Goal: Task Accomplishment & Management: Manage account settings

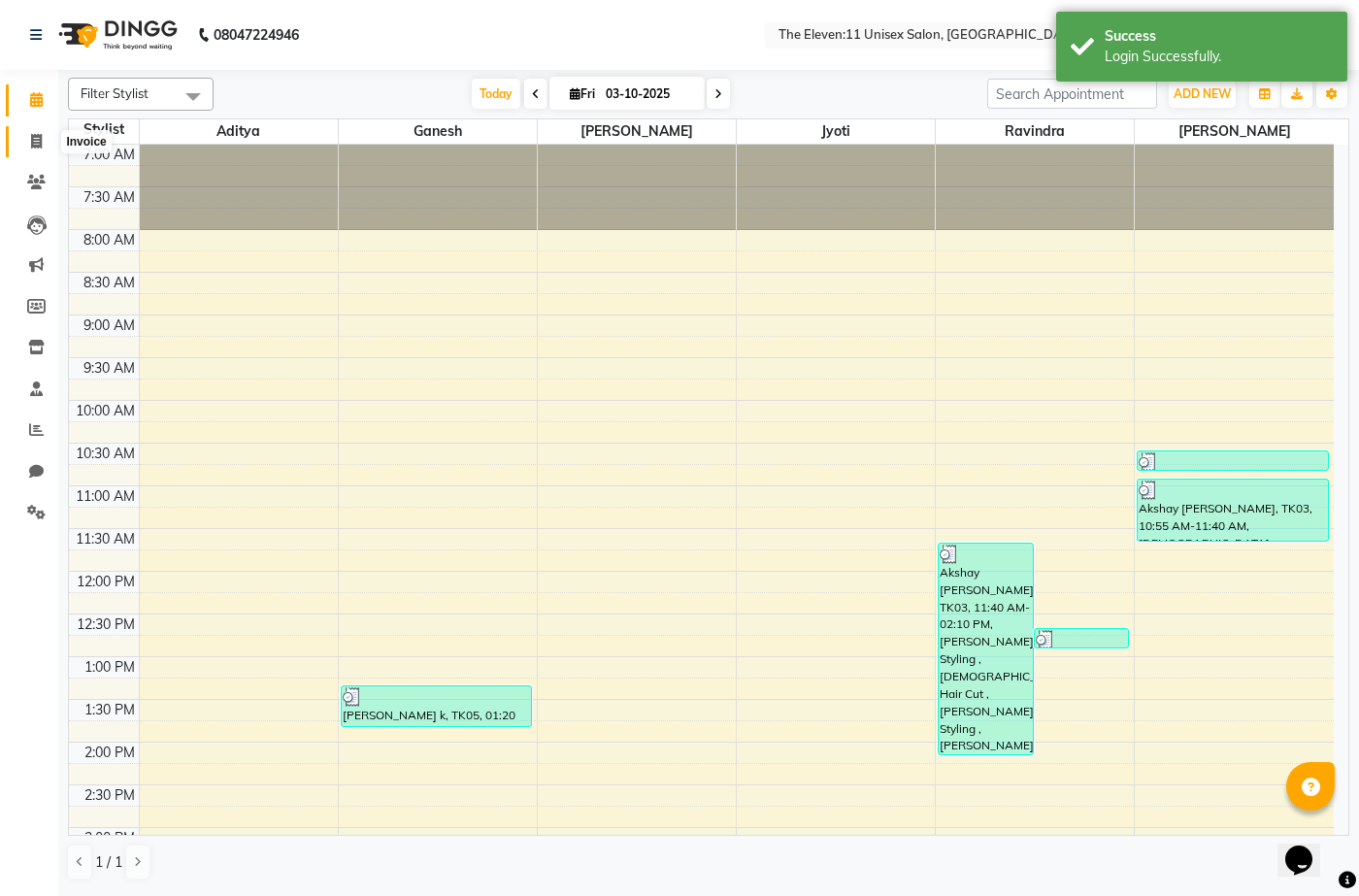
click at [34, 131] on span at bounding box center [36, 142] width 34 height 23
select select "service"
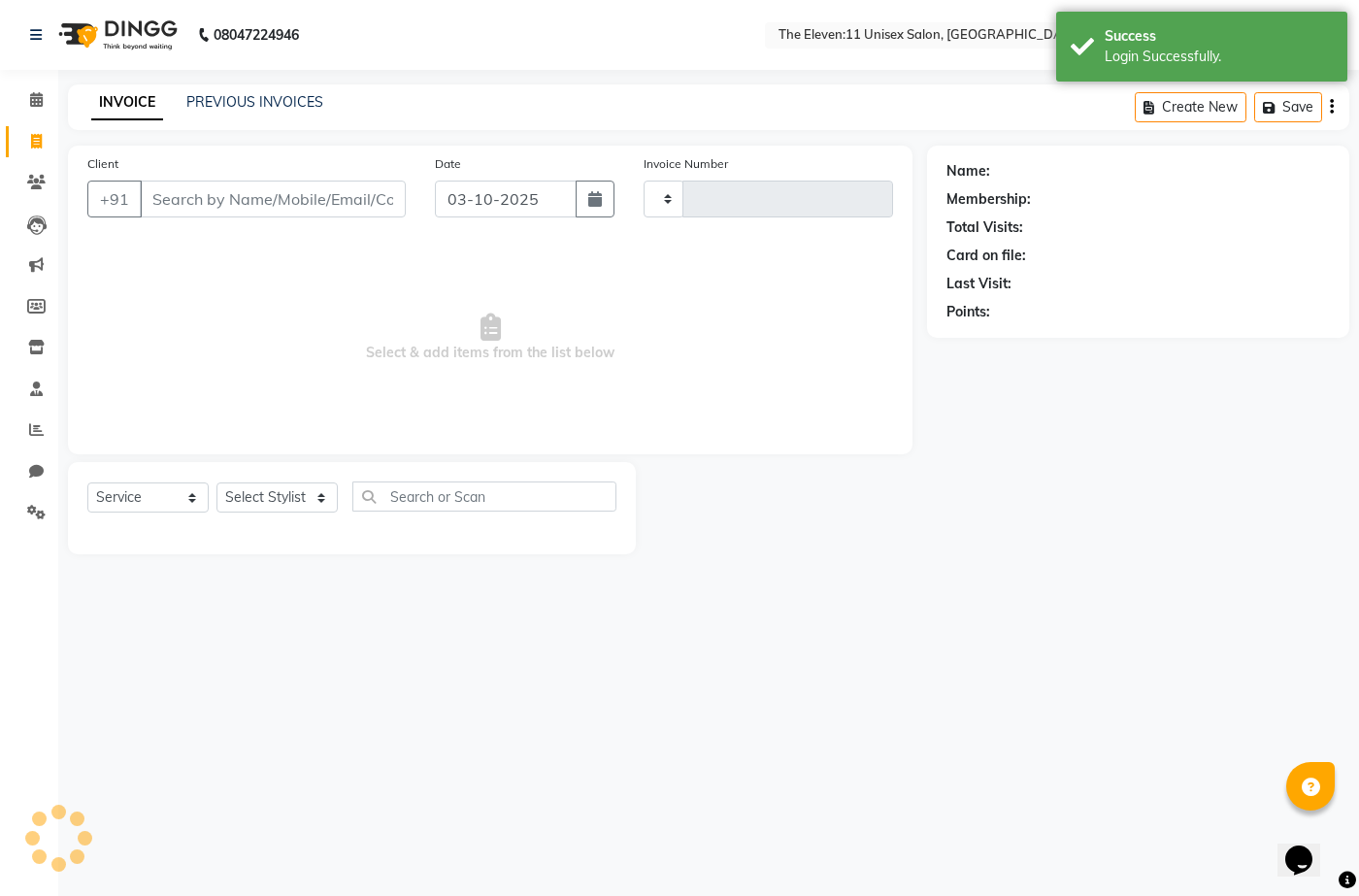
type input "2029"
select select "7836"
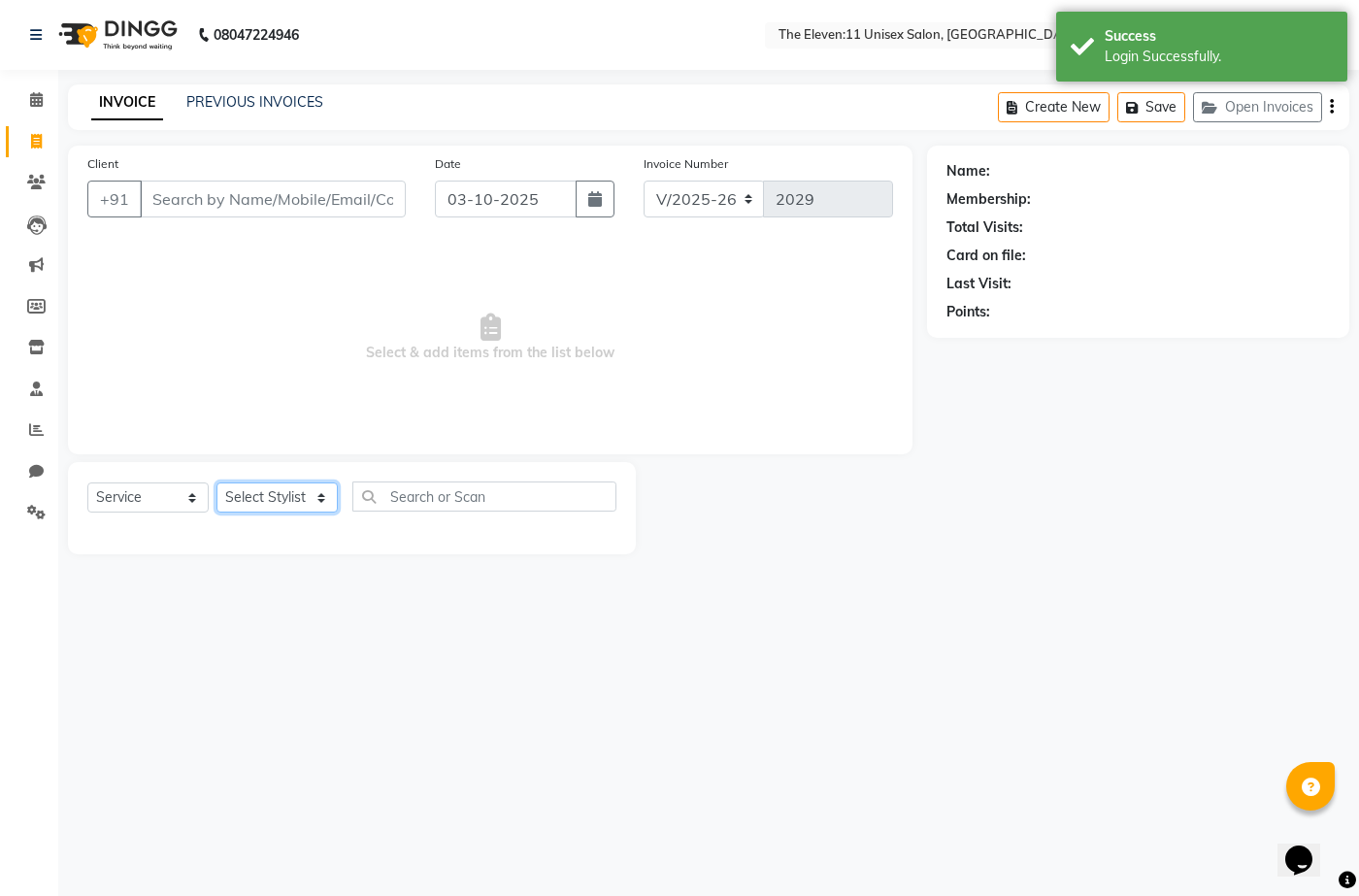
click at [283, 489] on select "Select Stylist [PERSON_NAME] Manager Ravindra Reception [PERSON_NAME]" at bounding box center [277, 497] width 121 height 30
click at [409, 496] on input "text" at bounding box center [485, 496] width 264 height 30
click at [250, 496] on select "Select Stylist [PERSON_NAME] Manager Ravindra Reception [PERSON_NAME]" at bounding box center [277, 497] width 121 height 30
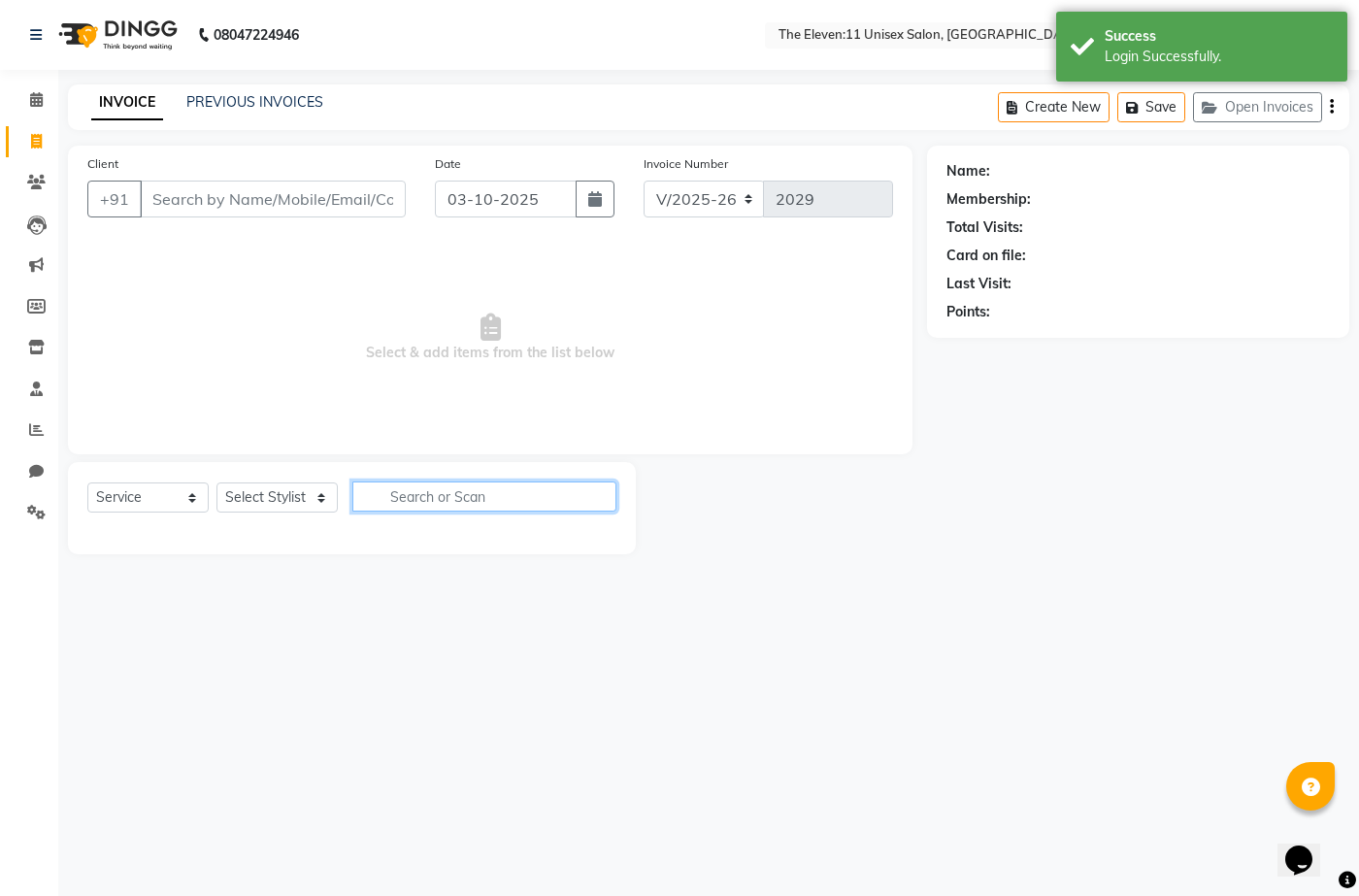
click at [411, 495] on input "text" at bounding box center [485, 496] width 264 height 30
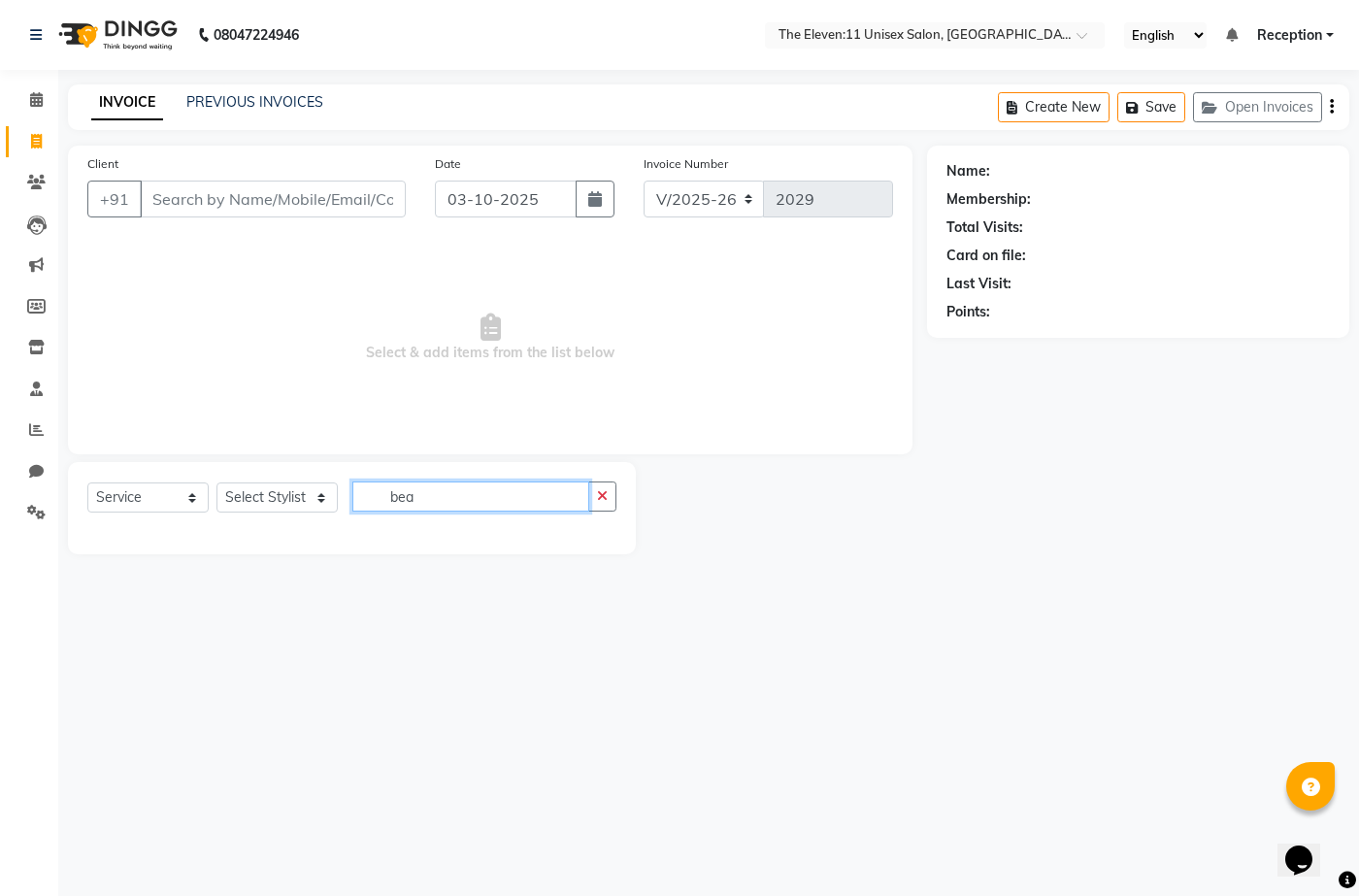
click at [432, 498] on input "bea" at bounding box center [471, 496] width 237 height 30
type input "bea"
click at [602, 488] on button "button" at bounding box center [602, 496] width 28 height 30
click at [289, 488] on select "Select Stylist [PERSON_NAME] Manager Ravindra Reception [PERSON_NAME]" at bounding box center [277, 497] width 121 height 30
select select "70301"
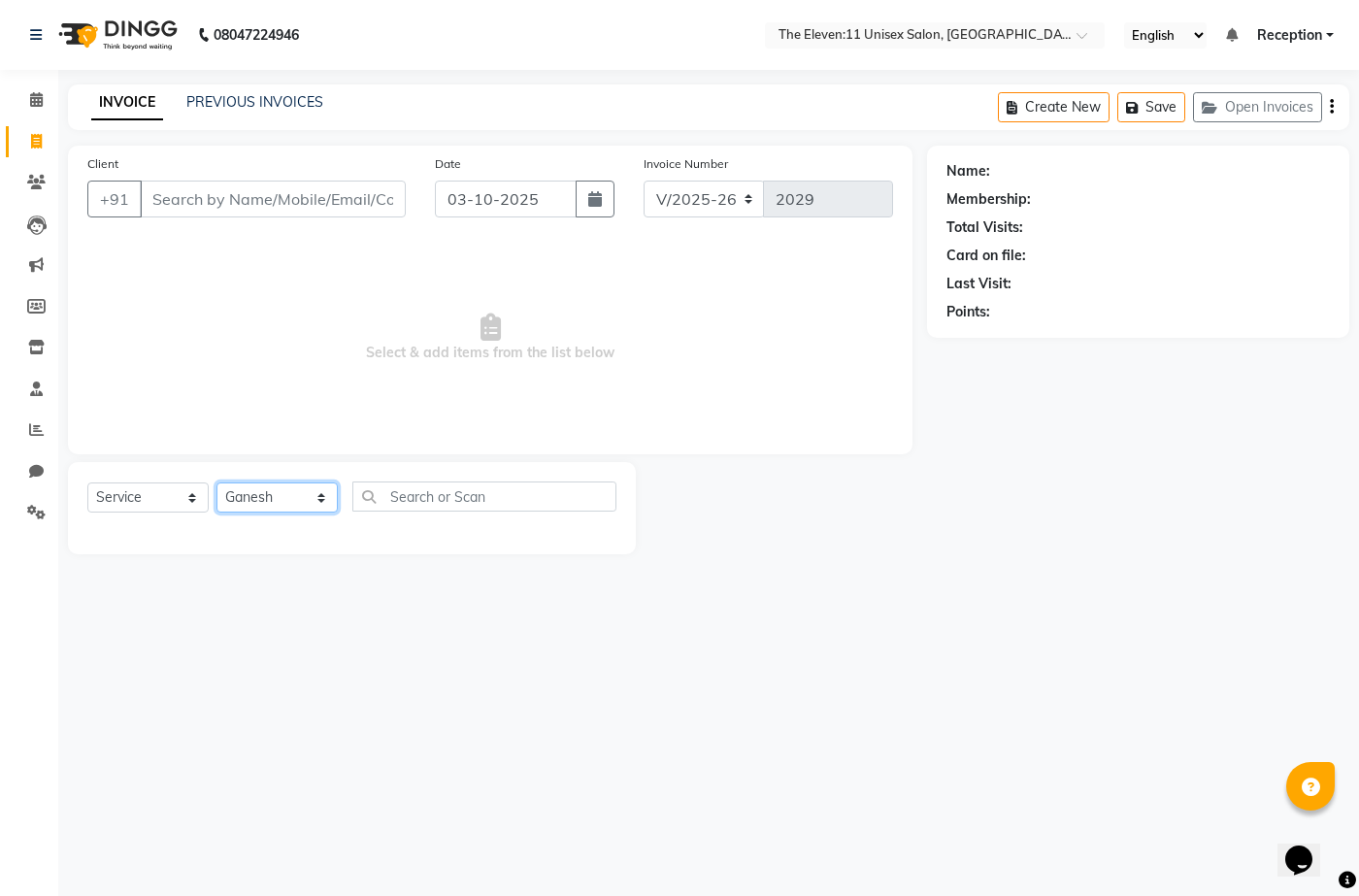
click at [216, 483] on select "Select Stylist [PERSON_NAME] Manager Ravindra Reception [PERSON_NAME]" at bounding box center [277, 497] width 121 height 30
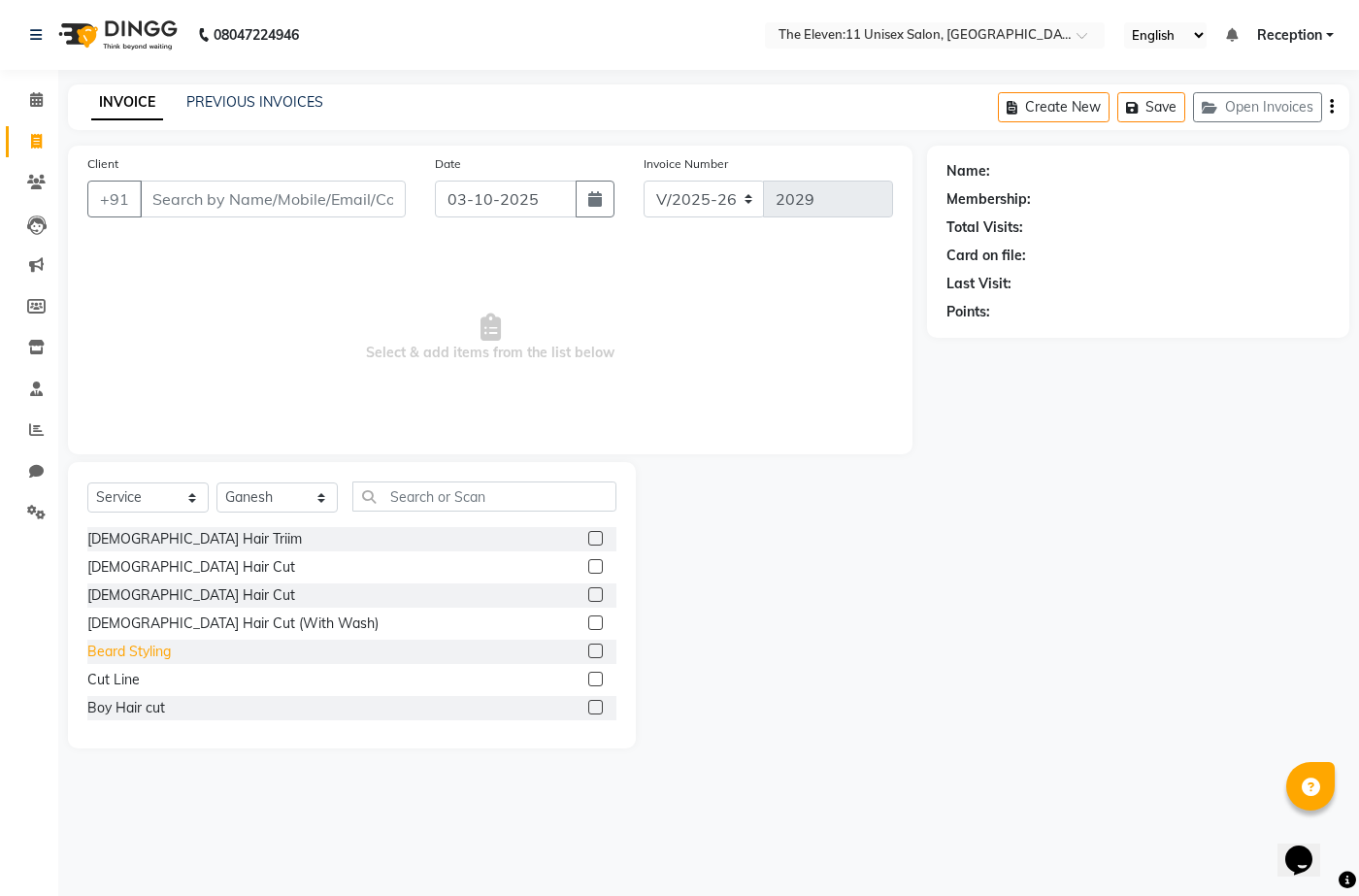
click at [122, 651] on div "Beard Styling" at bounding box center [128, 651] width 83 height 21
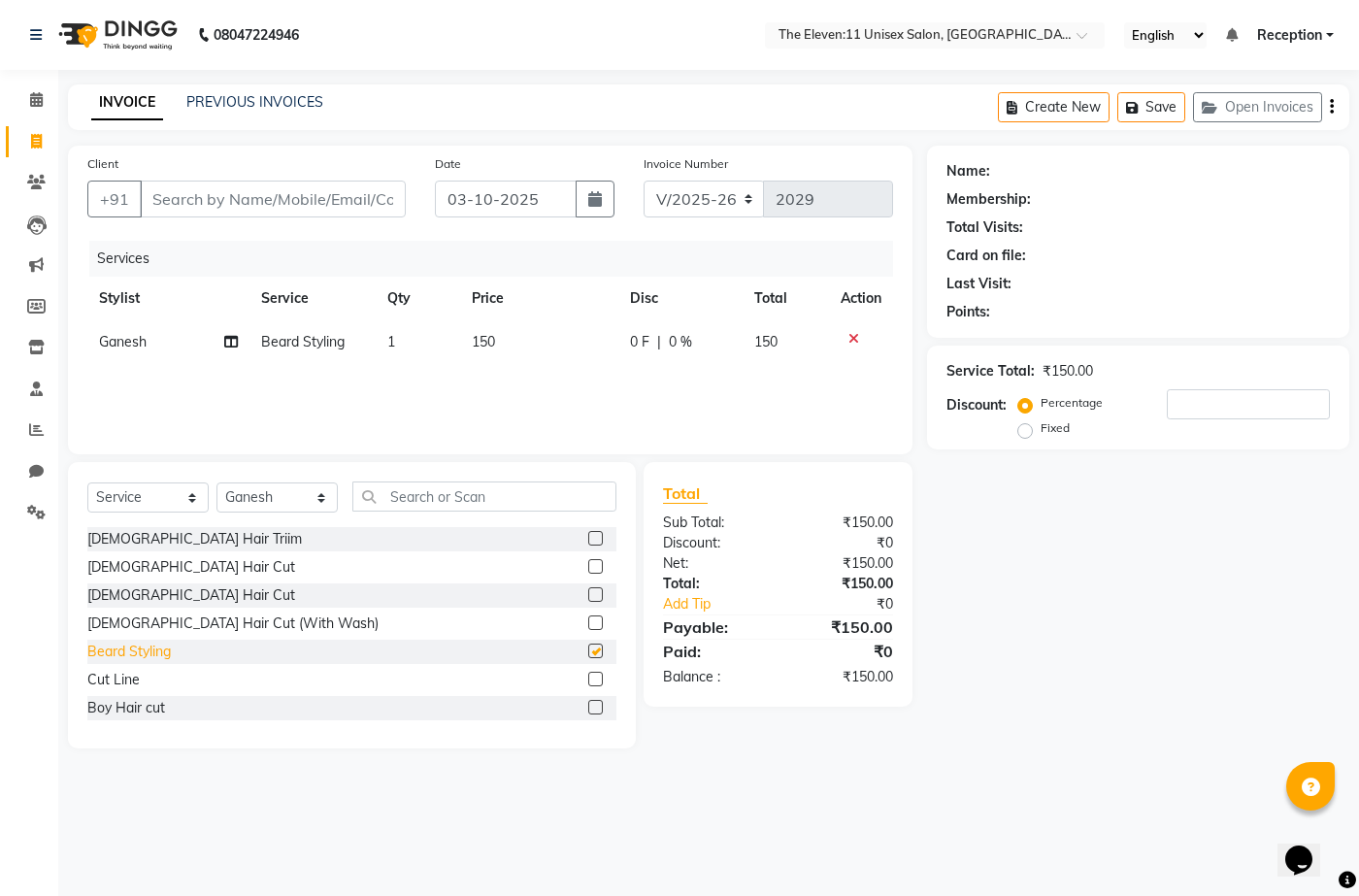
checkbox input "false"
click at [422, 493] on input "text" at bounding box center [485, 496] width 264 height 30
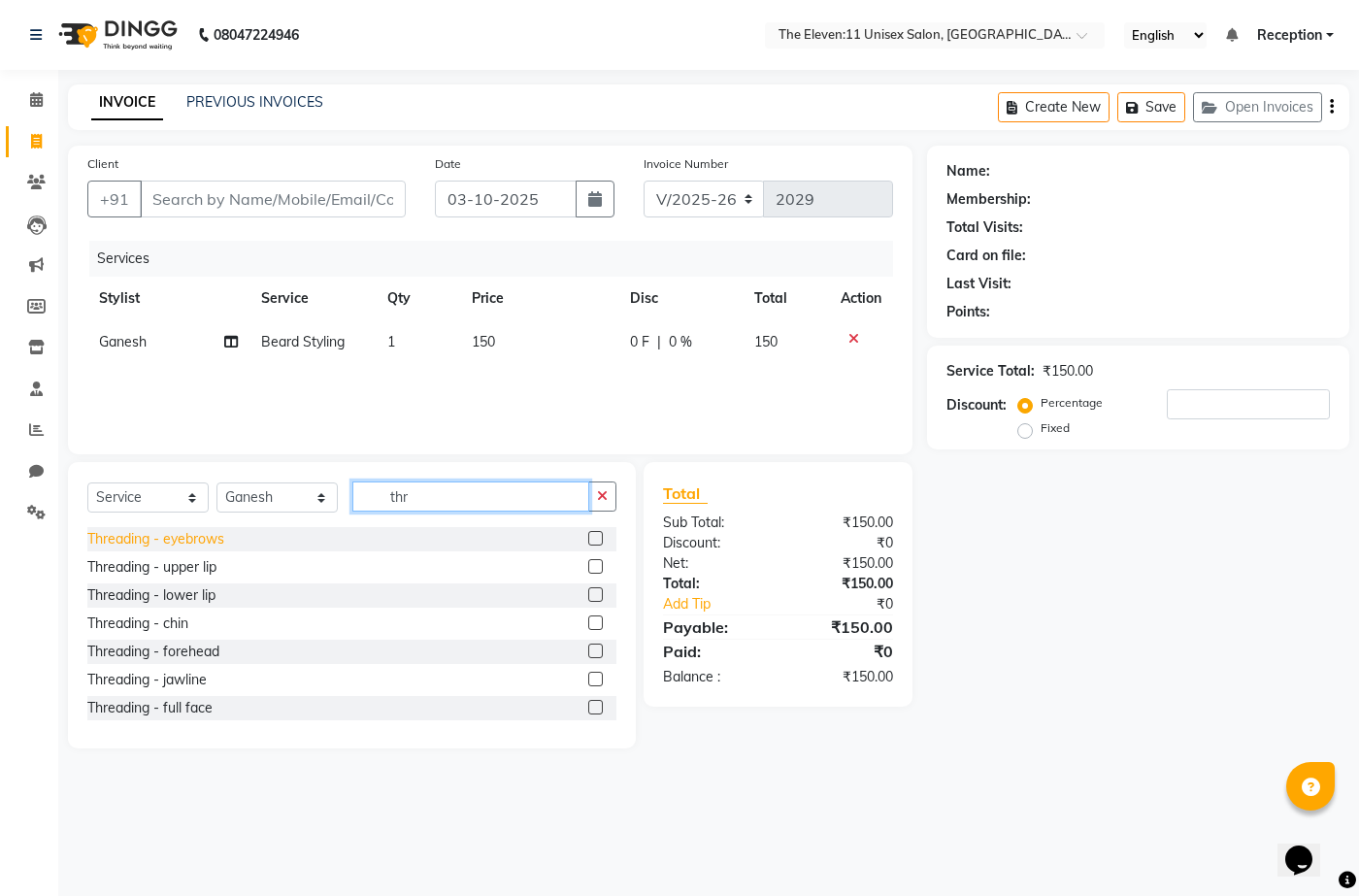
type input "thr"
click at [180, 534] on div "Threading - eyebrows" at bounding box center [156, 539] width 137 height 21
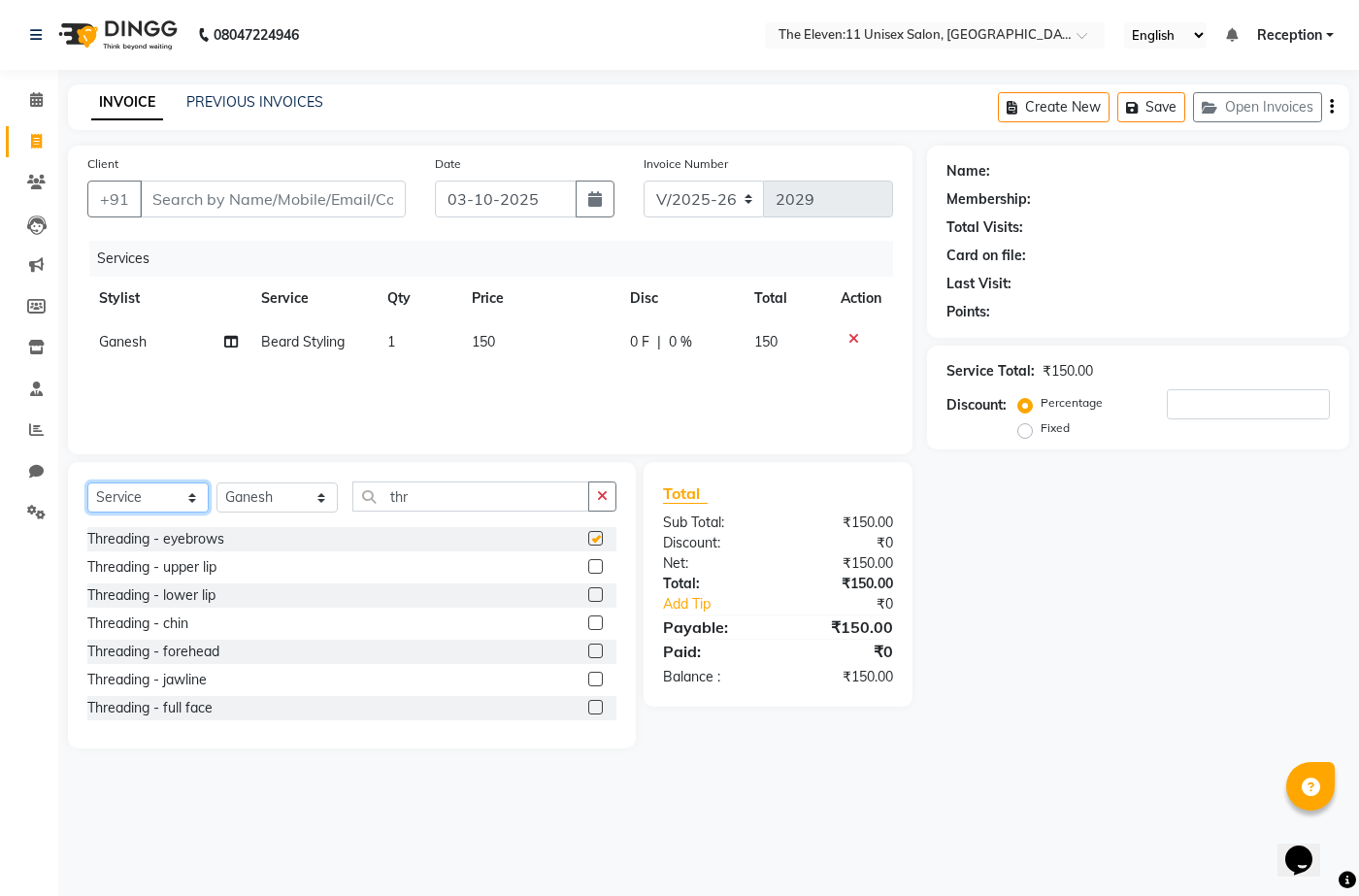
click at [180, 513] on select "Select Service Product Membership Package Voucher Prepaid Gift Card" at bounding box center [148, 497] width 121 height 30
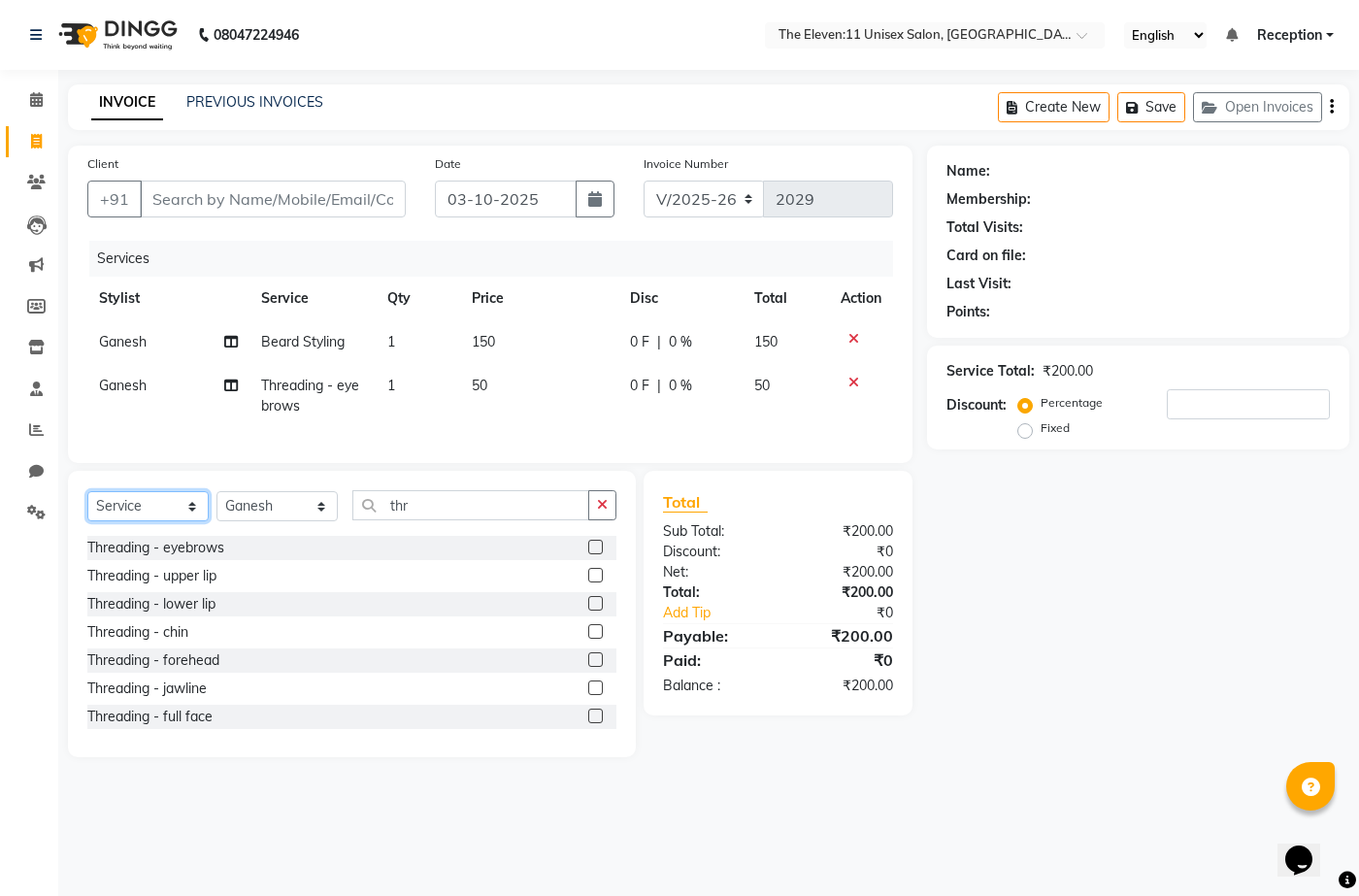
checkbox input "false"
click at [185, 203] on input "Client" at bounding box center [273, 199] width 266 height 37
type input "7"
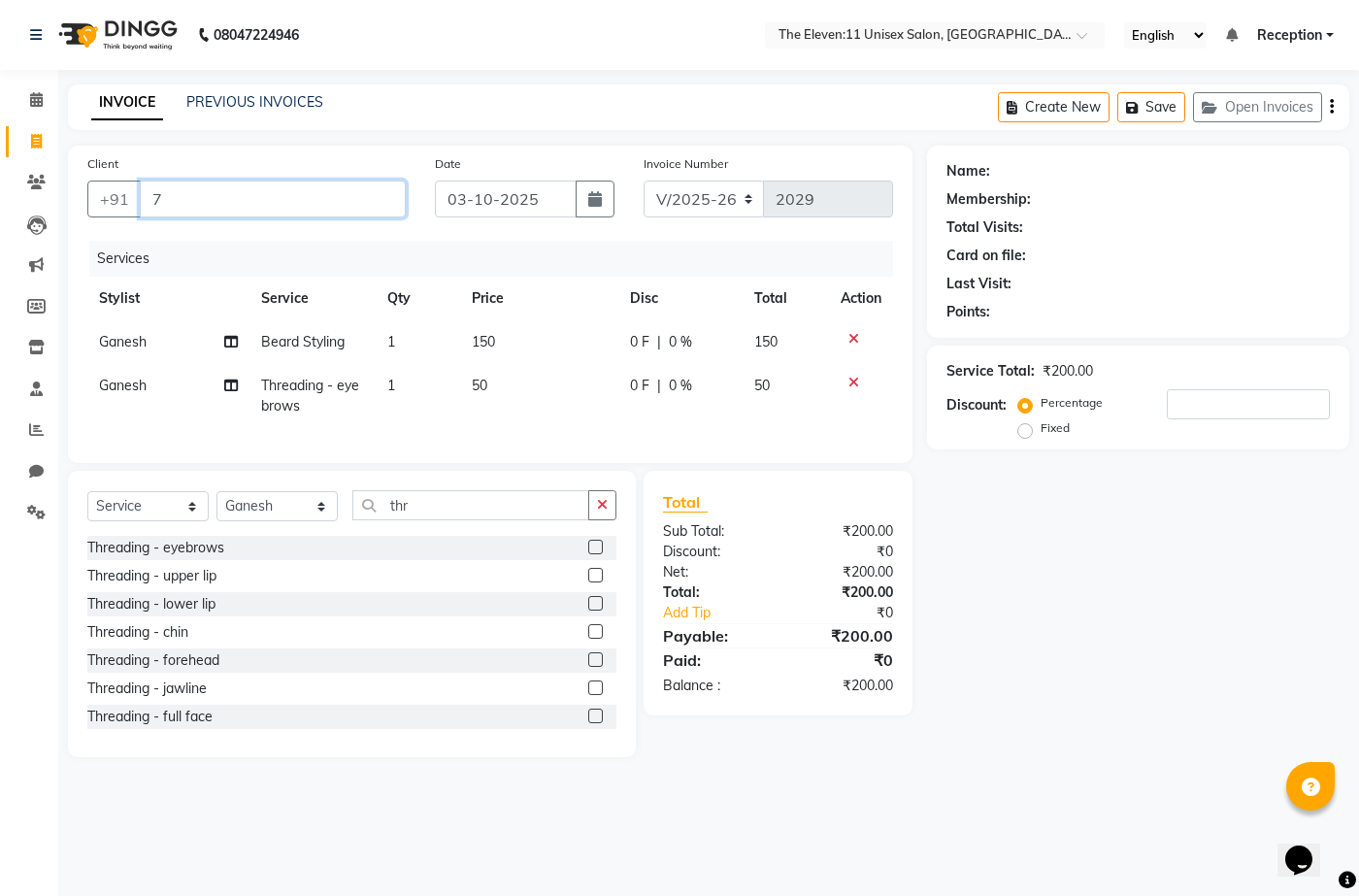
type input "0"
type input "7536952087"
click at [345, 186] on button "Add Client" at bounding box center [355, 199] width 100 height 37
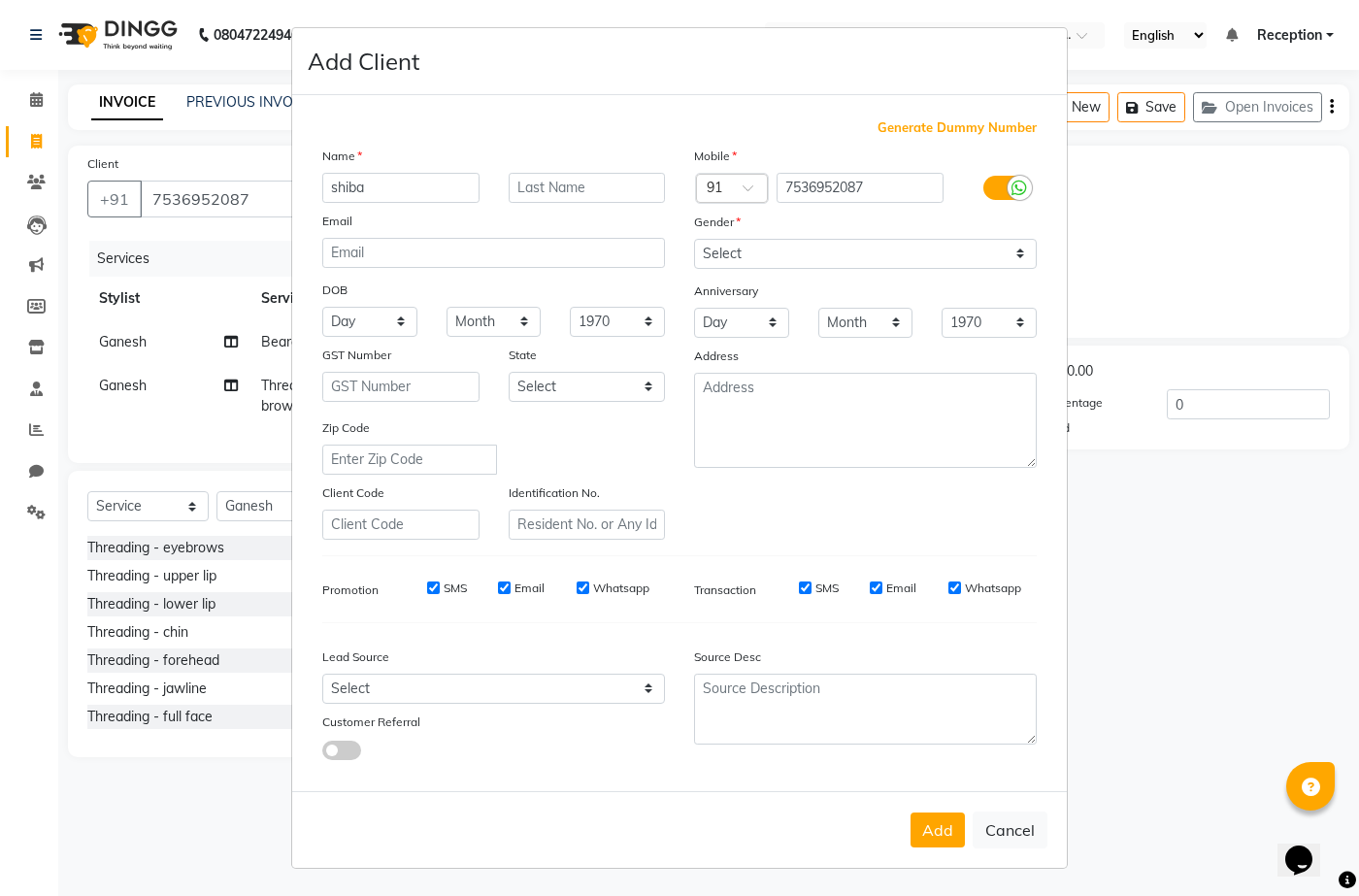
type input "shiba"
click at [598, 183] on input "text" at bounding box center [587, 188] width 158 height 30
type input "s"
click at [739, 254] on select "Select [DEMOGRAPHIC_DATA] [DEMOGRAPHIC_DATA] Other Prefer Not To Say" at bounding box center [866, 254] width 343 height 30
click at [694, 239] on select "Select [DEMOGRAPHIC_DATA] [DEMOGRAPHIC_DATA] Other Prefer Not To Say" at bounding box center [866, 254] width 343 height 30
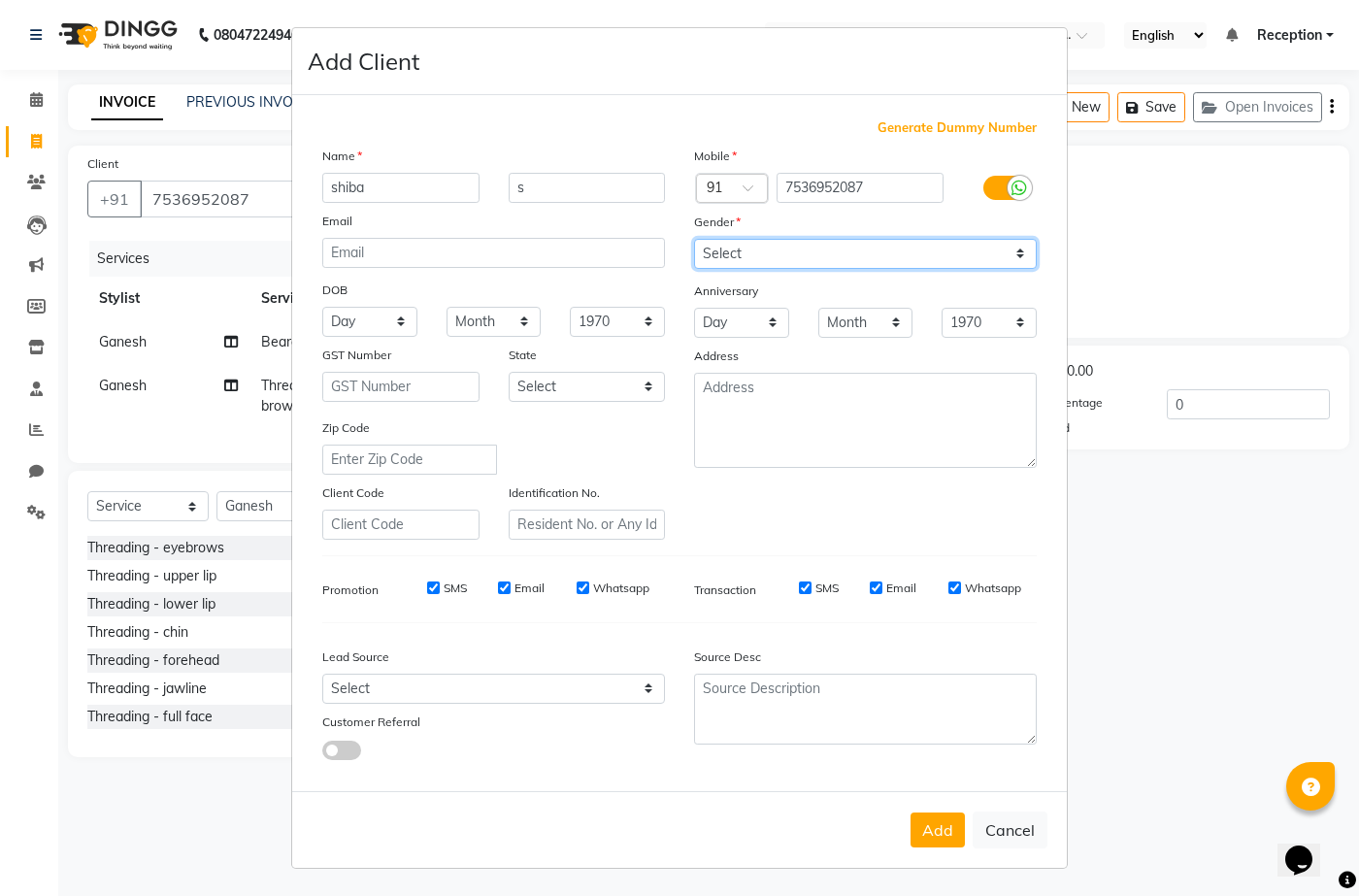
click at [736, 242] on select "Select [DEMOGRAPHIC_DATA] [DEMOGRAPHIC_DATA] Other Prefer Not To Say" at bounding box center [866, 254] width 343 height 30
click at [744, 251] on select "Select [DEMOGRAPHIC_DATA] [DEMOGRAPHIC_DATA] Other Prefer Not To Say" at bounding box center [866, 254] width 343 height 30
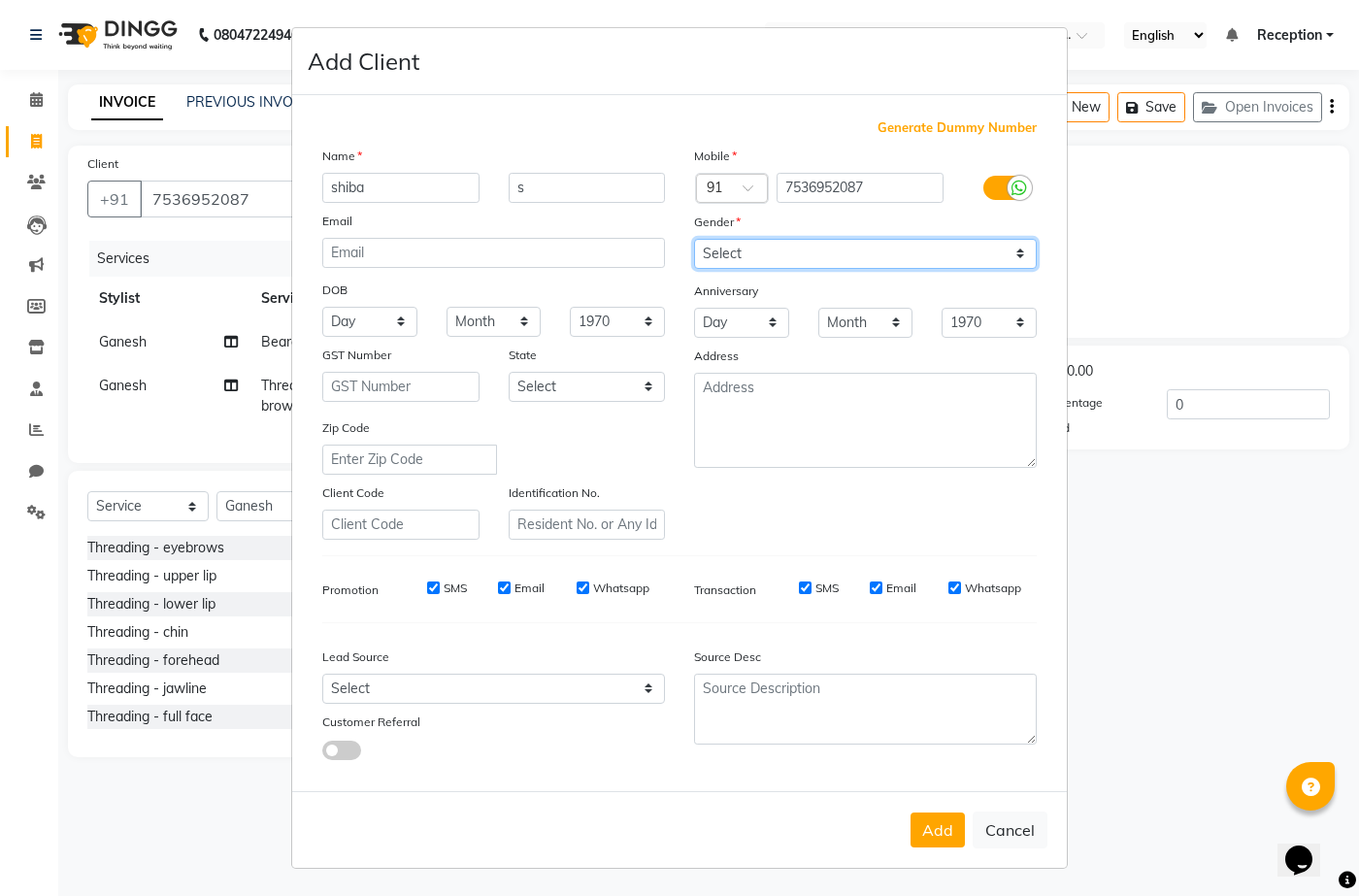
select select "[DEMOGRAPHIC_DATA]"
click at [694, 239] on select "Select [DEMOGRAPHIC_DATA] [DEMOGRAPHIC_DATA] Other Prefer Not To Say" at bounding box center [866, 254] width 343 height 30
click at [737, 315] on select "Day 01 02 03 04 05 06 07 08 09 10 11 12 13 14 15 16 17 18 19 20 21 22 23 24 25 …" at bounding box center [741, 322] width 95 height 30
click at [948, 828] on button "Add" at bounding box center [938, 830] width 55 height 35
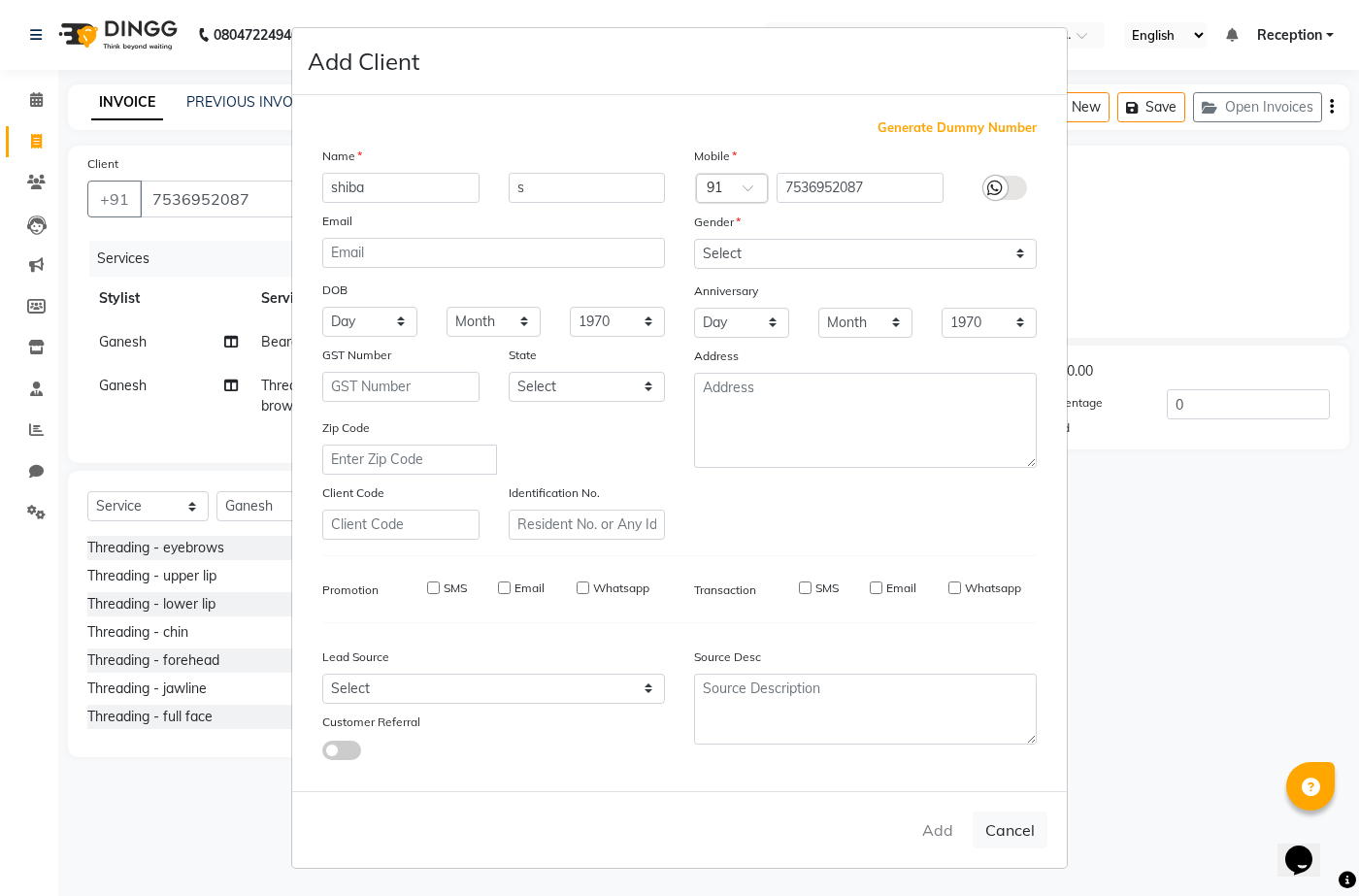
select select
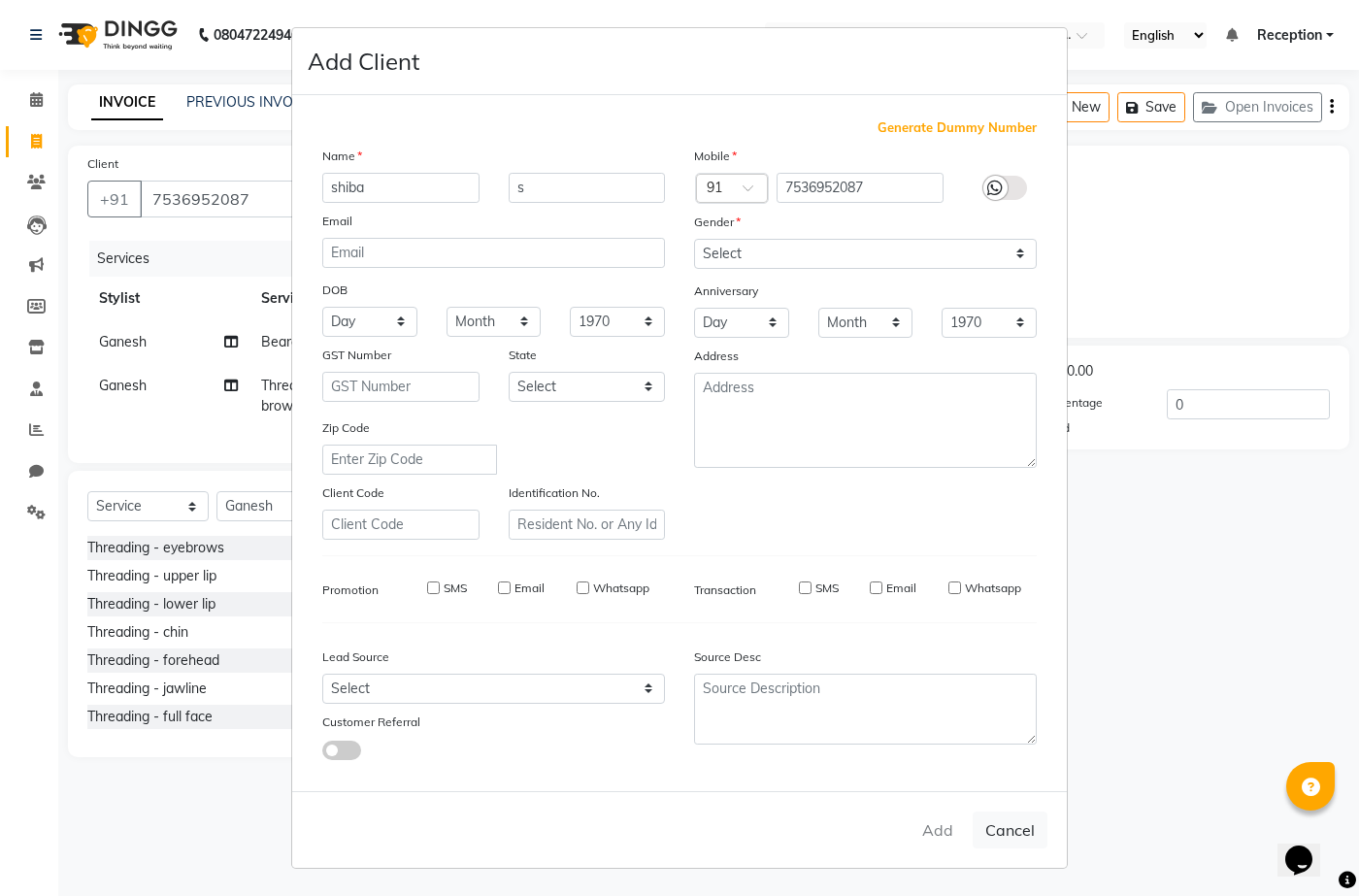
select select
checkbox input "false"
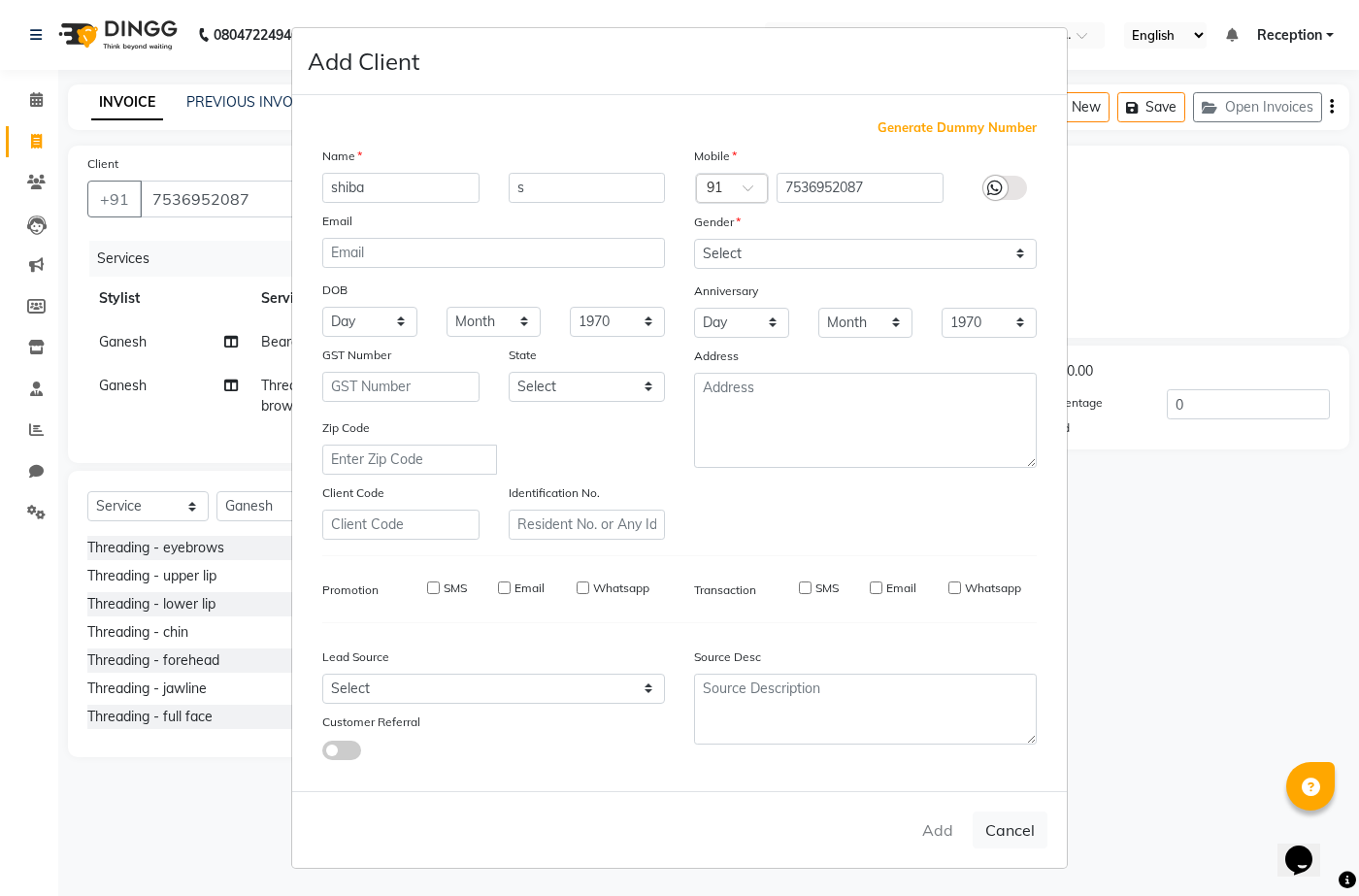
checkbox input "false"
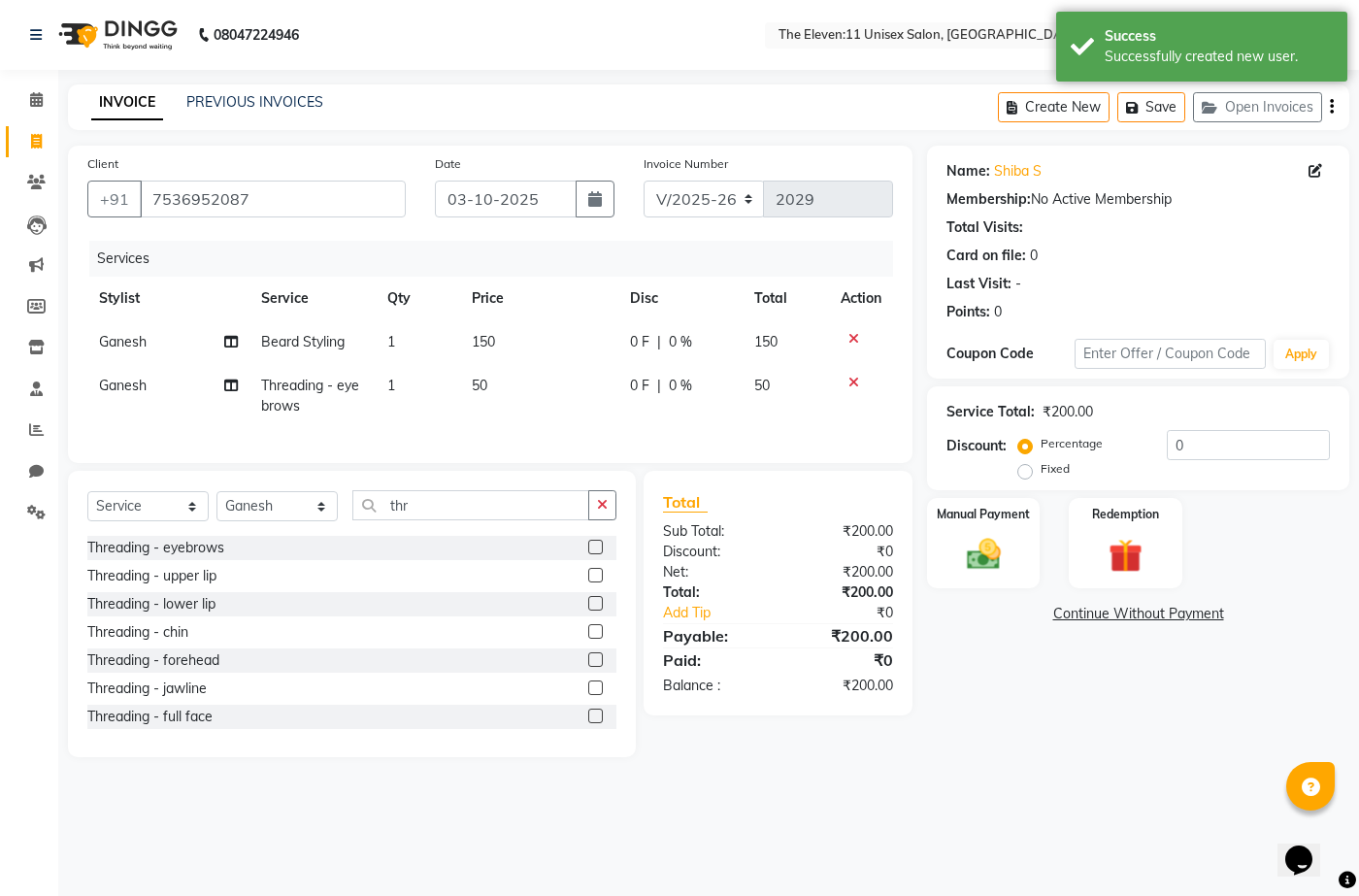
click at [160, 383] on td "Ganesh" at bounding box center [168, 396] width 163 height 64
select select "70301"
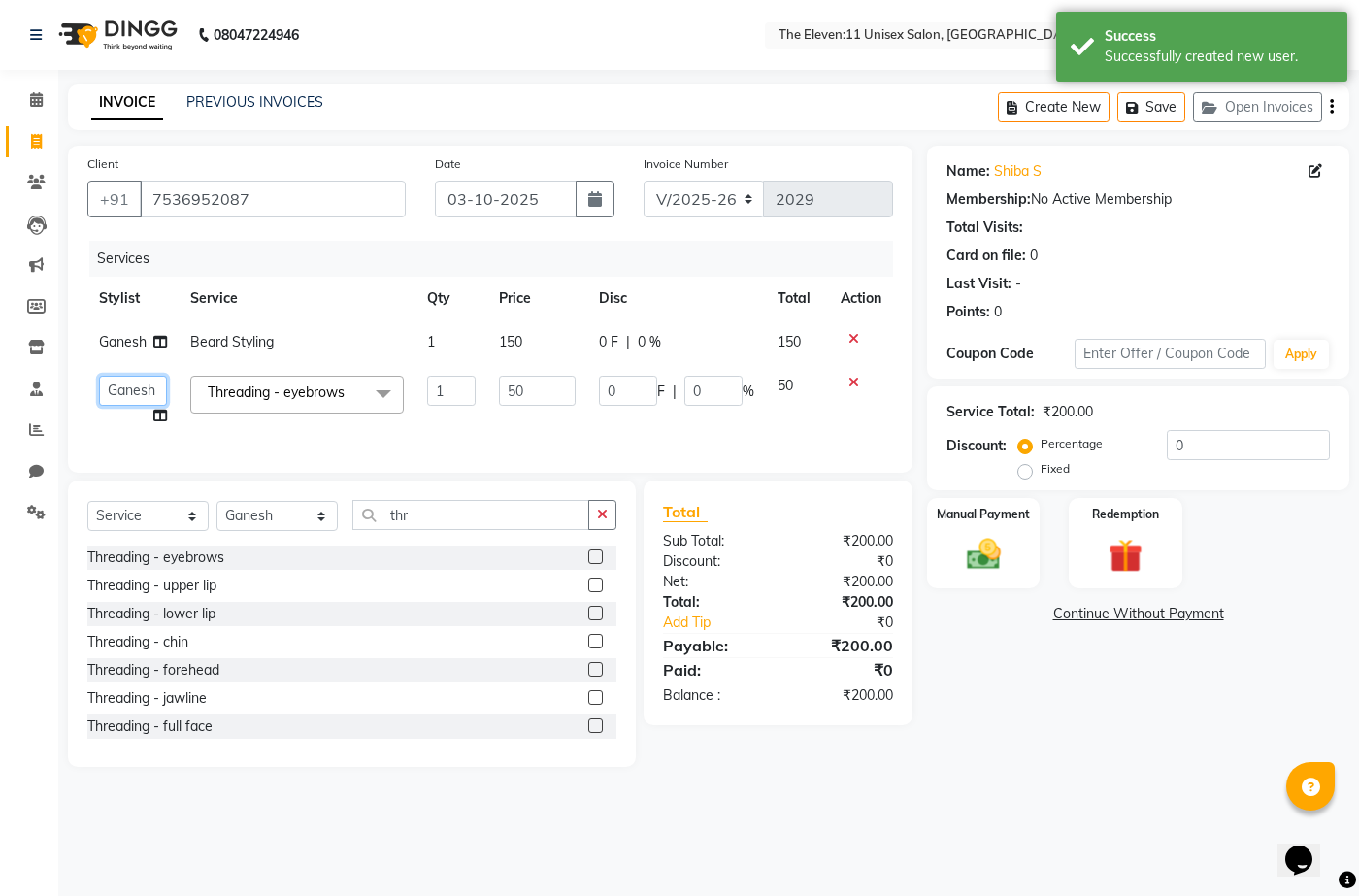
click at [154, 387] on select "[PERSON_NAME] Manager Ravindra Reception [PERSON_NAME]" at bounding box center [132, 391] width 68 height 30
select select "92424"
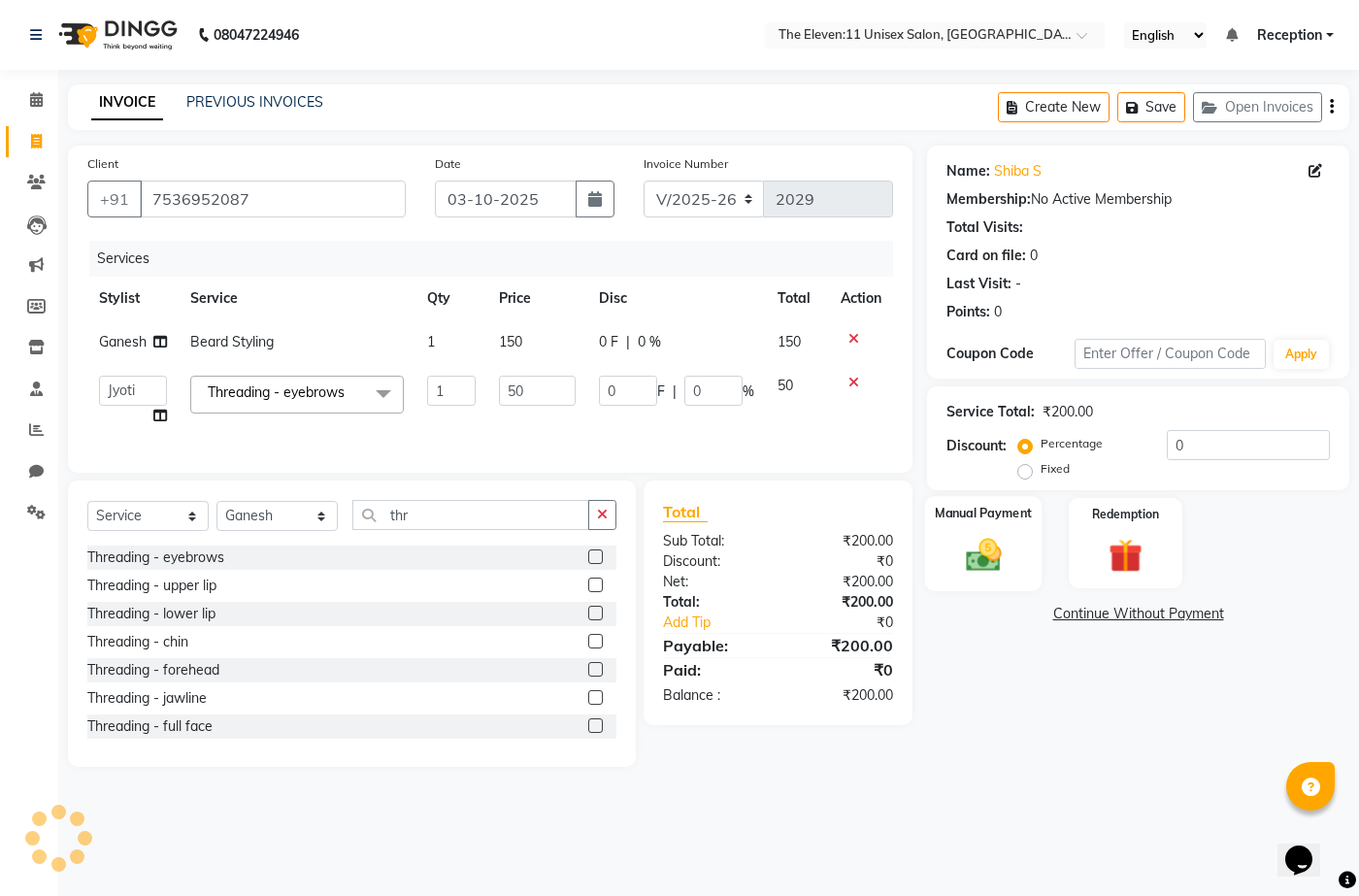
click at [983, 543] on img at bounding box center [983, 554] width 58 height 41
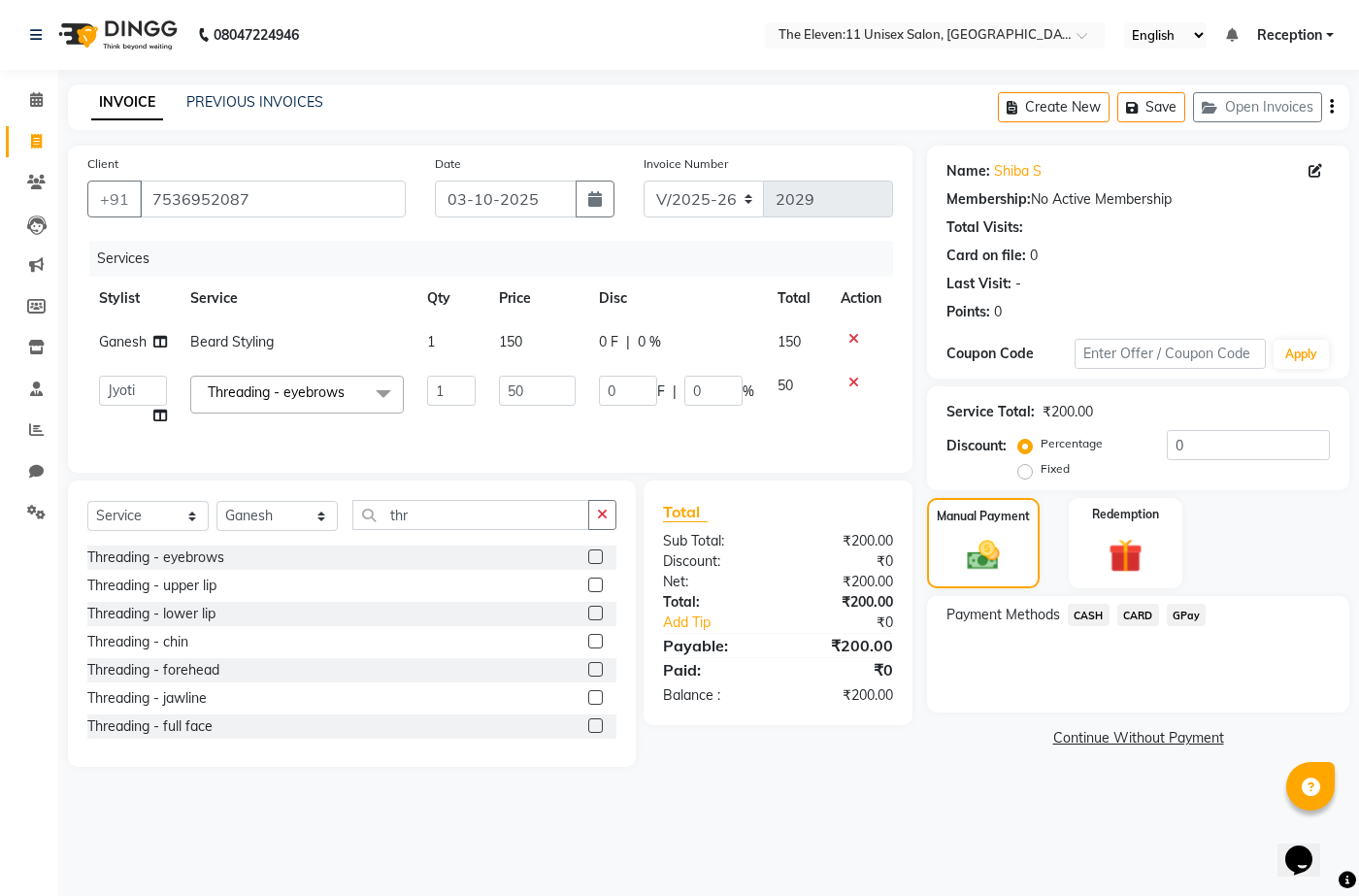
click at [1183, 610] on span "GPay" at bounding box center [1187, 615] width 40 height 23
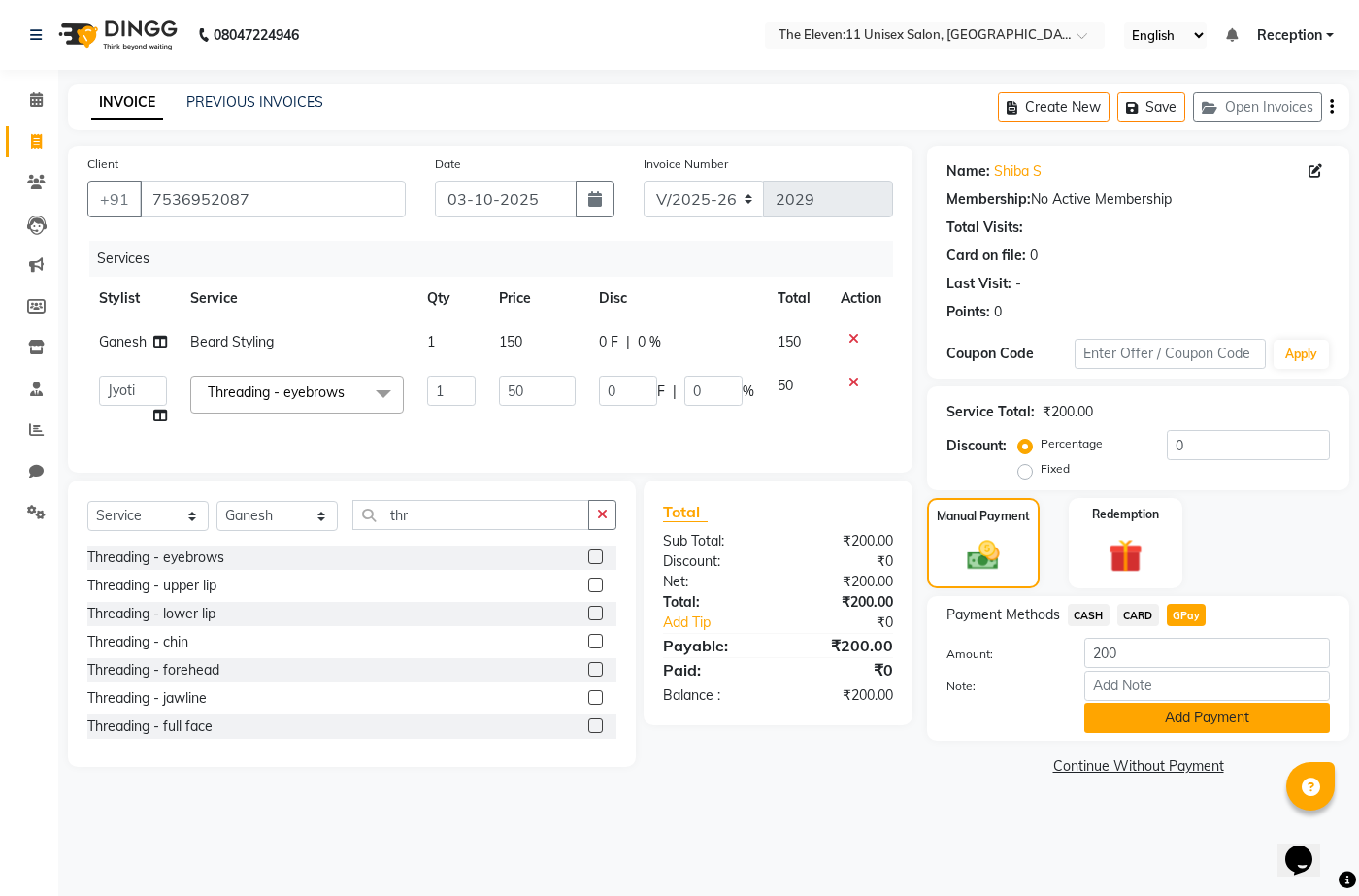
click at [1146, 717] on button "Add Payment" at bounding box center [1207, 718] width 246 height 30
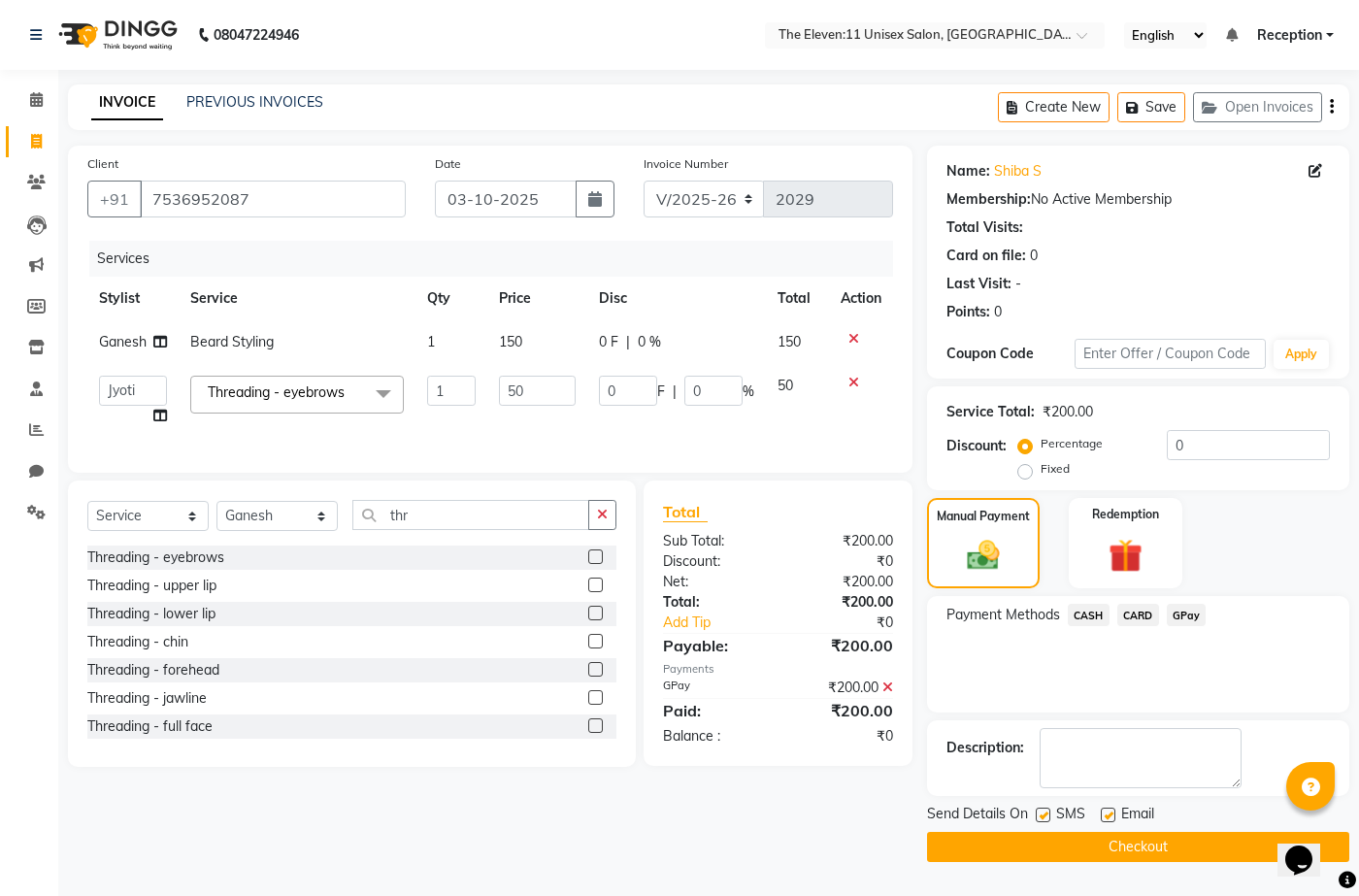
click at [1038, 843] on button "Checkout" at bounding box center [1138, 847] width 422 height 30
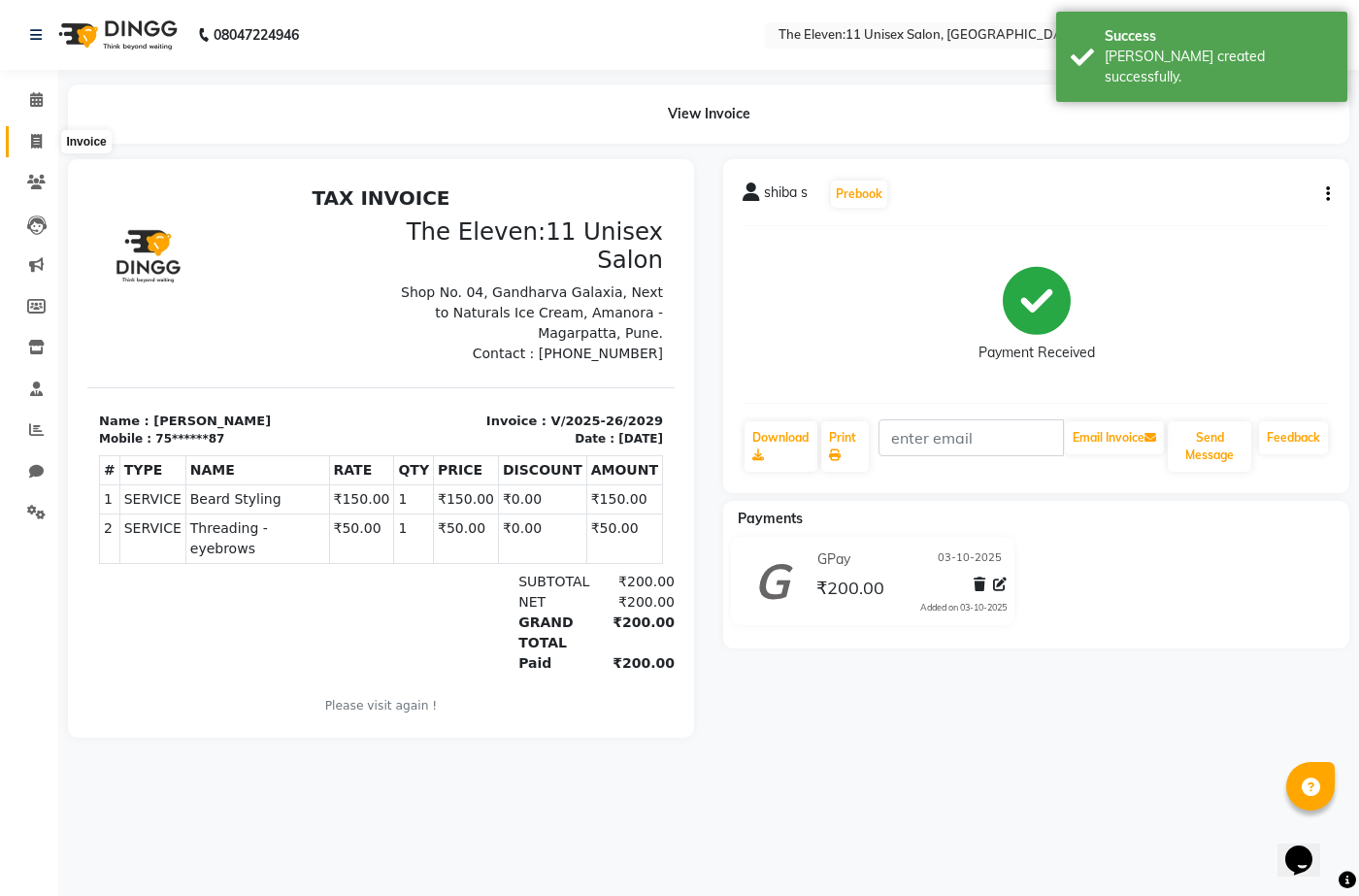
click at [35, 142] on icon at bounding box center [36, 141] width 11 height 15
select select "service"
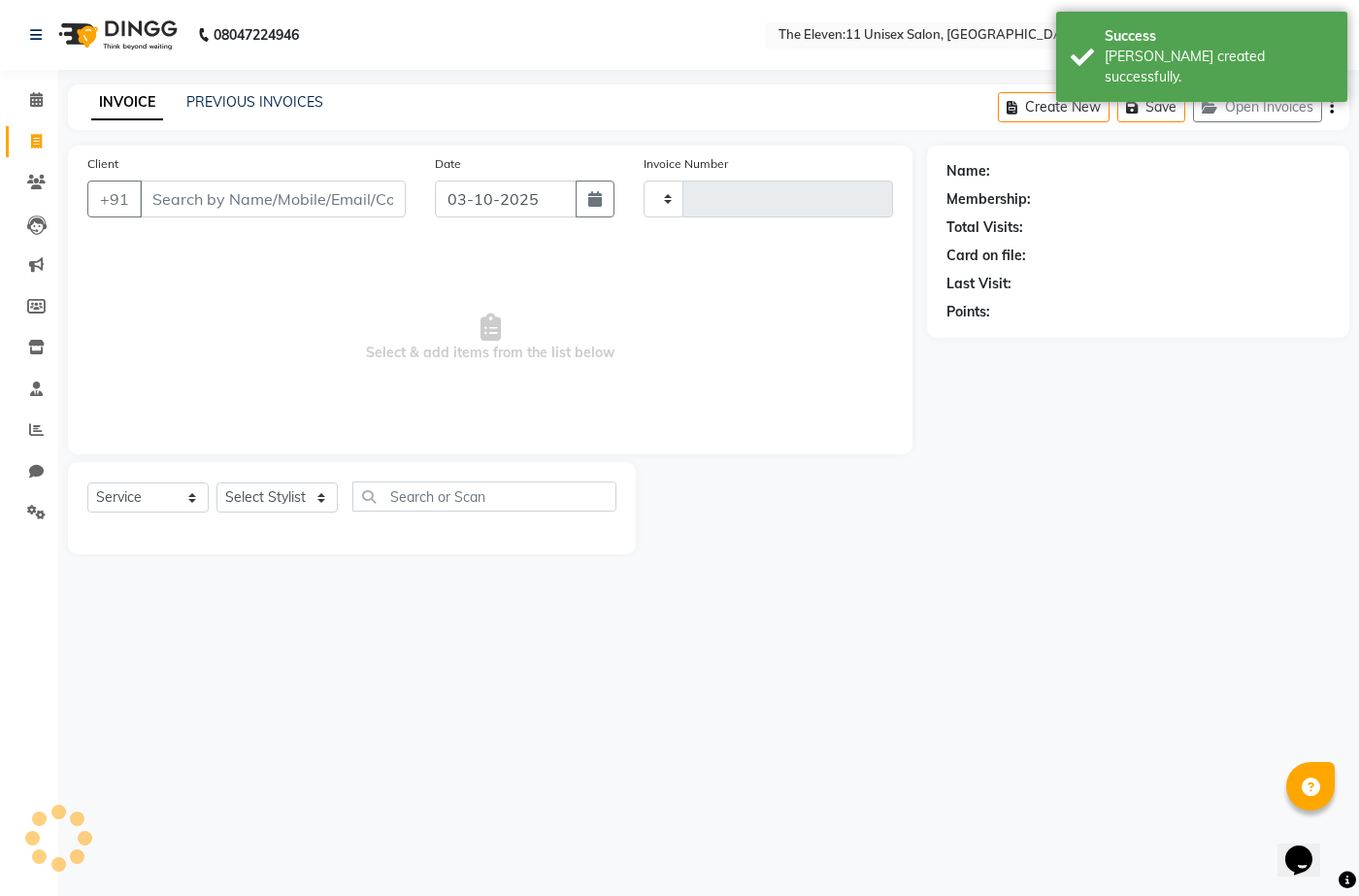
type input "2030"
select select "7836"
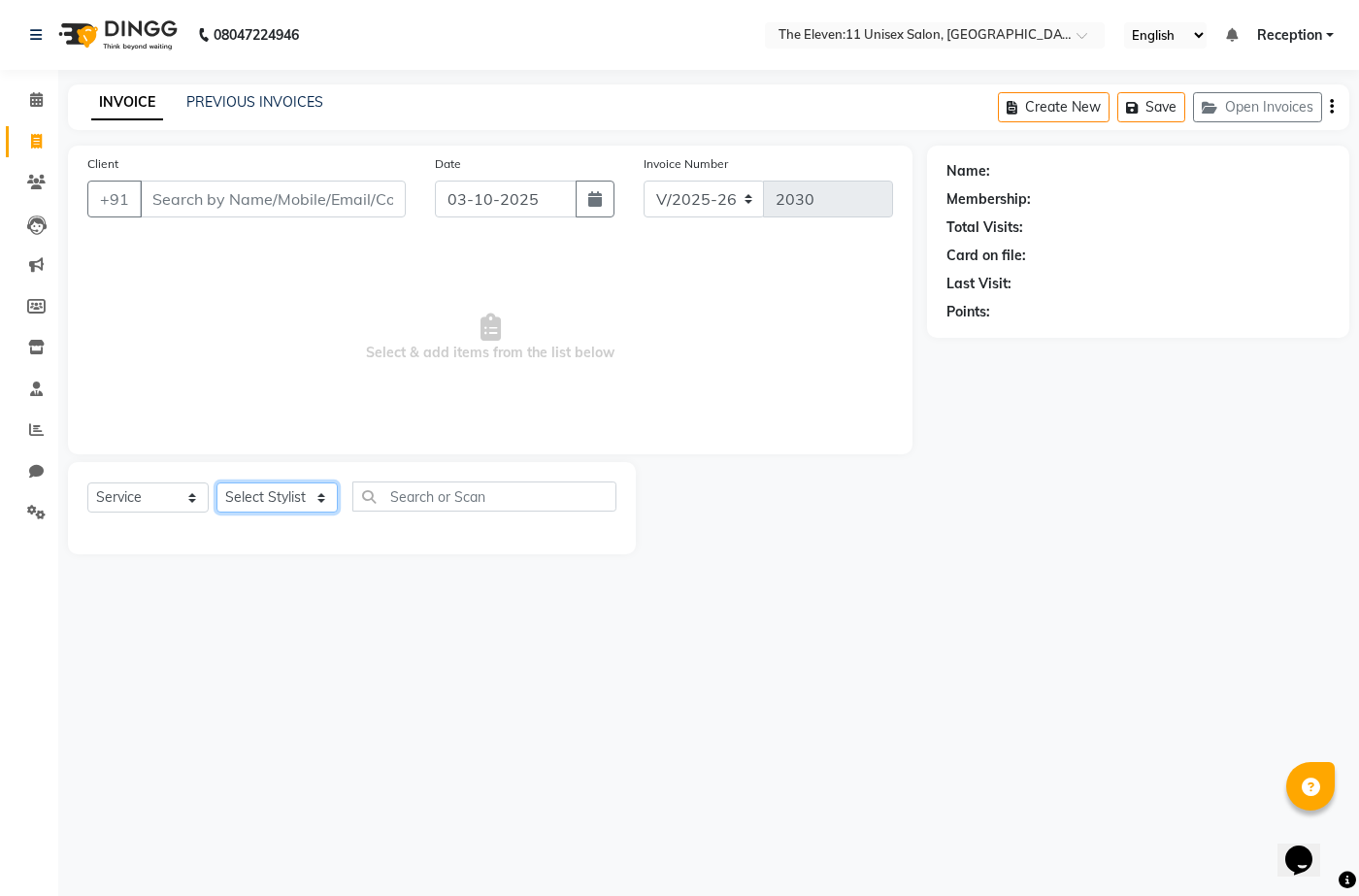
click at [252, 494] on select "Select Stylist [PERSON_NAME] Manager Ravindra Reception [PERSON_NAME]" at bounding box center [277, 497] width 121 height 30
select select "92496"
click at [216, 483] on select "Select Stylist [PERSON_NAME] Manager Ravindra Reception [PERSON_NAME]" at bounding box center [277, 497] width 121 height 30
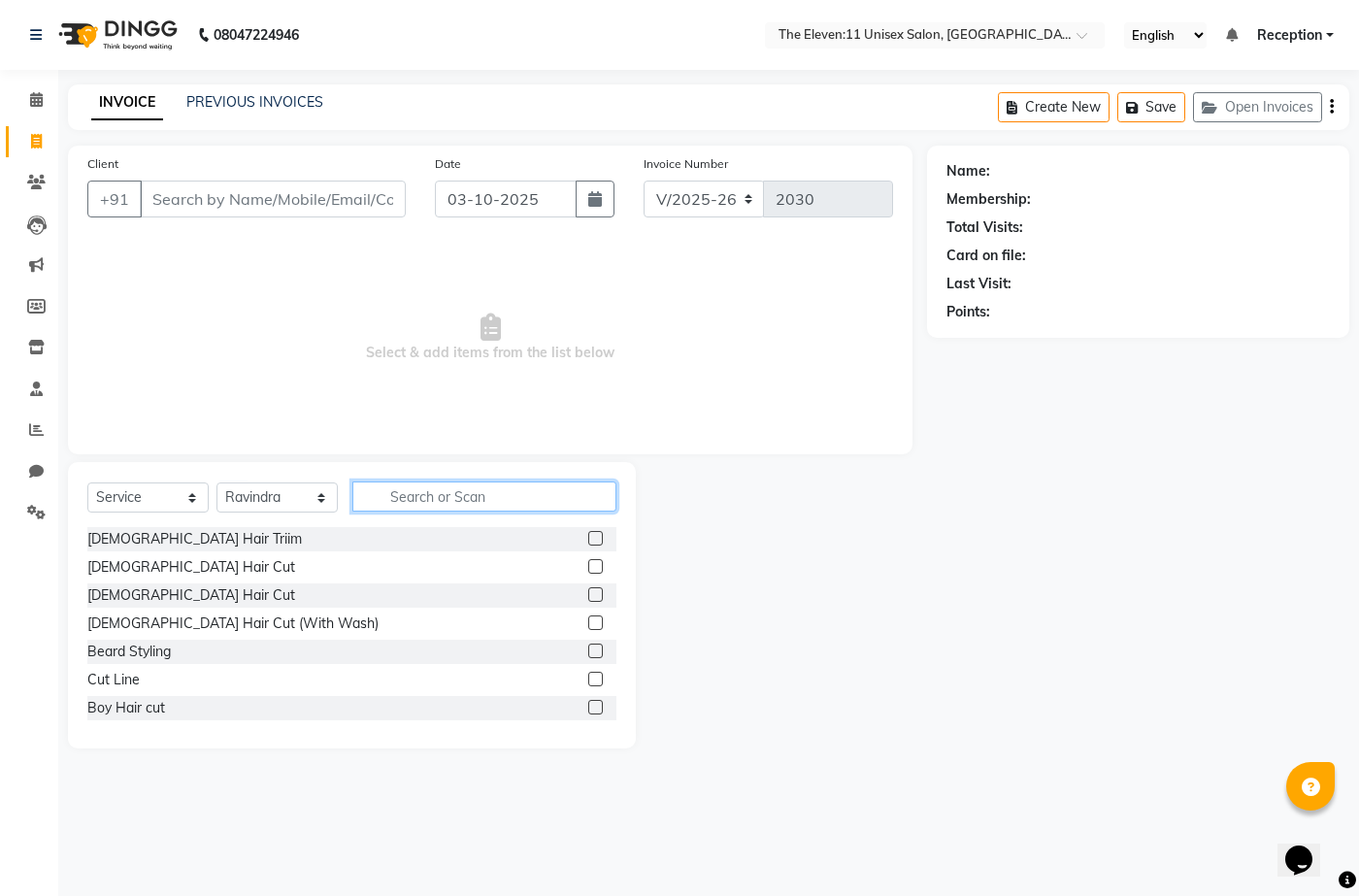
click at [429, 489] on input "text" at bounding box center [485, 496] width 264 height 30
click at [174, 589] on div "[DEMOGRAPHIC_DATA] Hair Cut" at bounding box center [351, 595] width 529 height 24
click at [169, 598] on div "[DEMOGRAPHIC_DATA] Hair Cut" at bounding box center [191, 595] width 208 height 21
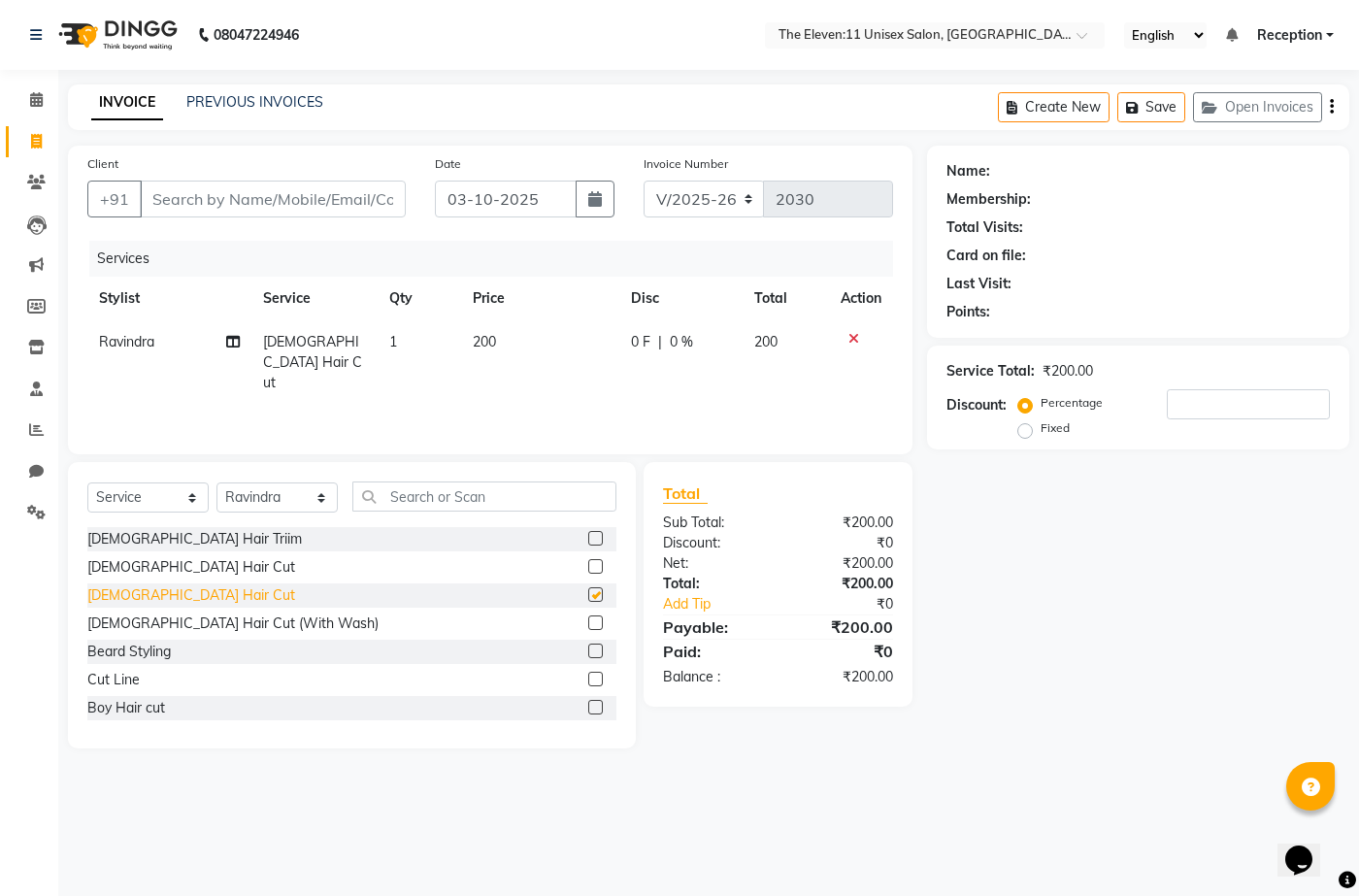
checkbox input "false"
click at [145, 647] on div "Beard Styling" at bounding box center [128, 651] width 83 height 21
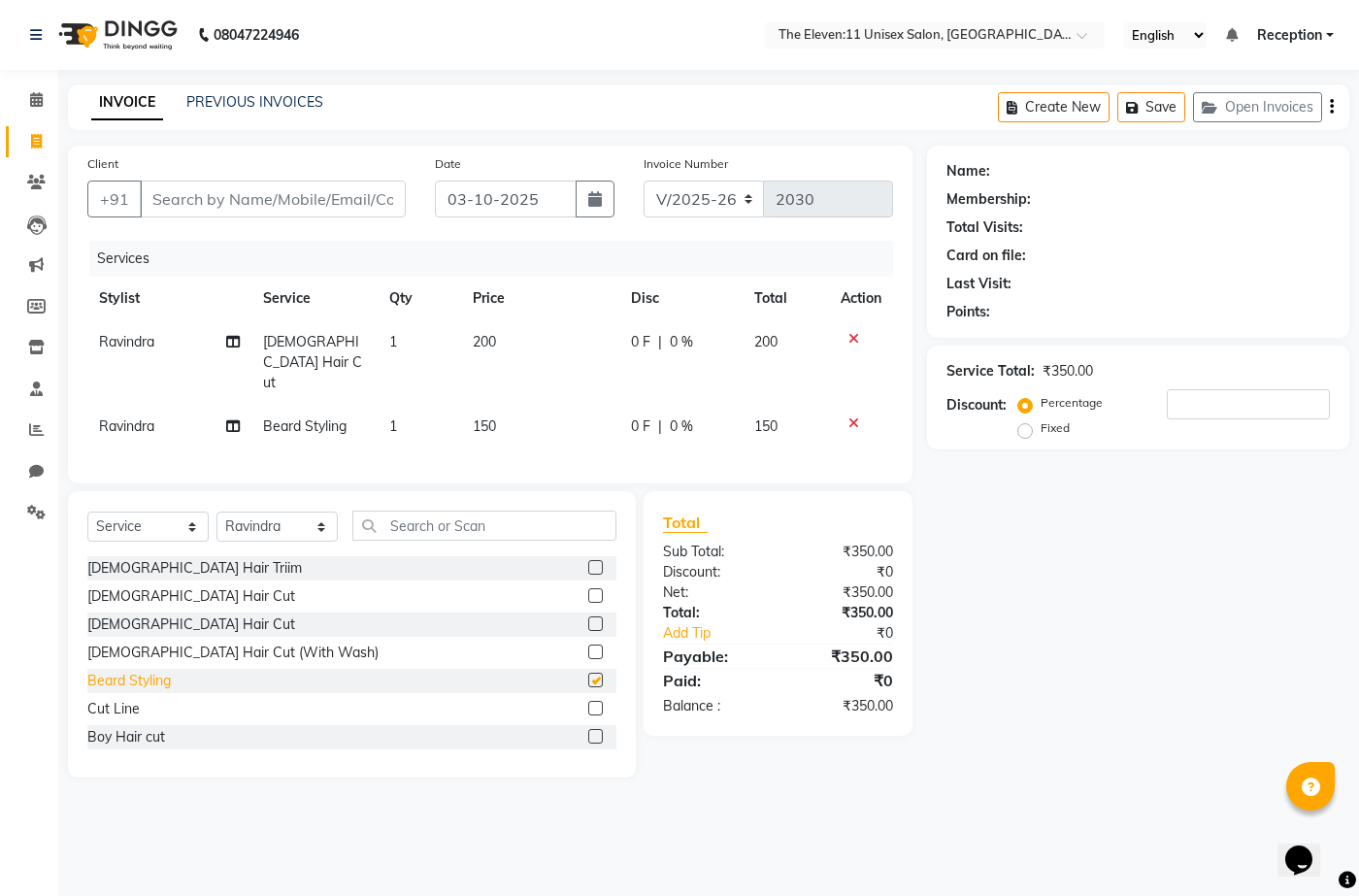
checkbox input "false"
click at [258, 205] on input "Client" at bounding box center [273, 199] width 266 height 37
click at [414, 511] on input "text" at bounding box center [485, 526] width 264 height 30
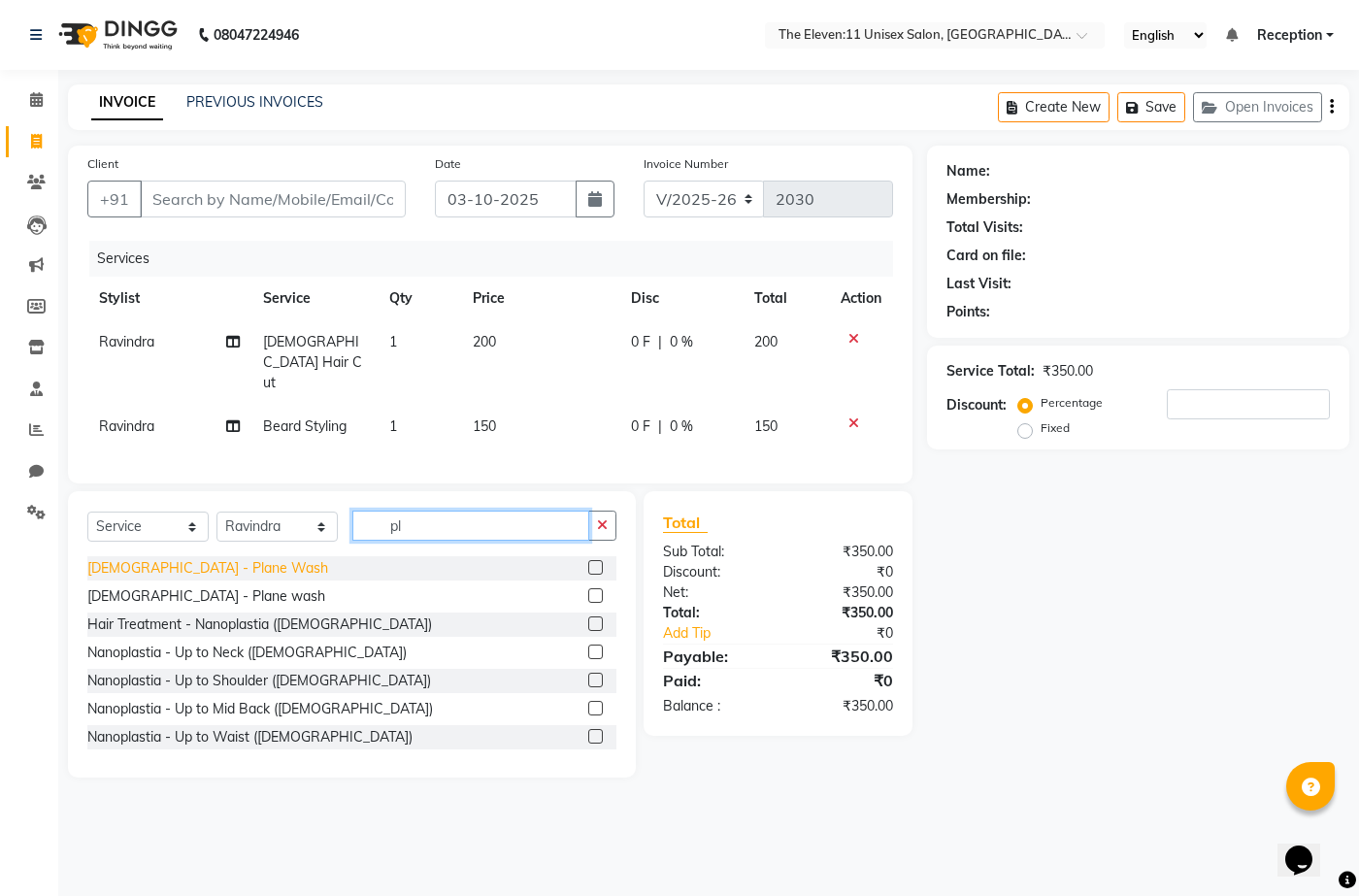
type input "pl"
click at [194, 558] on div "[DEMOGRAPHIC_DATA] - Plane Wash" at bounding box center [208, 568] width 241 height 21
checkbox input "false"
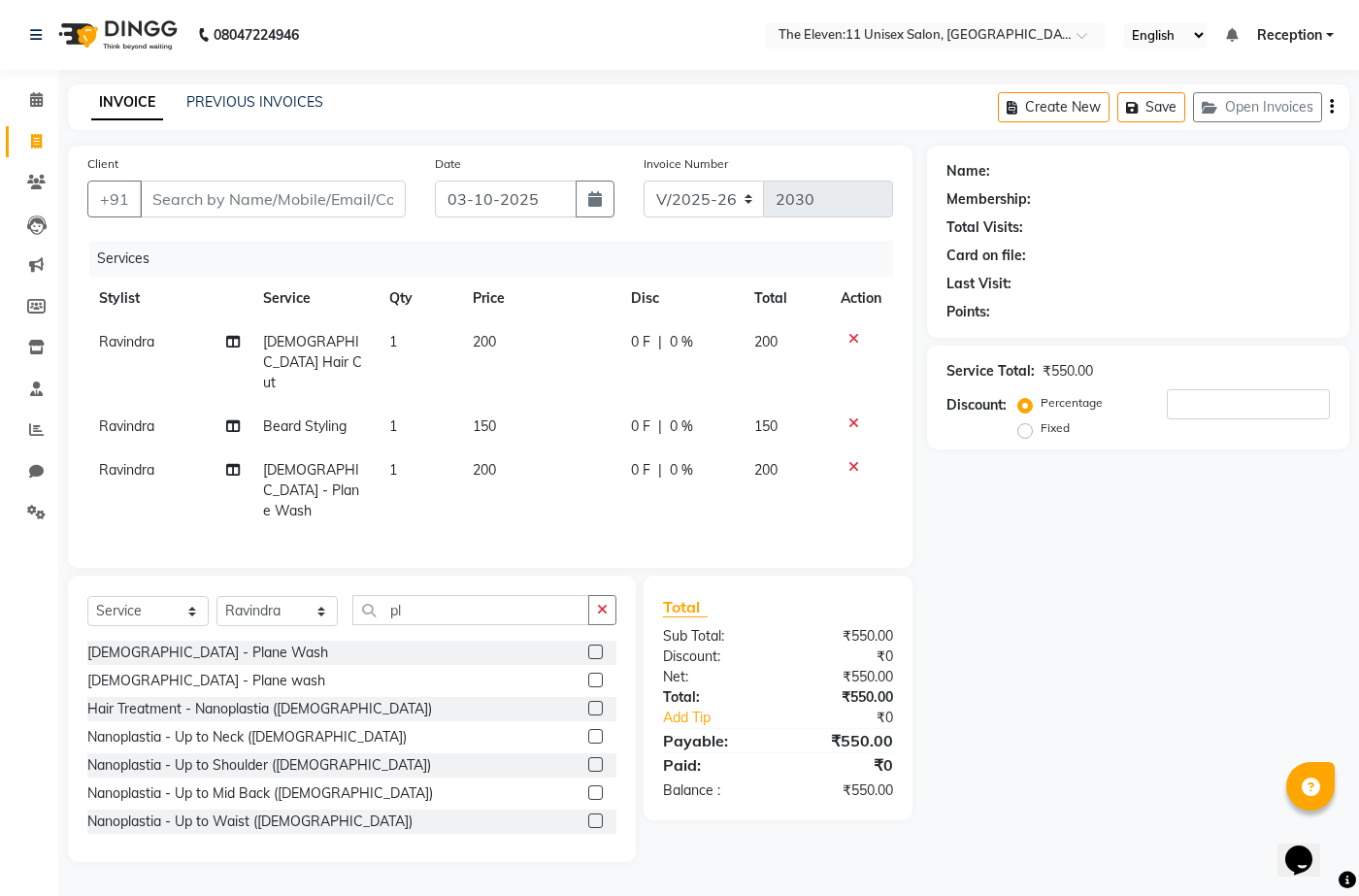
click at [856, 460] on icon at bounding box center [854, 467] width 11 height 14
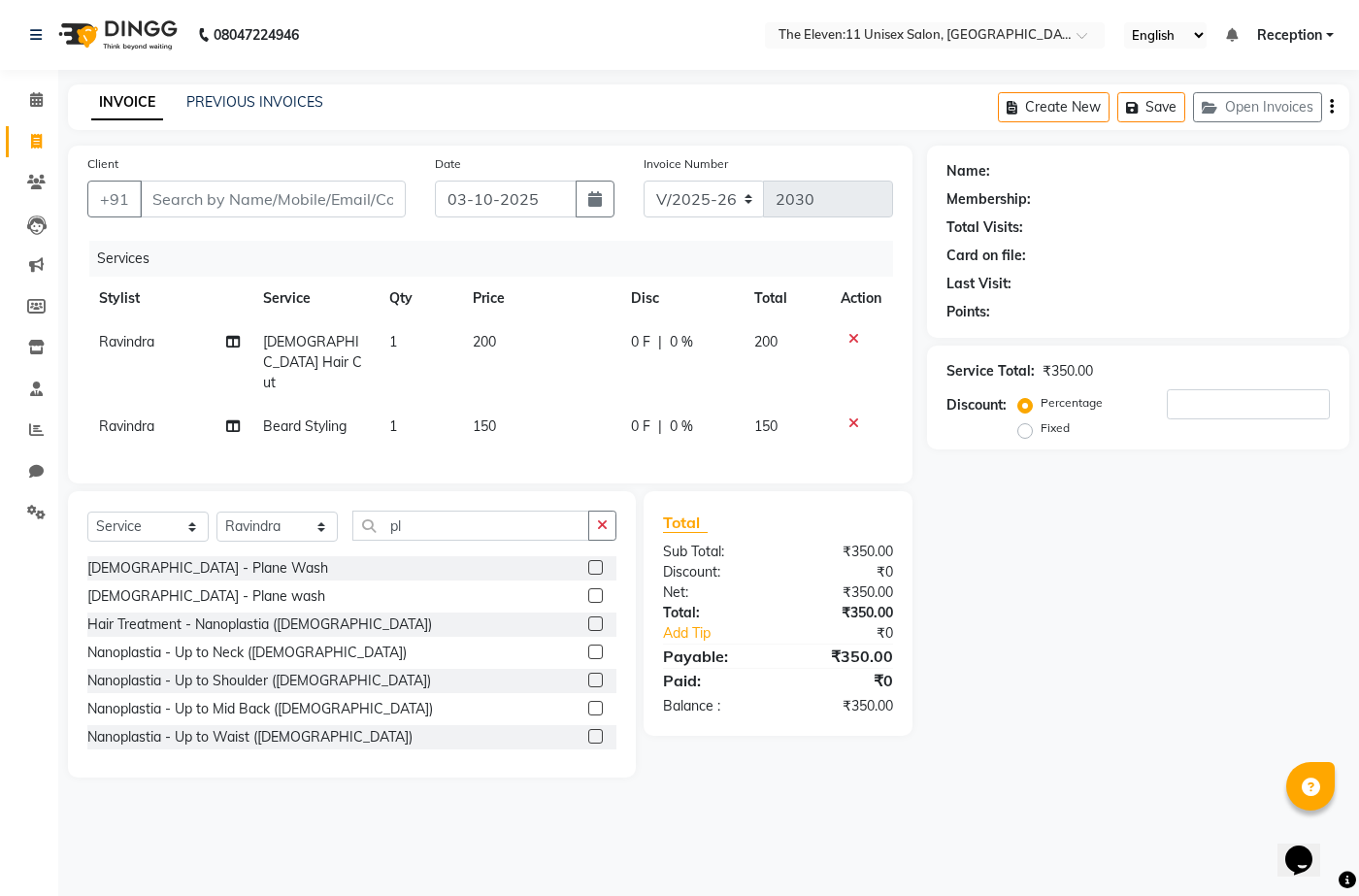
click at [106, 585] on div "[DEMOGRAPHIC_DATA] - Plane wash" at bounding box center [351, 596] width 529 height 24
click at [136, 587] on div "[DEMOGRAPHIC_DATA] - Plane wash" at bounding box center [206, 596] width 238 height 21
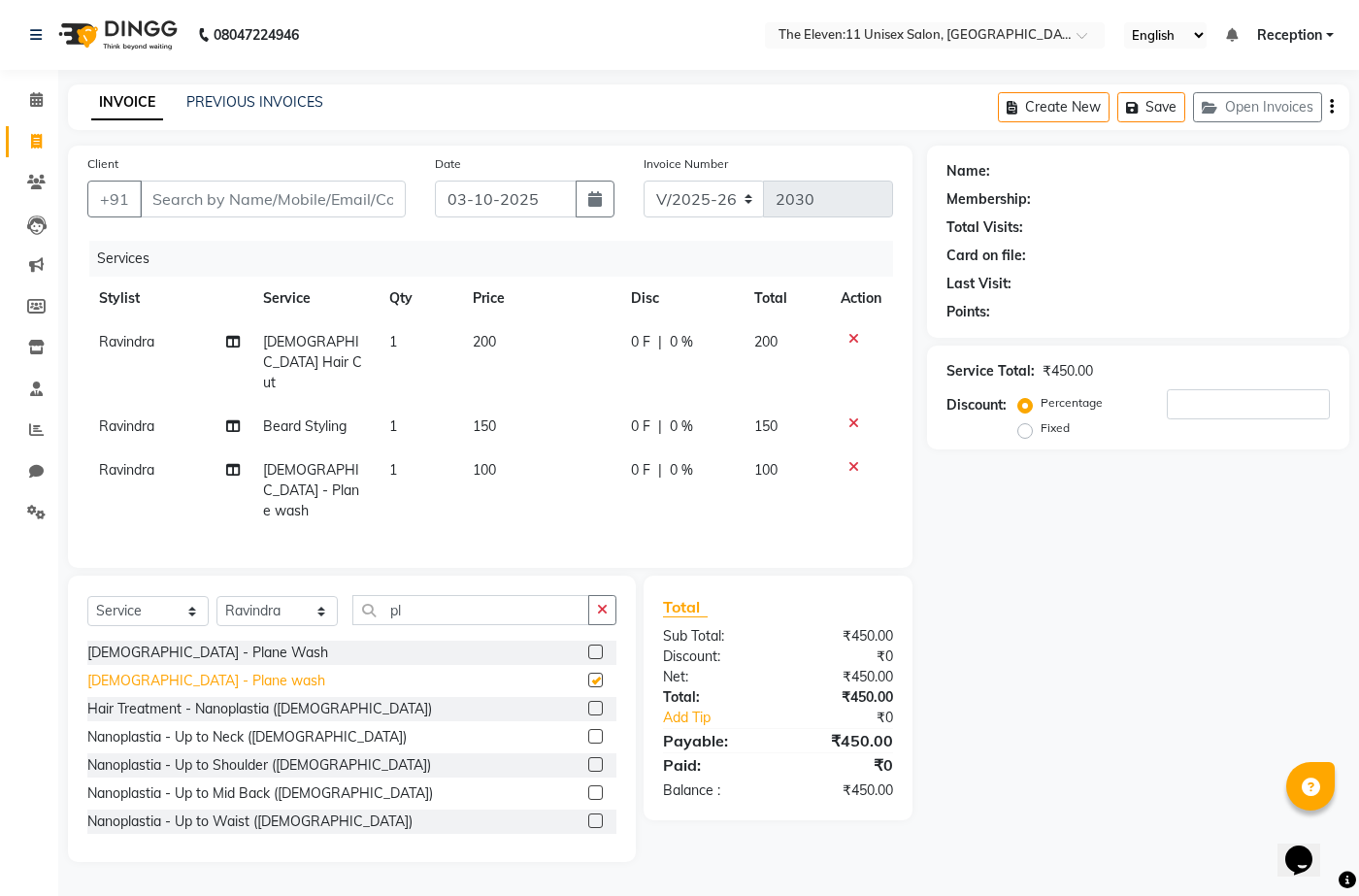
checkbox input "false"
click at [1029, 630] on div "Name: Membership: Total Visits: Card on file: Last Visit: Points: Service Total…" at bounding box center [1146, 504] width 437 height 717
click at [46, 184] on span at bounding box center [36, 183] width 34 height 23
click at [258, 212] on input "Client" at bounding box center [273, 199] width 266 height 37
type input "7"
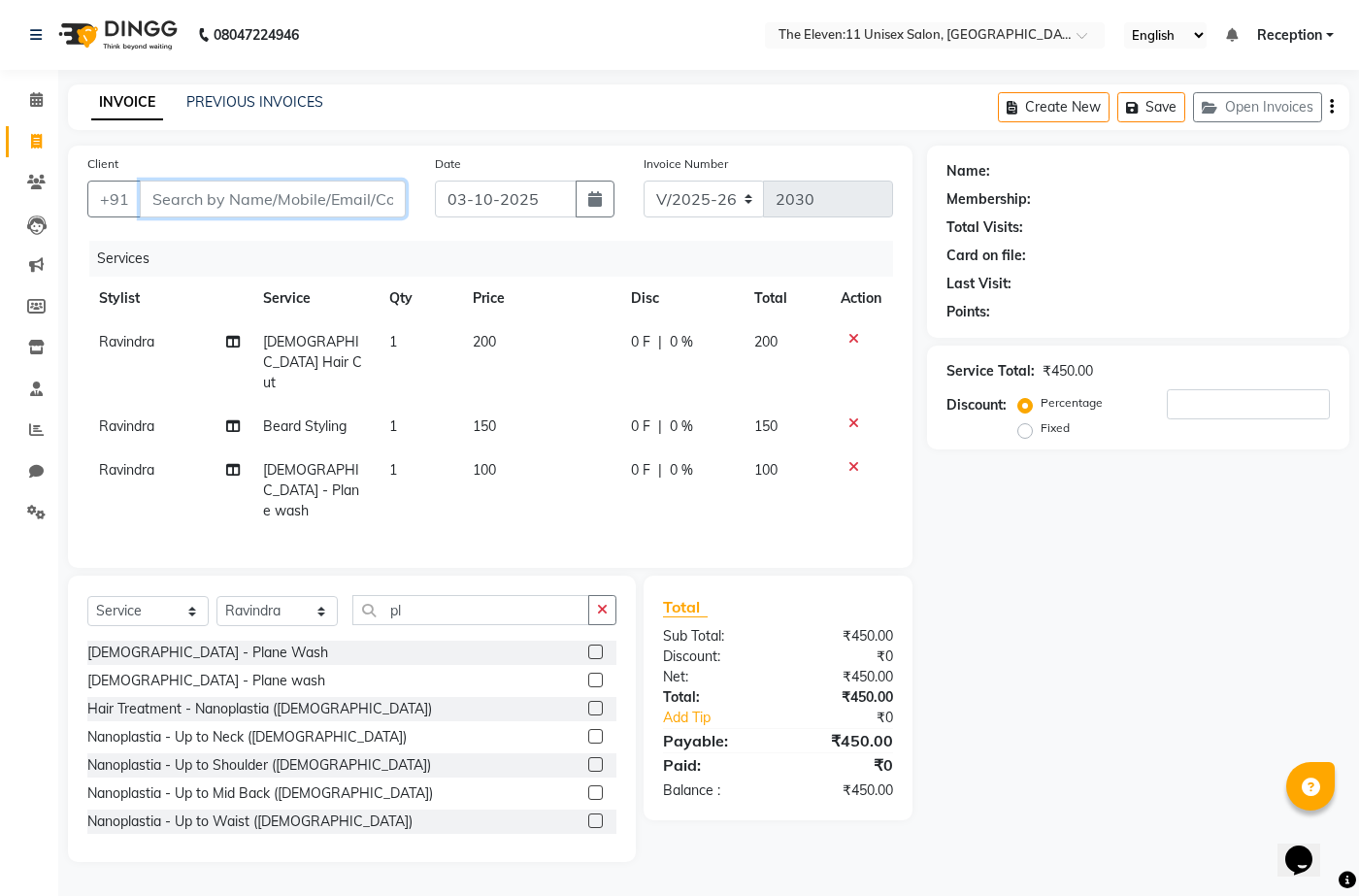
type input "0"
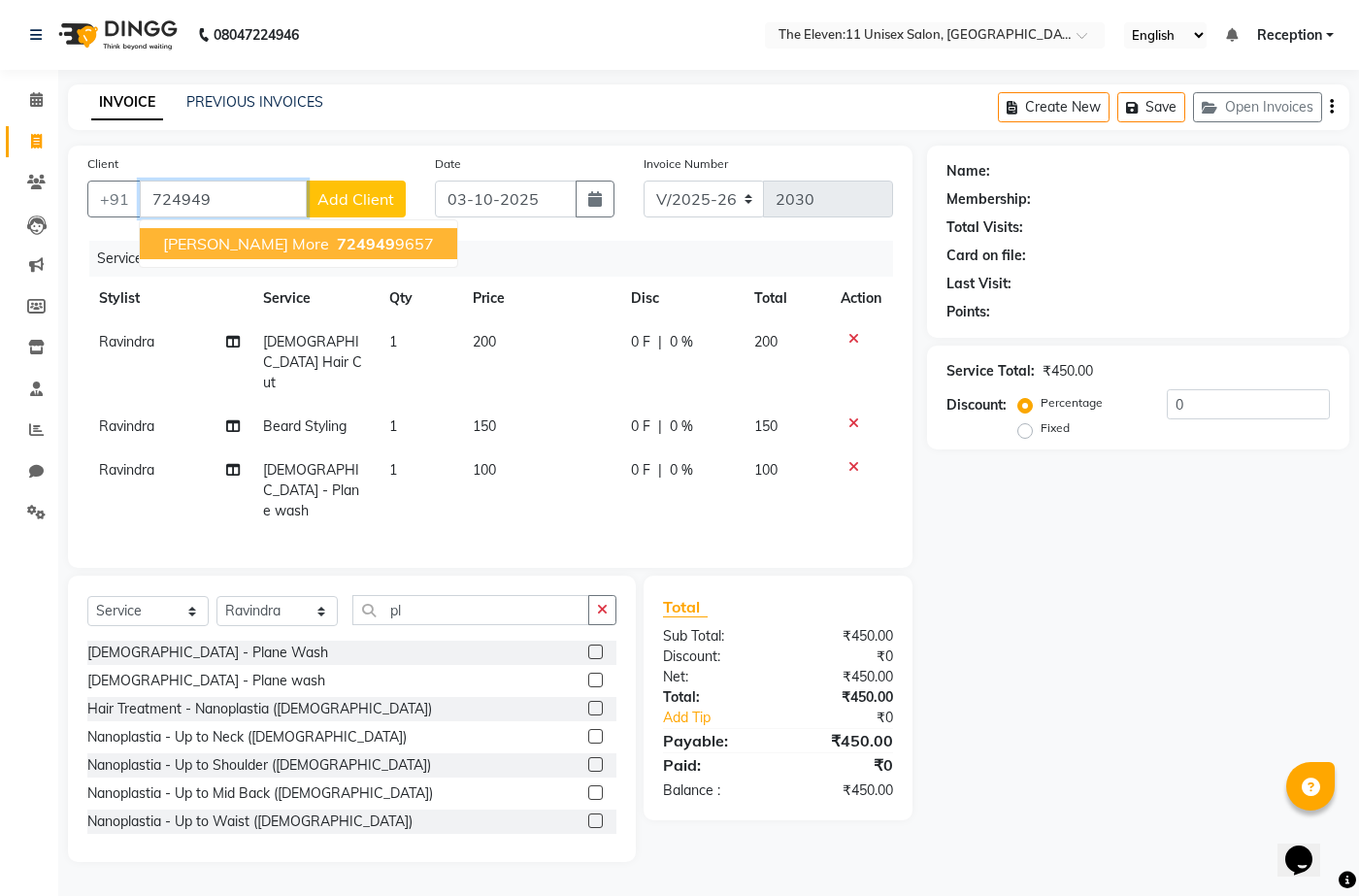
click at [337, 245] on span "724949" at bounding box center [365, 244] width 58 height 20
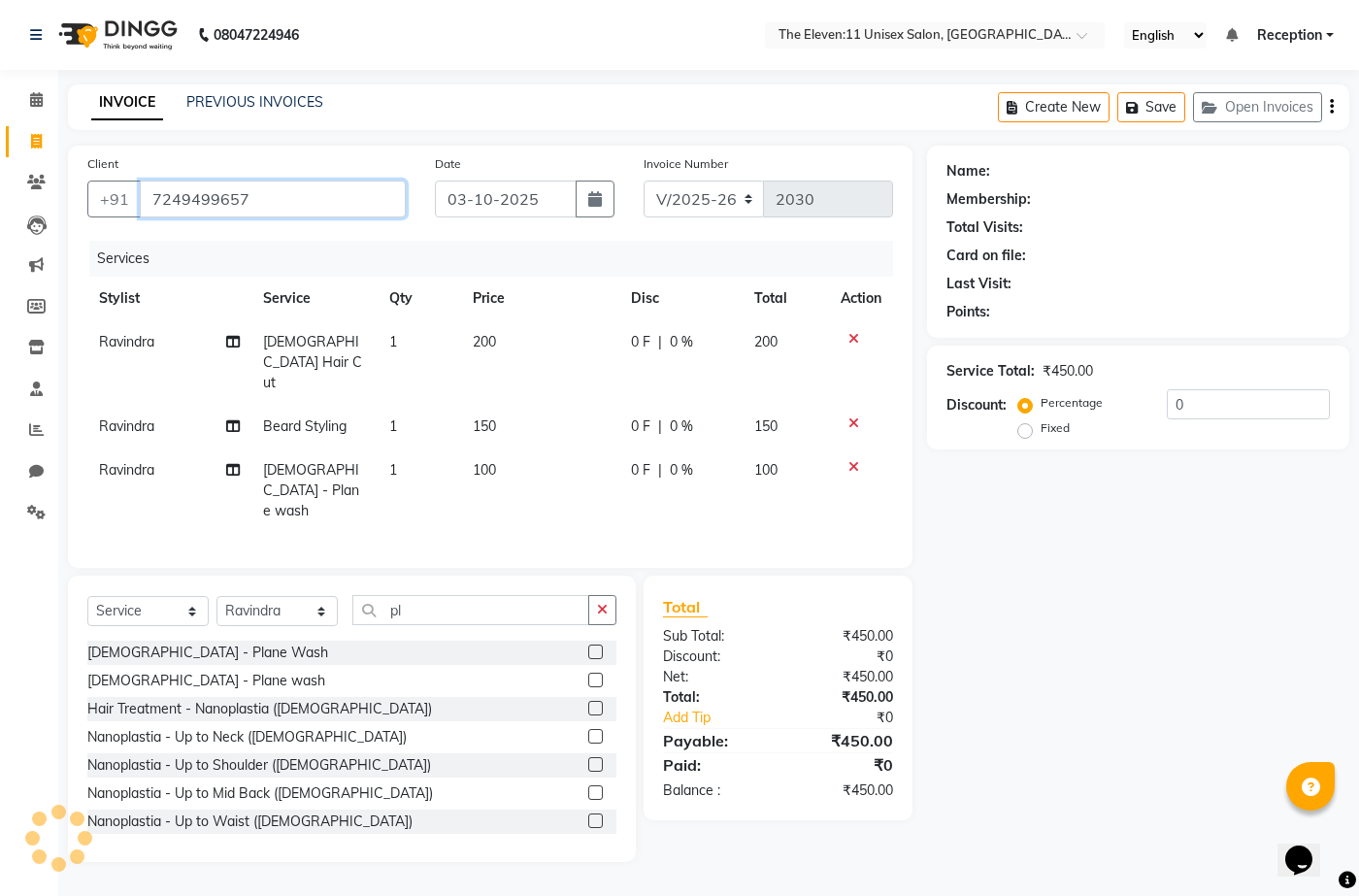
type input "7249499657"
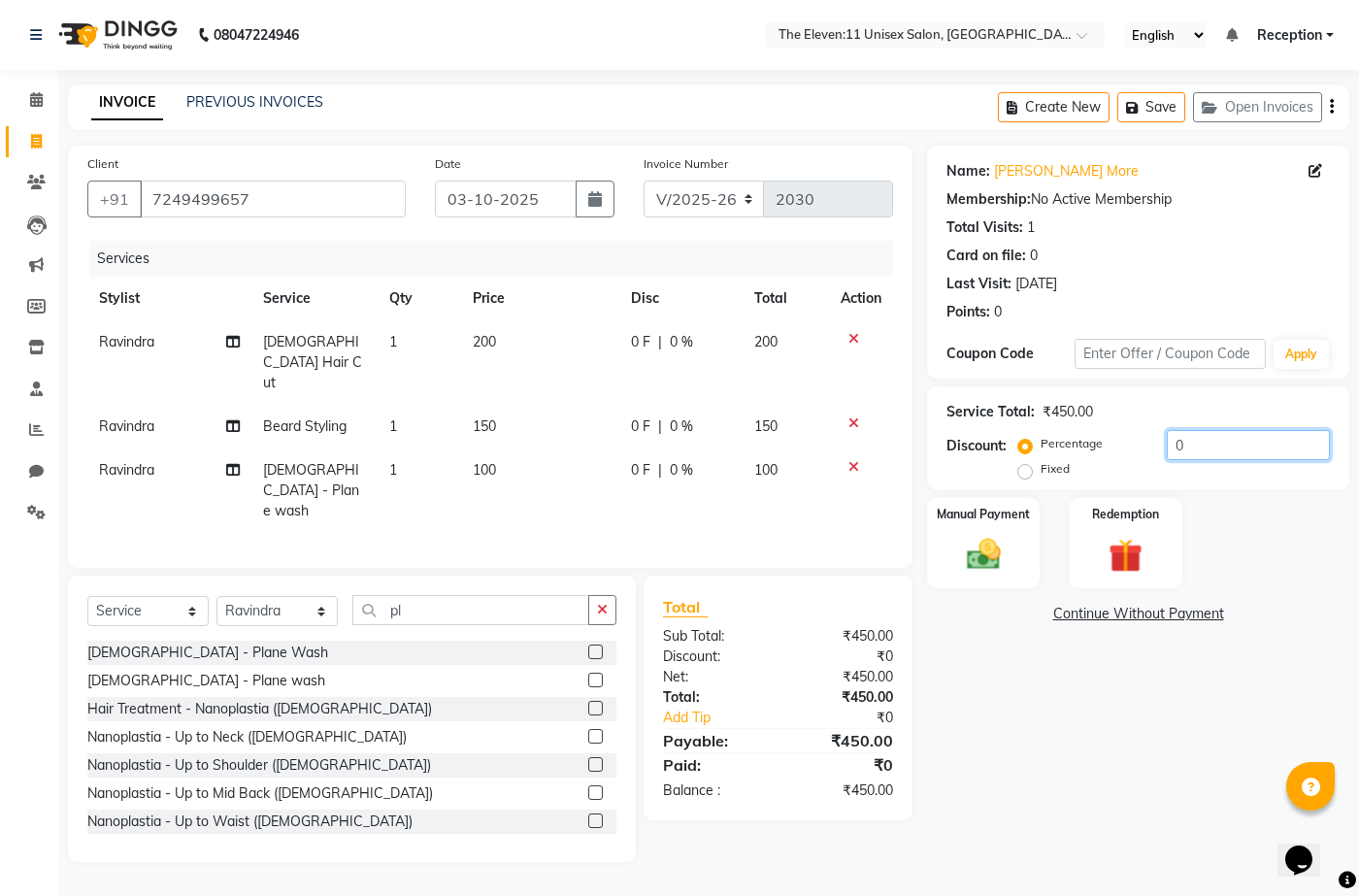
click at [1209, 439] on input "0" at bounding box center [1248, 445] width 164 height 30
type input "30"
click at [977, 542] on img at bounding box center [983, 554] width 58 height 41
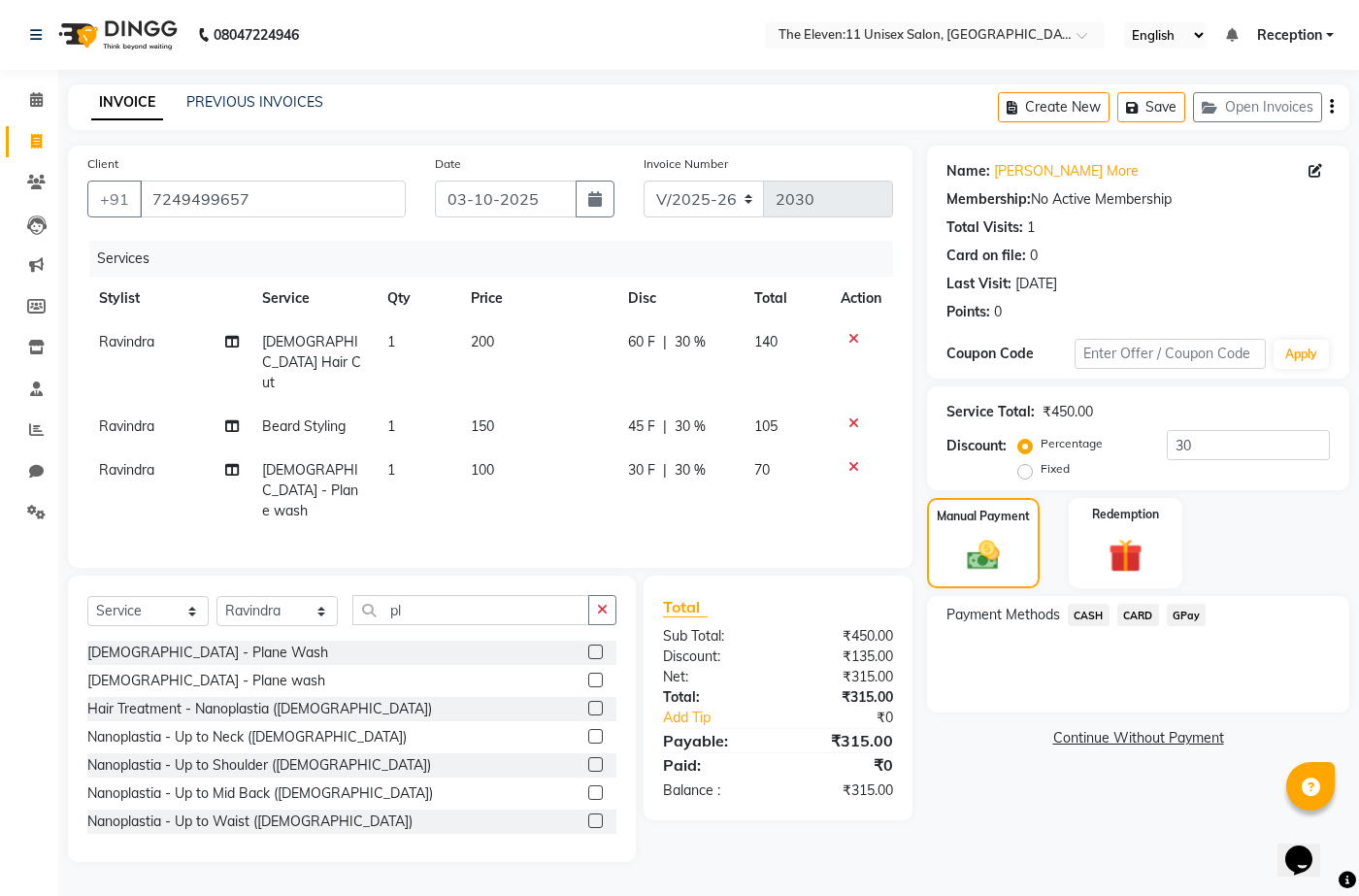
click at [1188, 614] on span "GPay" at bounding box center [1187, 615] width 40 height 23
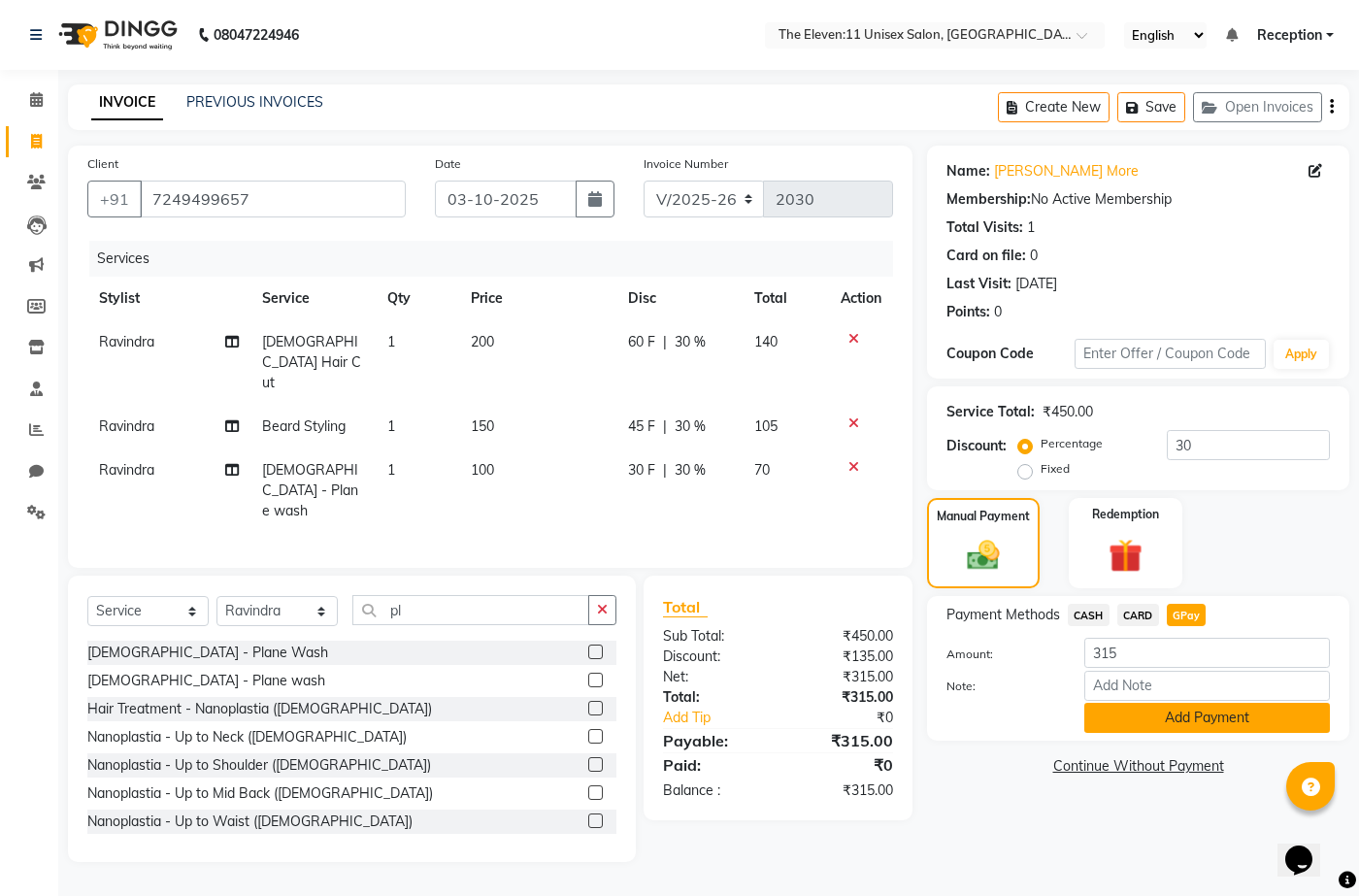
click at [1116, 719] on button "Add Payment" at bounding box center [1207, 718] width 246 height 30
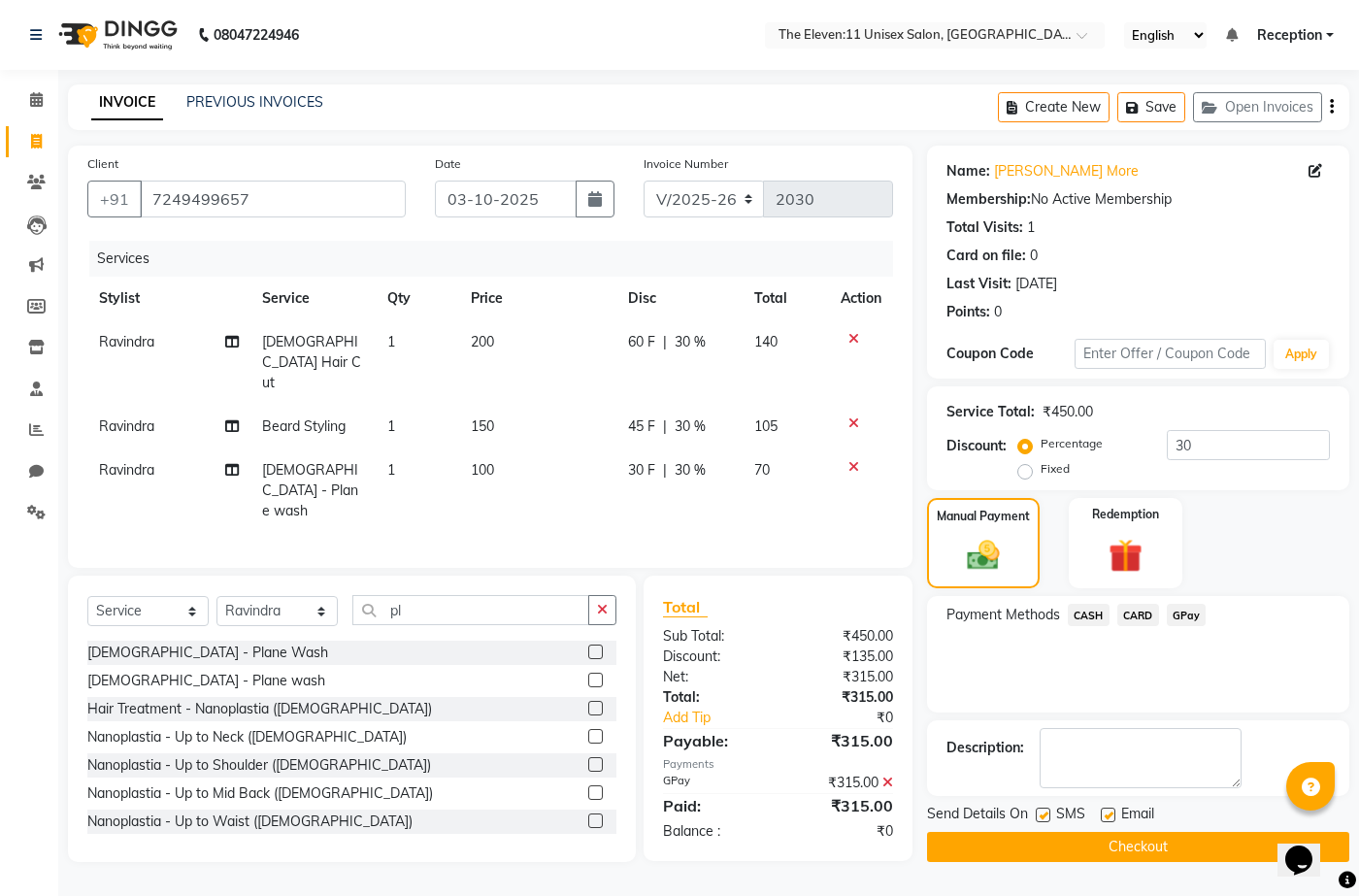
click at [1039, 805] on div "SMS" at bounding box center [1068, 816] width 65 height 24
click at [1035, 810] on div "Send Details On SMS Email" at bounding box center [1138, 816] width 422 height 24
click at [1042, 812] on label at bounding box center [1043, 815] width 15 height 15
click at [1042, 812] on input "checkbox" at bounding box center [1042, 816] width 13 height 13
click at [1042, 812] on label at bounding box center [1043, 815] width 15 height 15
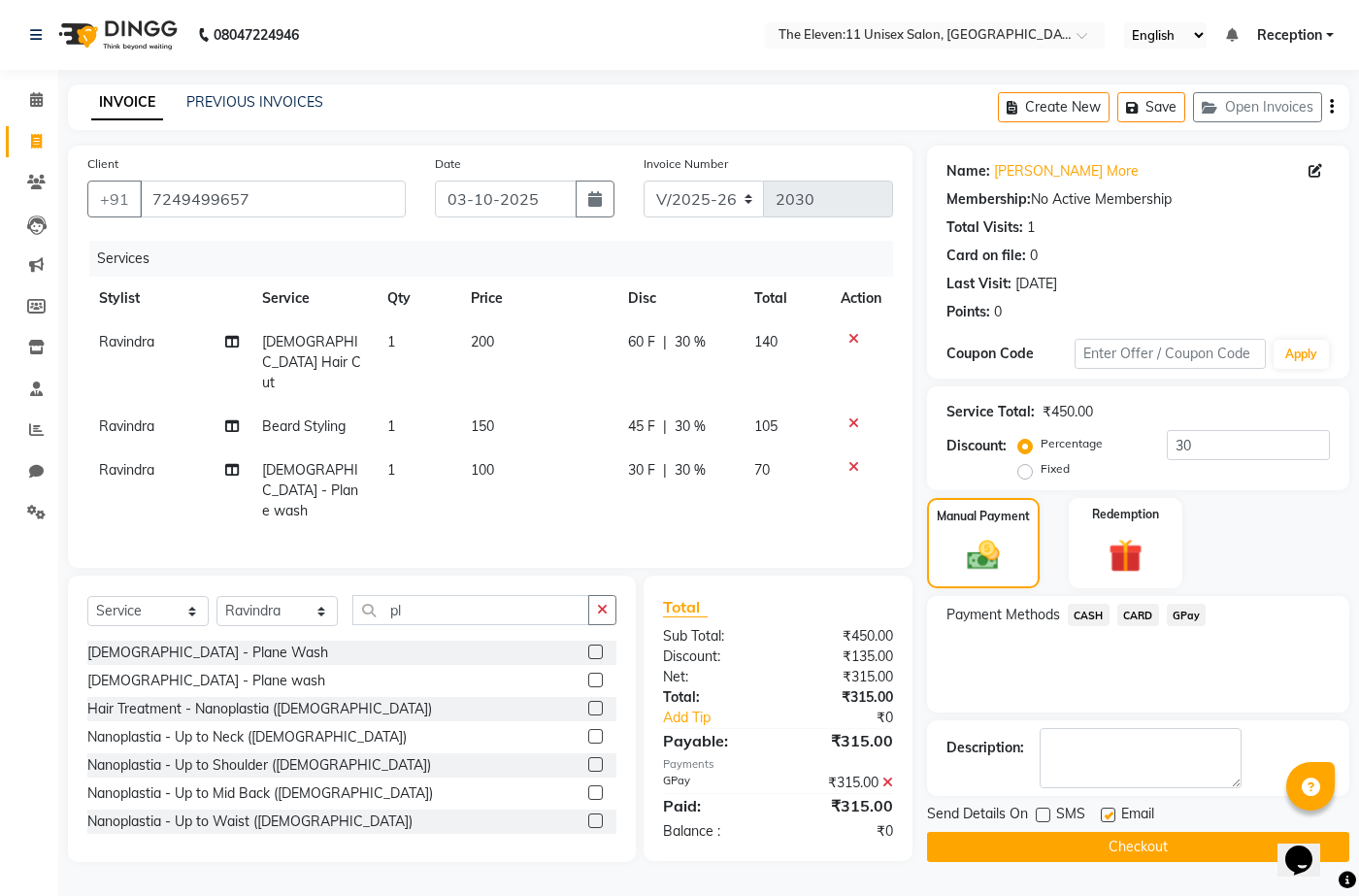
click at [1042, 812] on input "checkbox" at bounding box center [1042, 816] width 13 height 13
click at [1042, 813] on label at bounding box center [1043, 815] width 15 height 15
click at [1042, 813] on input "checkbox" at bounding box center [1042, 816] width 13 height 13
checkbox input "false"
click at [1050, 846] on button "Checkout" at bounding box center [1138, 847] width 422 height 30
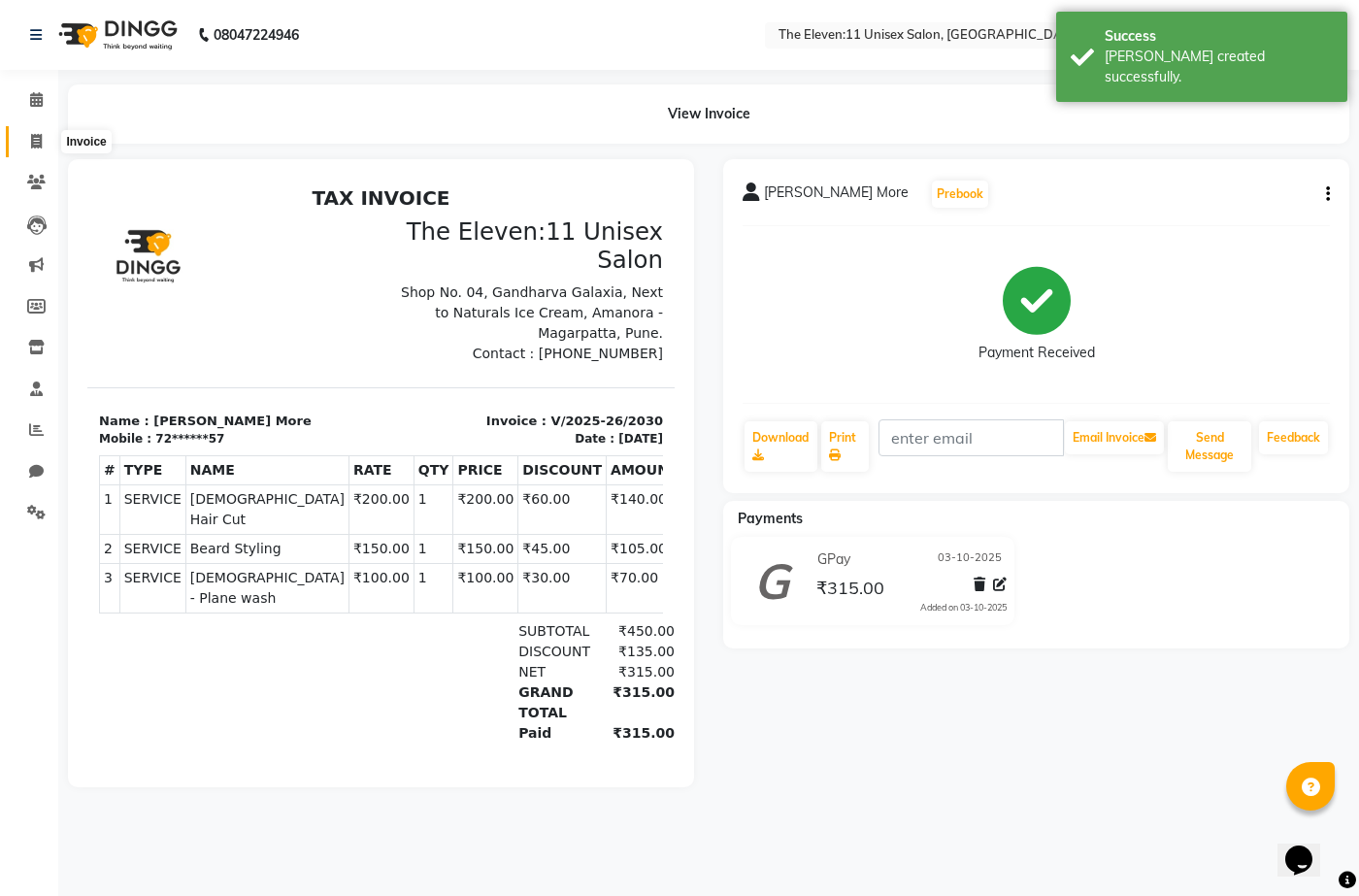
click at [29, 138] on span at bounding box center [36, 142] width 34 height 23
select select "service"
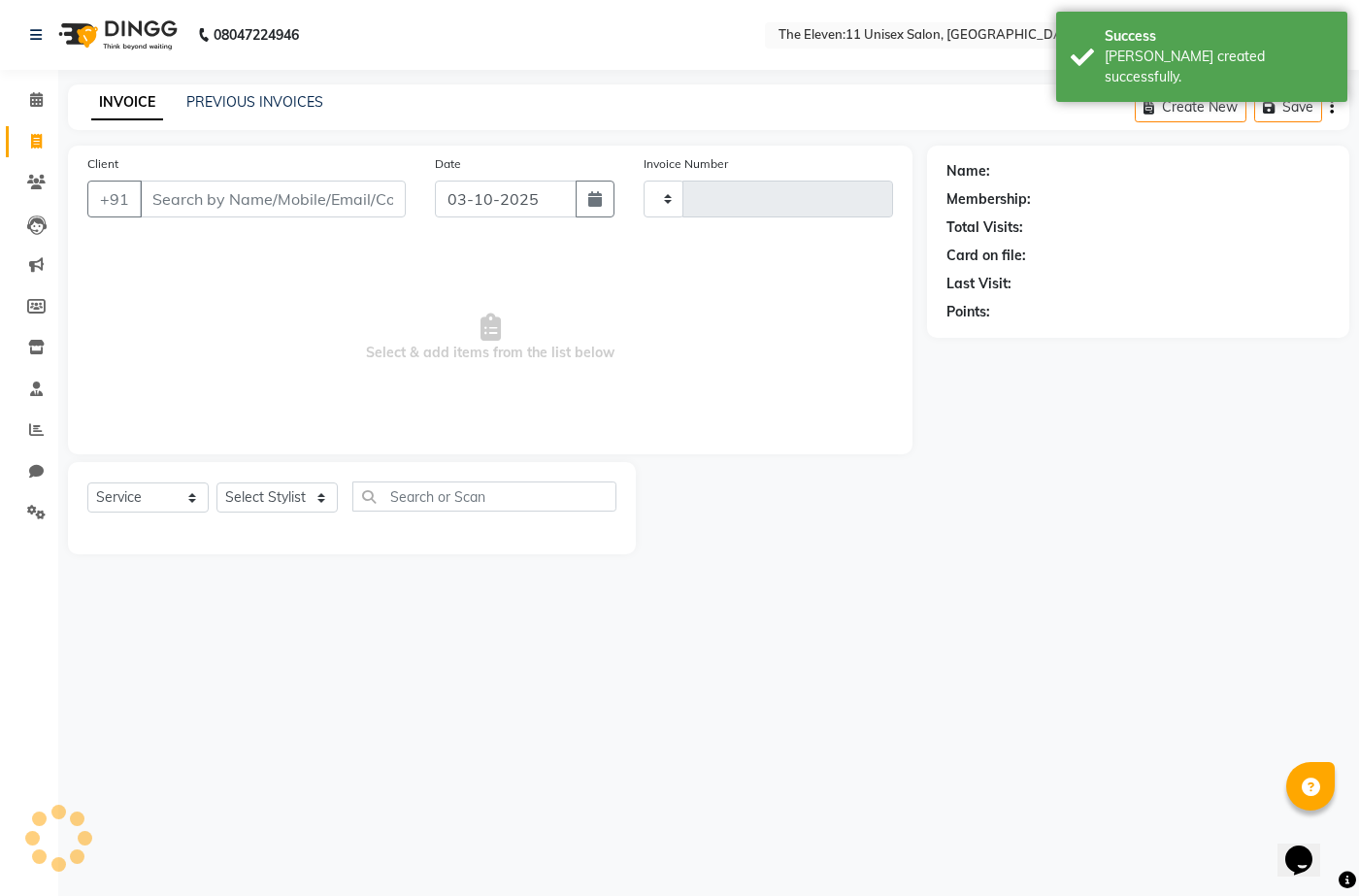
type input "2031"
select select "7836"
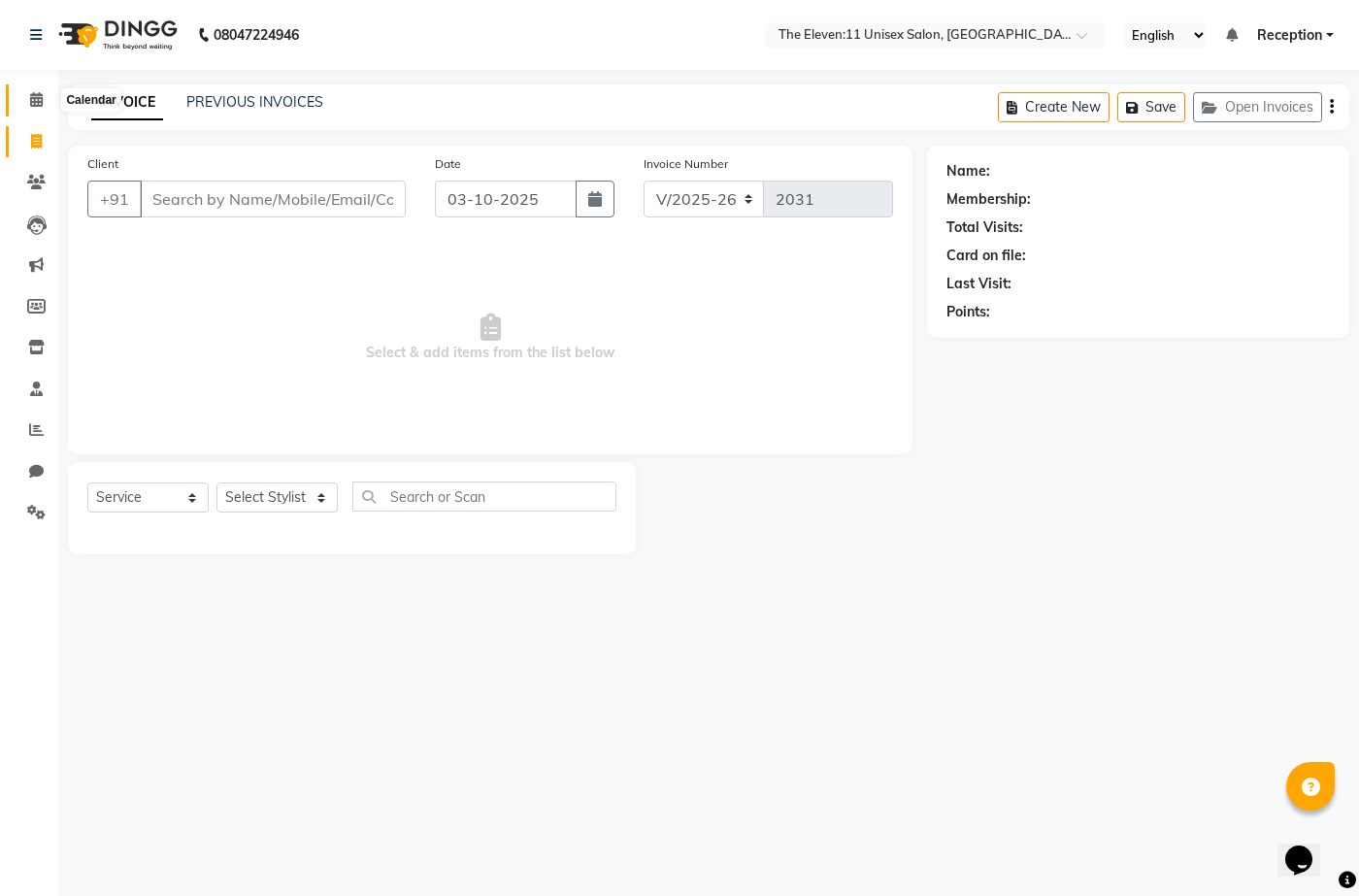
click at [41, 93] on icon at bounding box center [36, 99] width 13 height 15
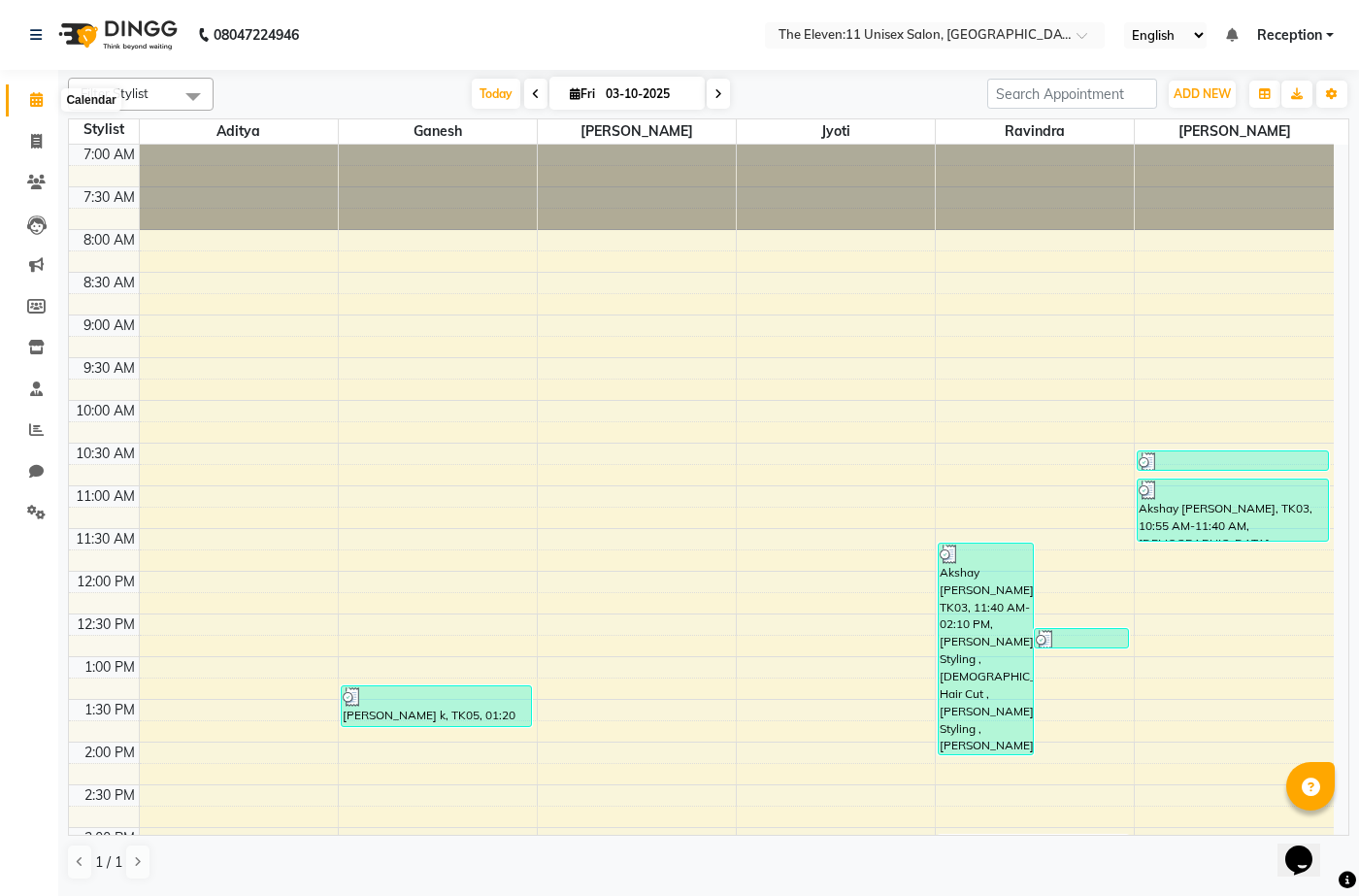
click at [35, 103] on icon at bounding box center [36, 99] width 13 height 15
click at [1308, 26] on span "Reception" at bounding box center [1289, 35] width 65 height 21
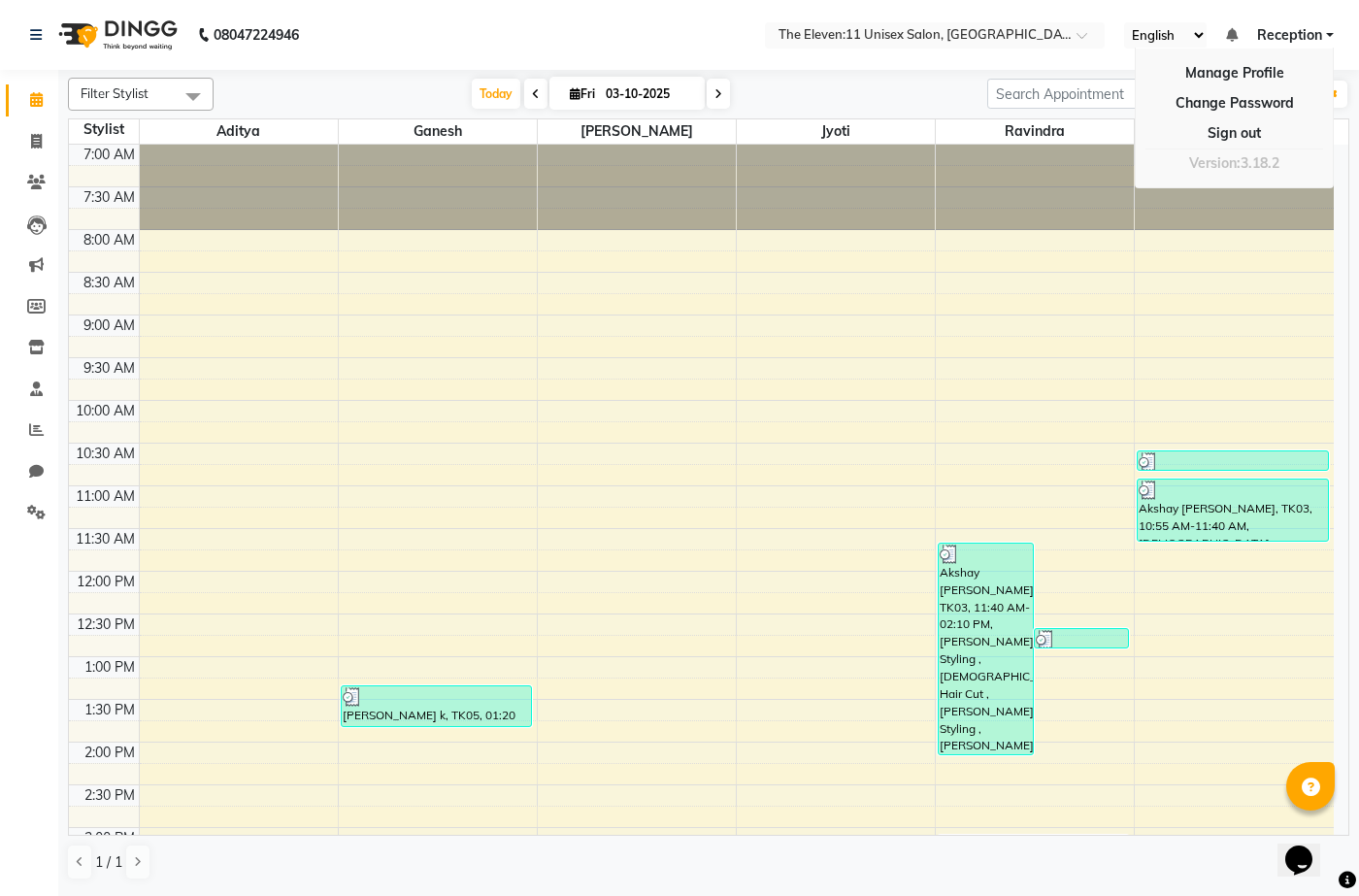
click at [1301, 30] on span "Reception" at bounding box center [1289, 35] width 65 height 21
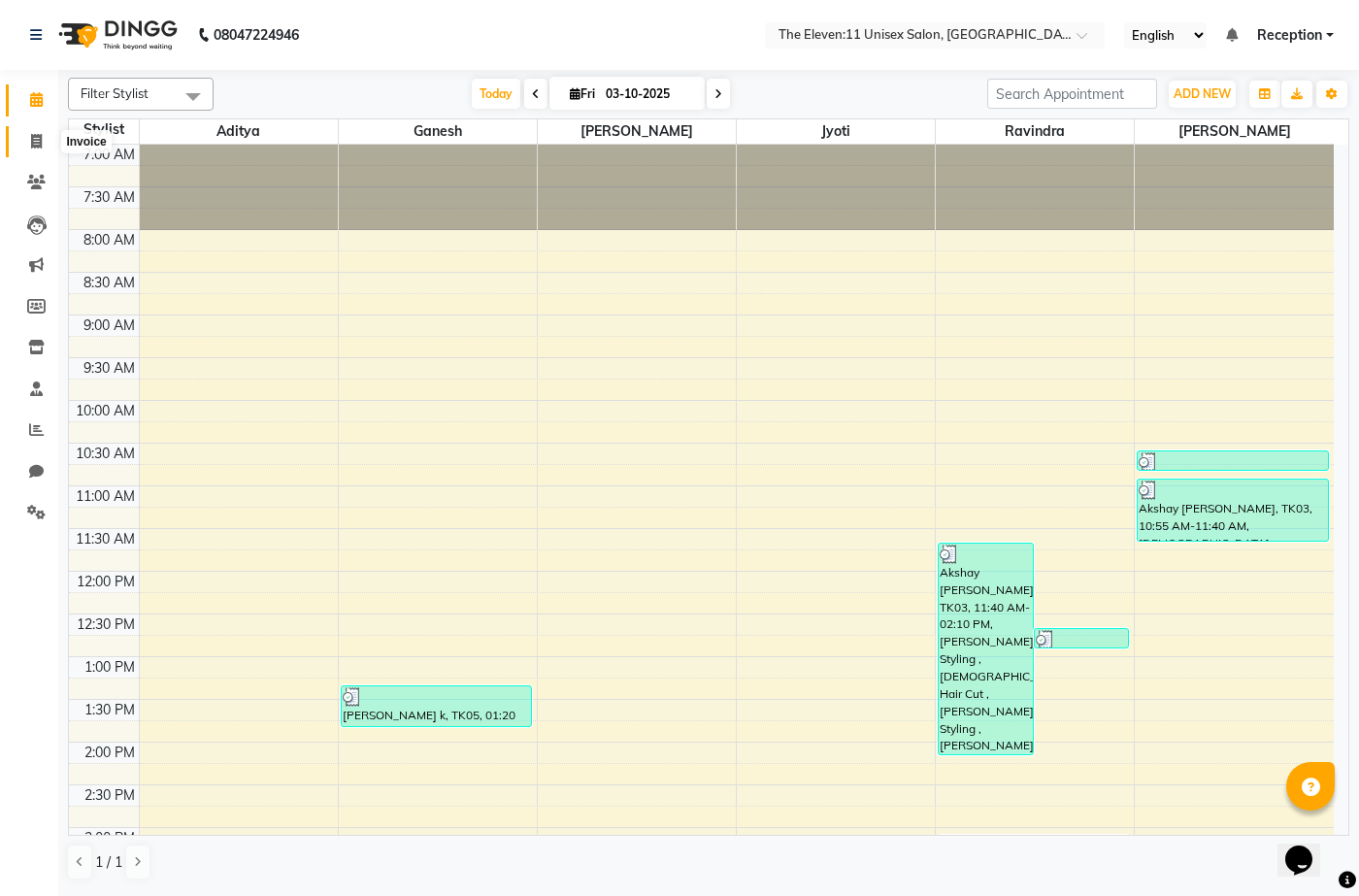
click at [36, 136] on icon at bounding box center [36, 141] width 11 height 15
select select "service"
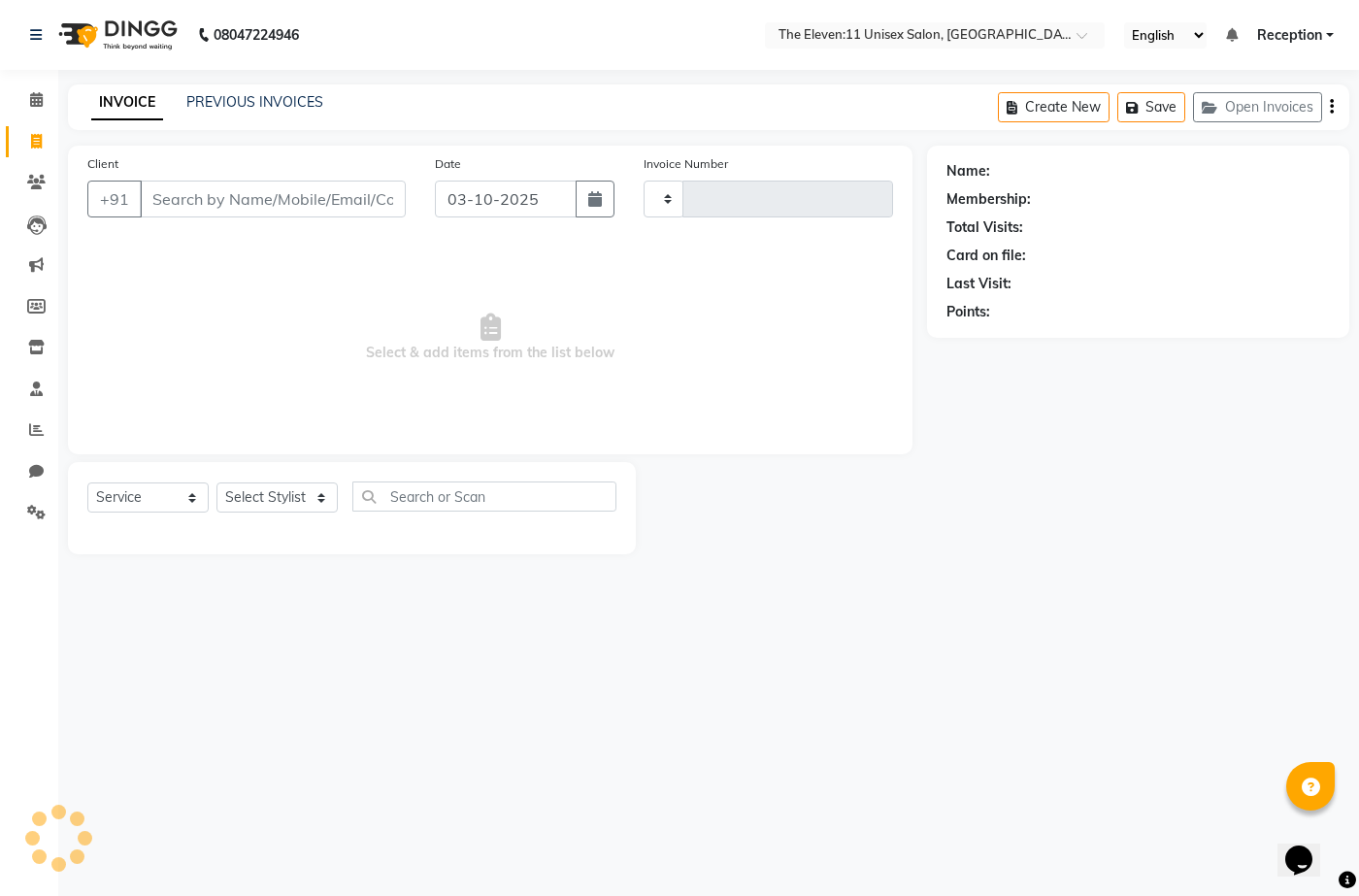
type input "2031"
select select "7836"
click at [284, 199] on input "Client" at bounding box center [273, 199] width 266 height 37
type input "9049167649"
click at [371, 202] on span "Add Client" at bounding box center [355, 199] width 76 height 20
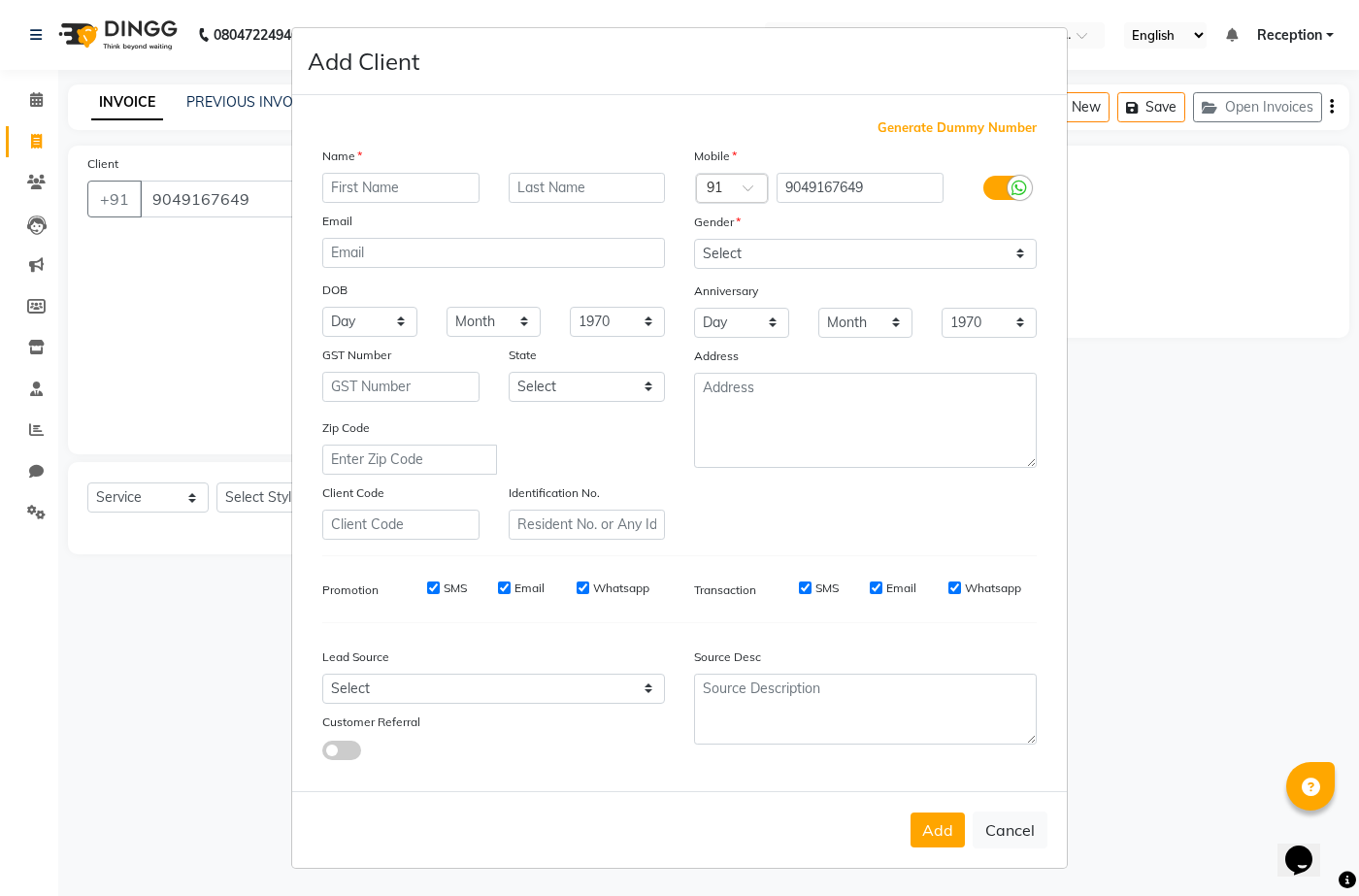
drag, startPoint x: 402, startPoint y: 197, endPoint x: 398, endPoint y: 187, distance: 10.8
click at [399, 193] on input "text" at bounding box center [400, 188] width 158 height 30
type input "Sunil"
type input "F"
type input "Gaikwad"
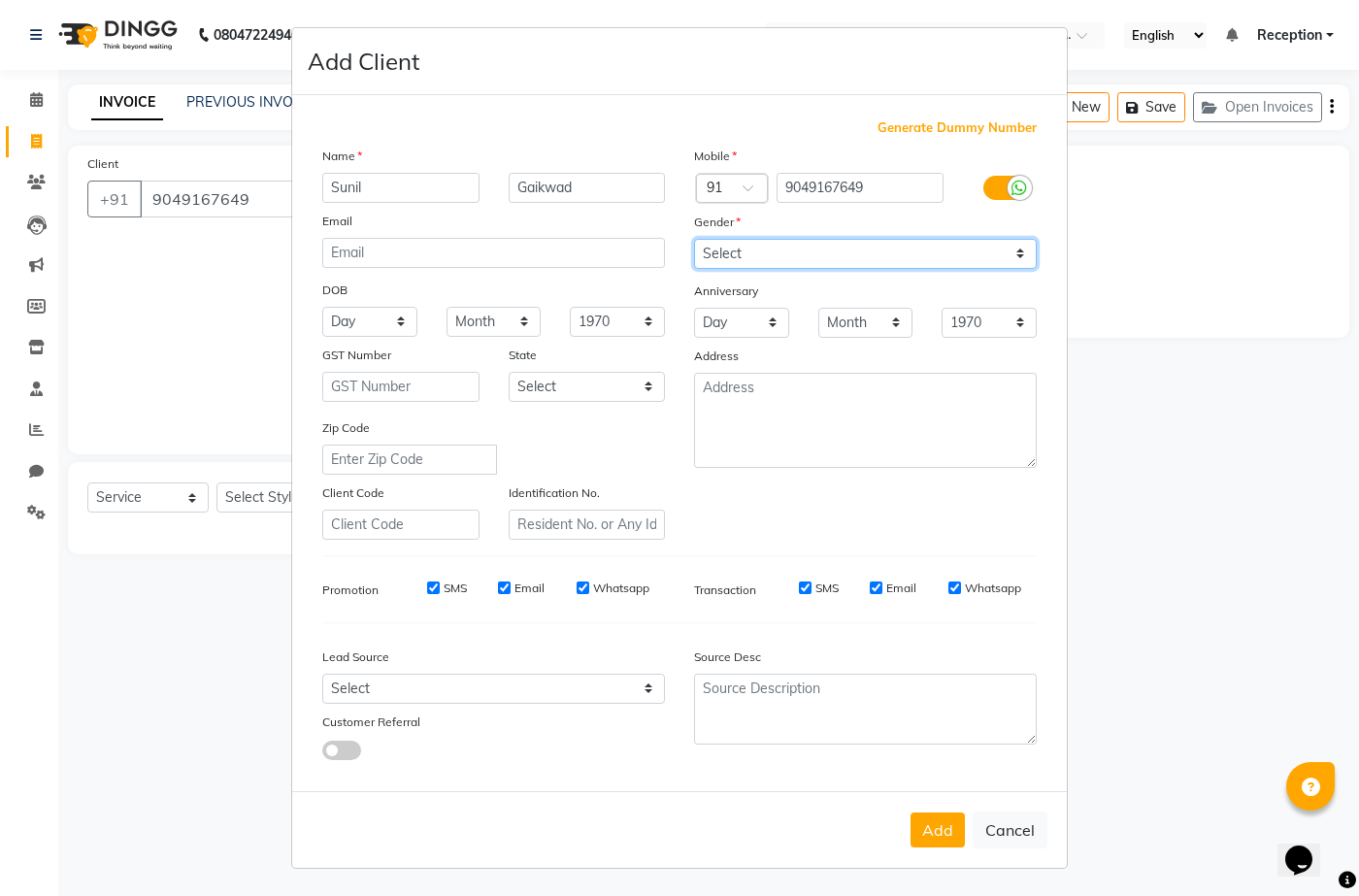
click at [785, 251] on select "Select [DEMOGRAPHIC_DATA] [DEMOGRAPHIC_DATA] Other Prefer Not To Say" at bounding box center [866, 254] width 343 height 30
select select "[DEMOGRAPHIC_DATA]"
click at [694, 239] on select "Select [DEMOGRAPHIC_DATA] [DEMOGRAPHIC_DATA] Other Prefer Not To Say" at bounding box center [866, 254] width 343 height 30
drag, startPoint x: 946, startPoint y: 824, endPoint x: 923, endPoint y: 803, distance: 31.1
click at [946, 823] on button "Add" at bounding box center [938, 830] width 55 height 35
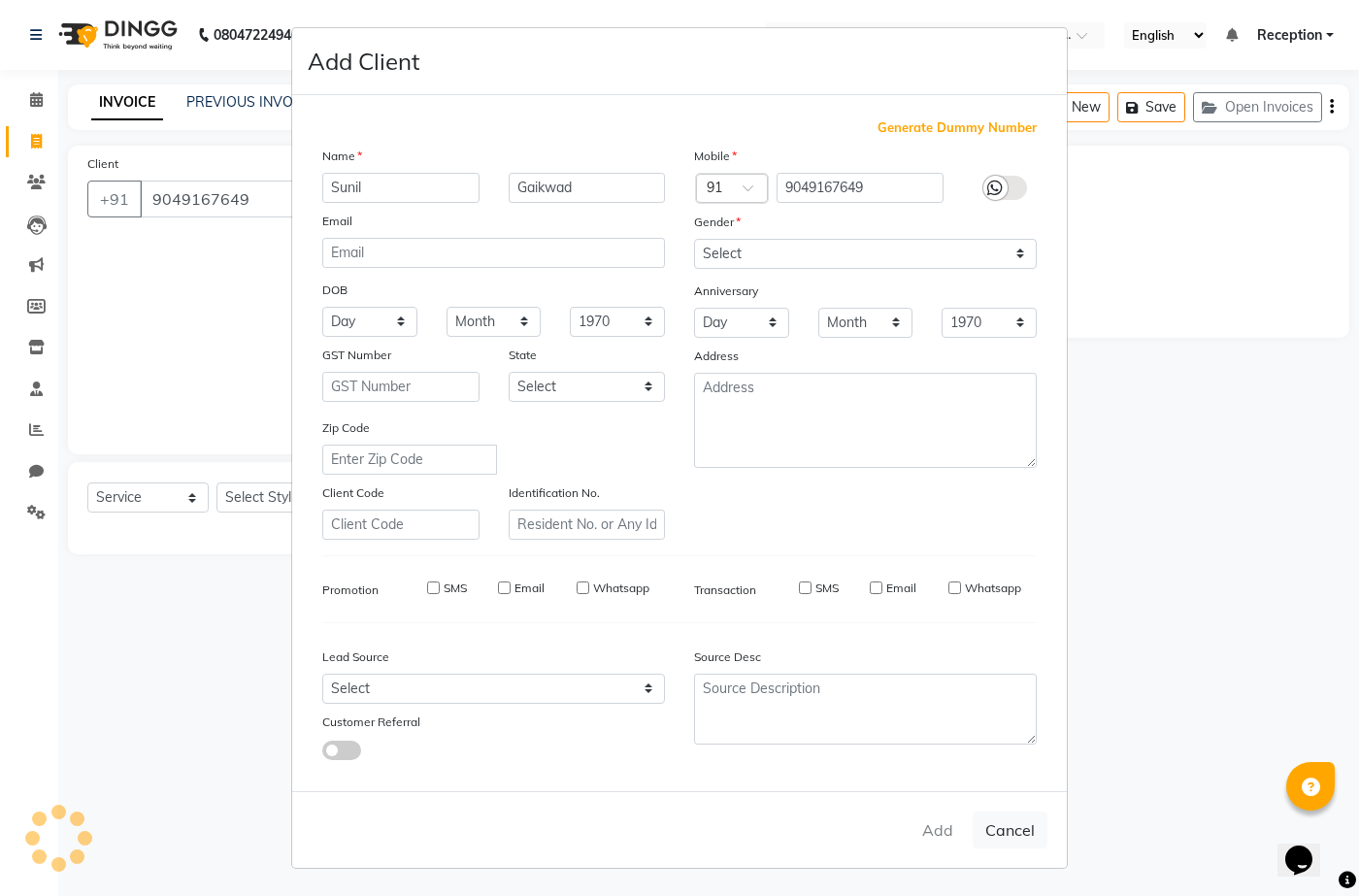
select select
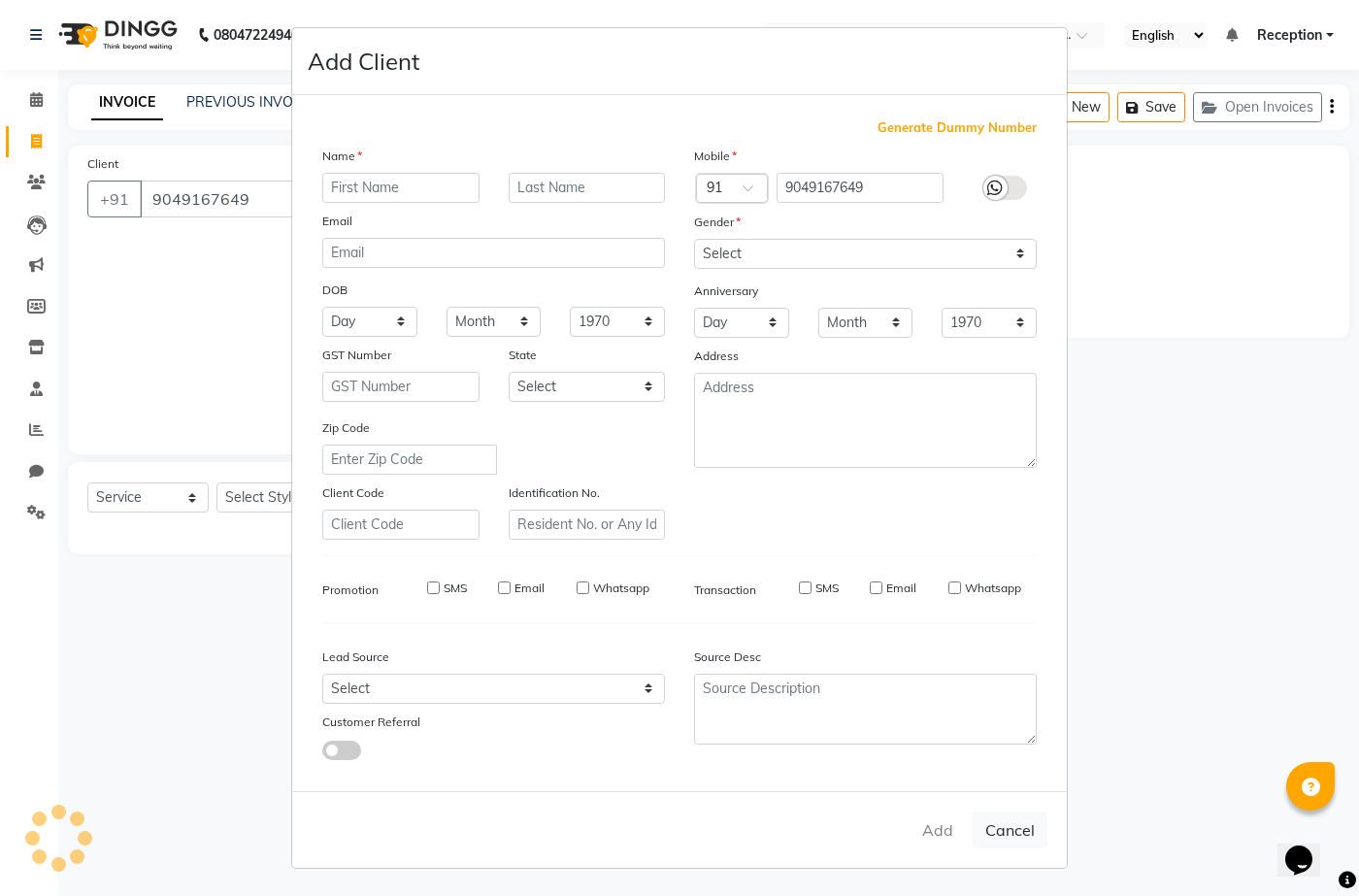
select select
checkbox input "false"
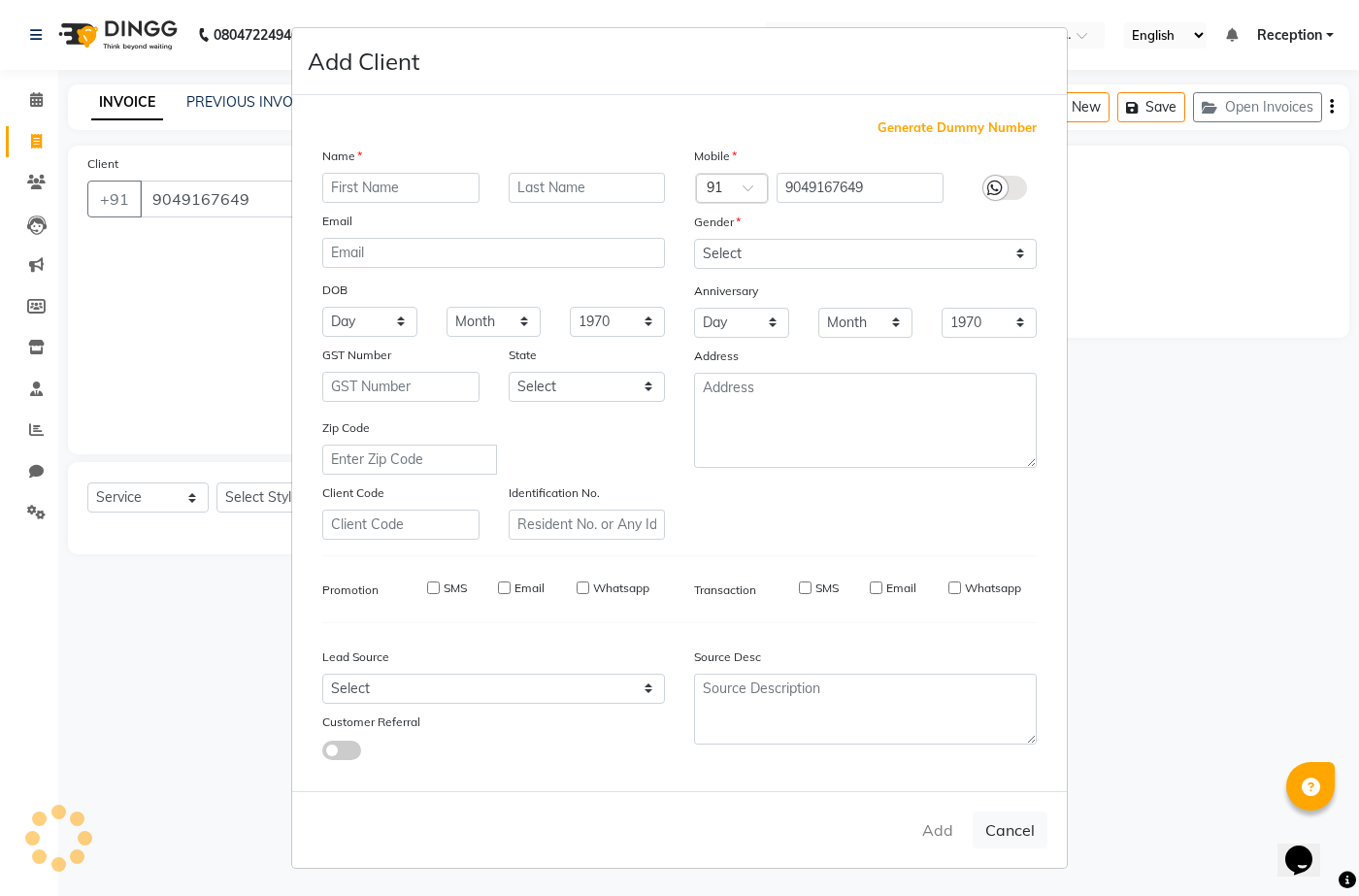
checkbox input "false"
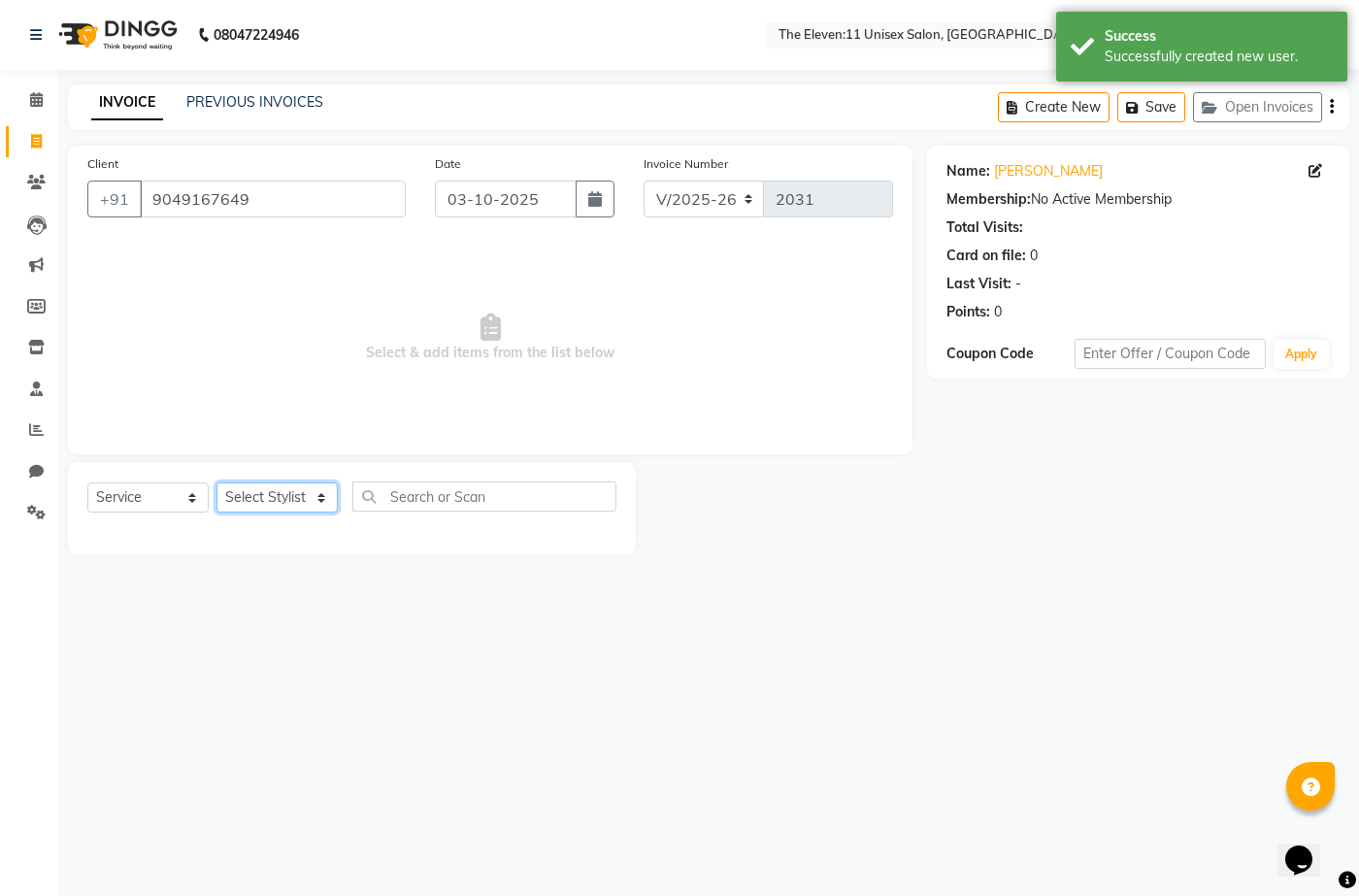
click at [318, 501] on select "Select Stylist [PERSON_NAME] Manager Ravindra Reception [PERSON_NAME]" at bounding box center [277, 497] width 121 height 30
select select "70301"
click at [216, 483] on select "Select Stylist [PERSON_NAME] Manager Ravindra Reception [PERSON_NAME]" at bounding box center [277, 497] width 121 height 30
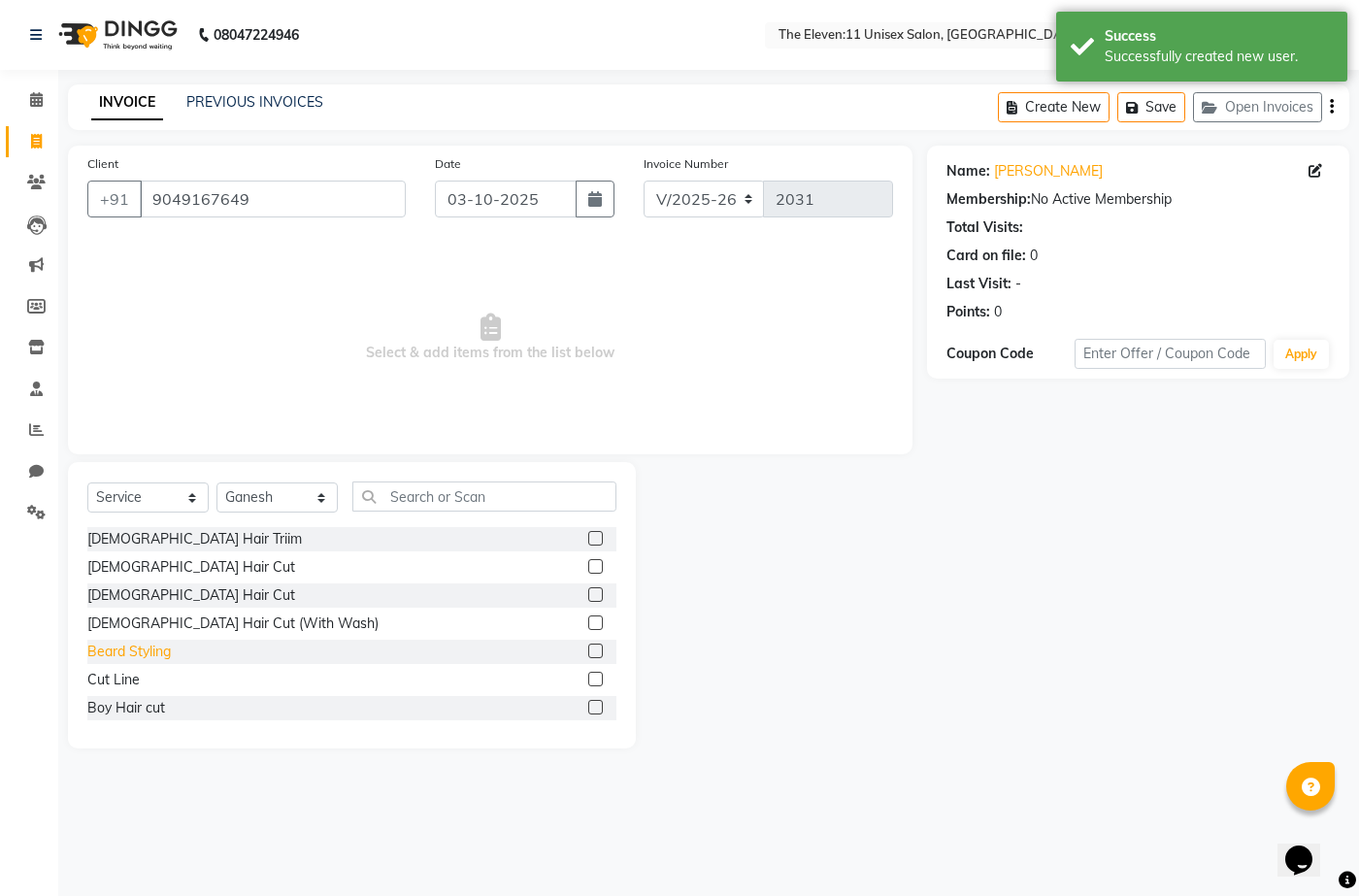
click at [148, 656] on div "Beard Styling" at bounding box center [128, 651] width 83 height 21
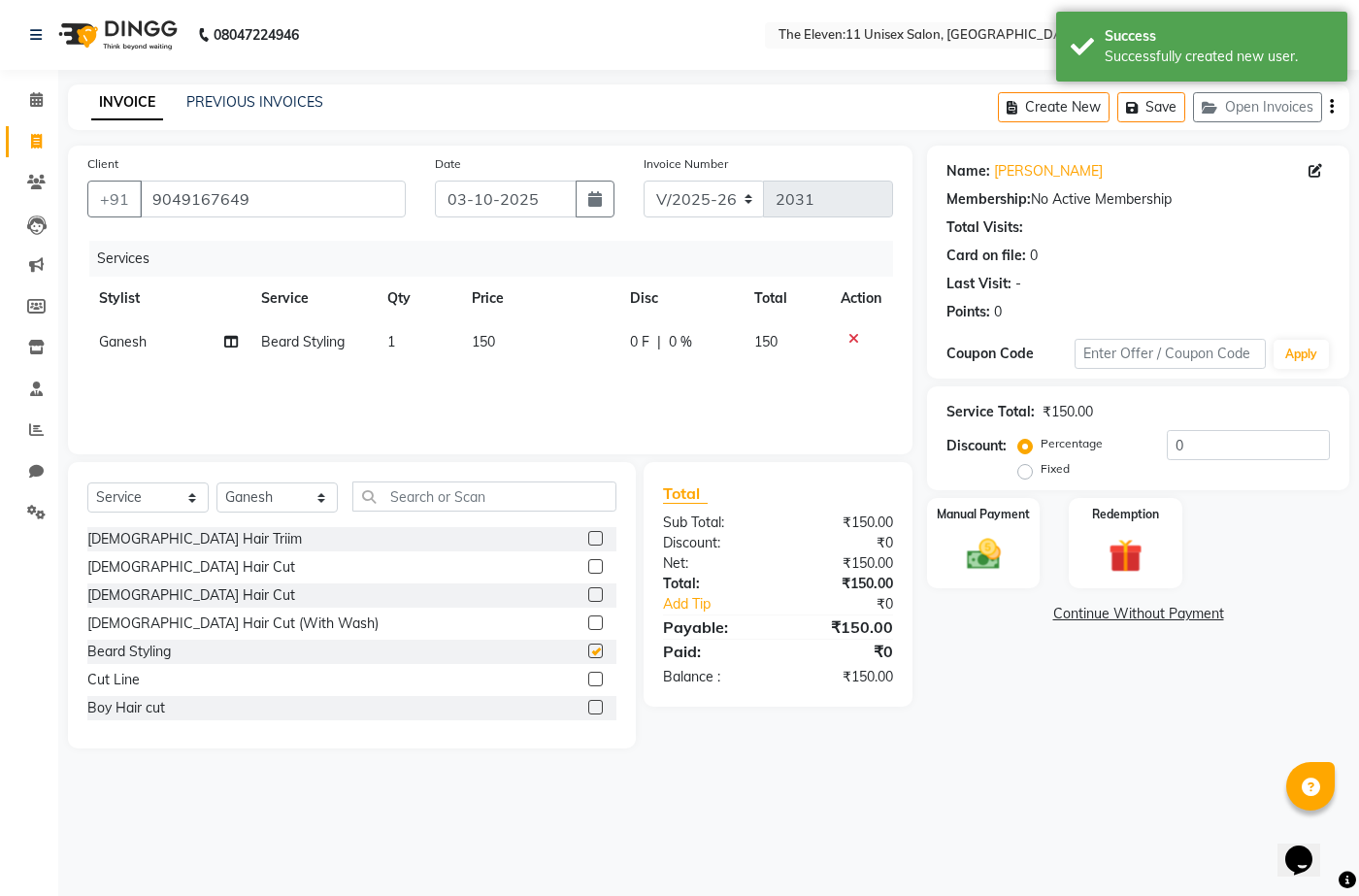
checkbox input "false"
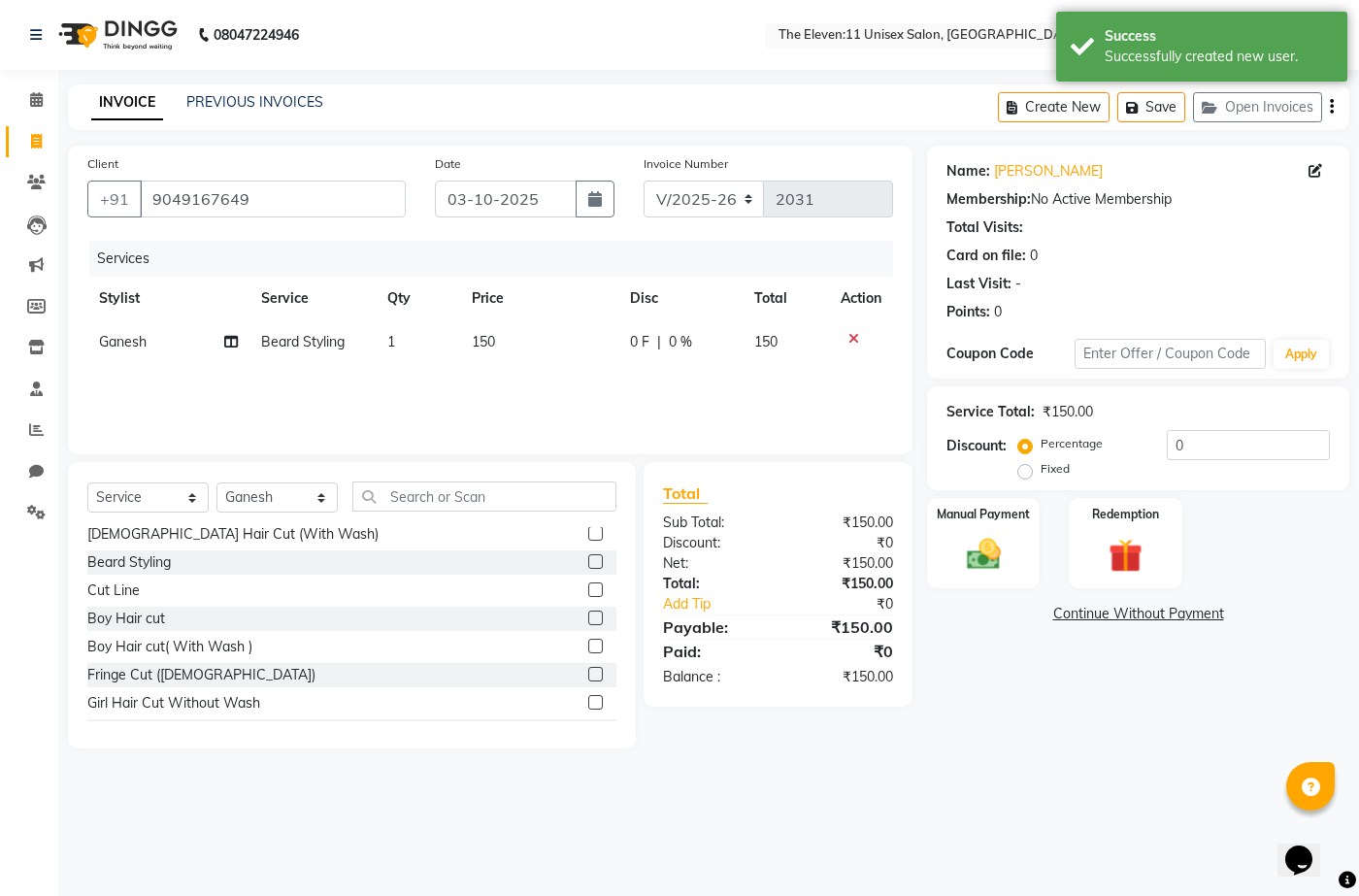
scroll to position [194, 0]
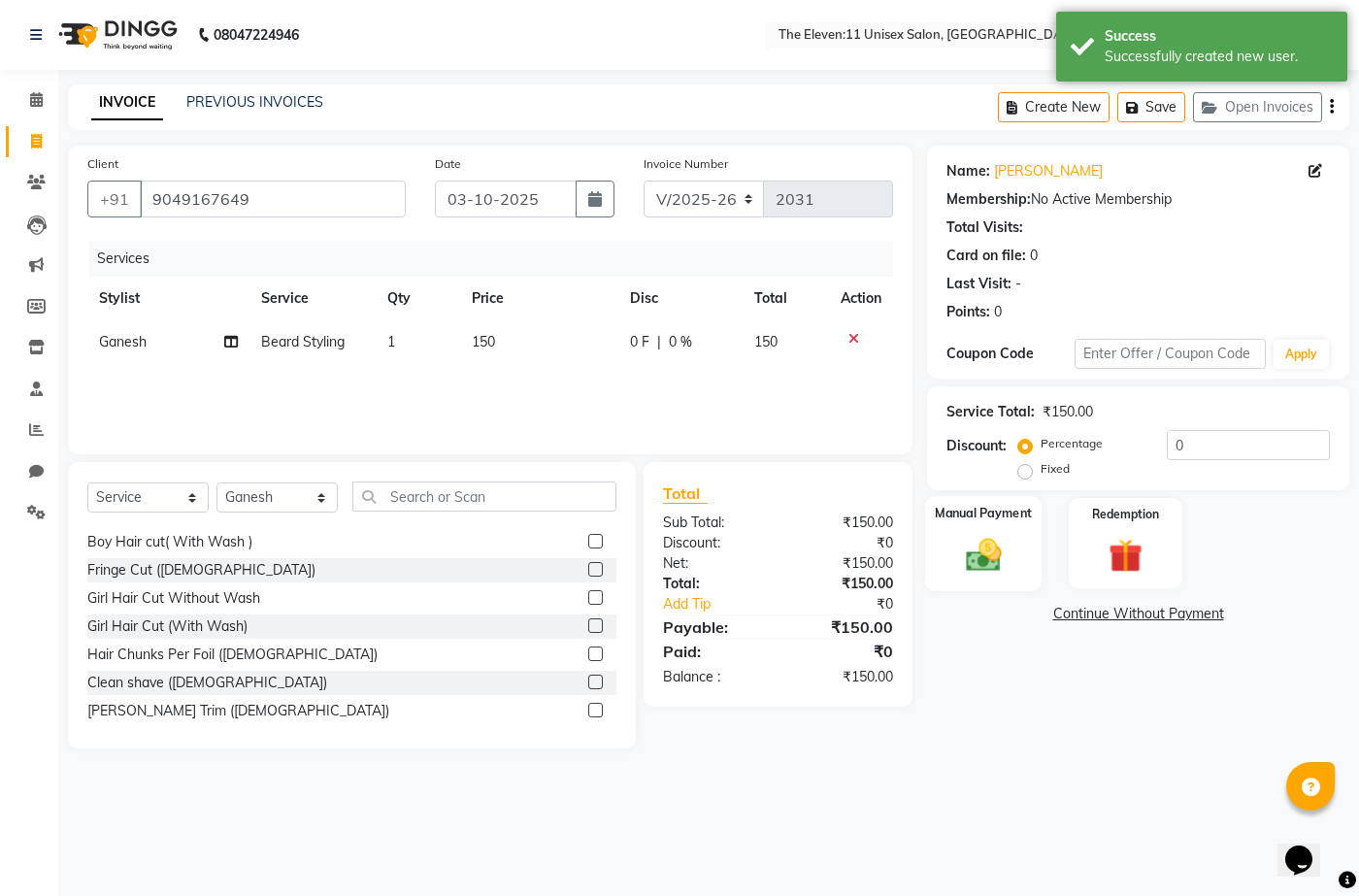
click at [985, 563] on img at bounding box center [983, 554] width 58 height 41
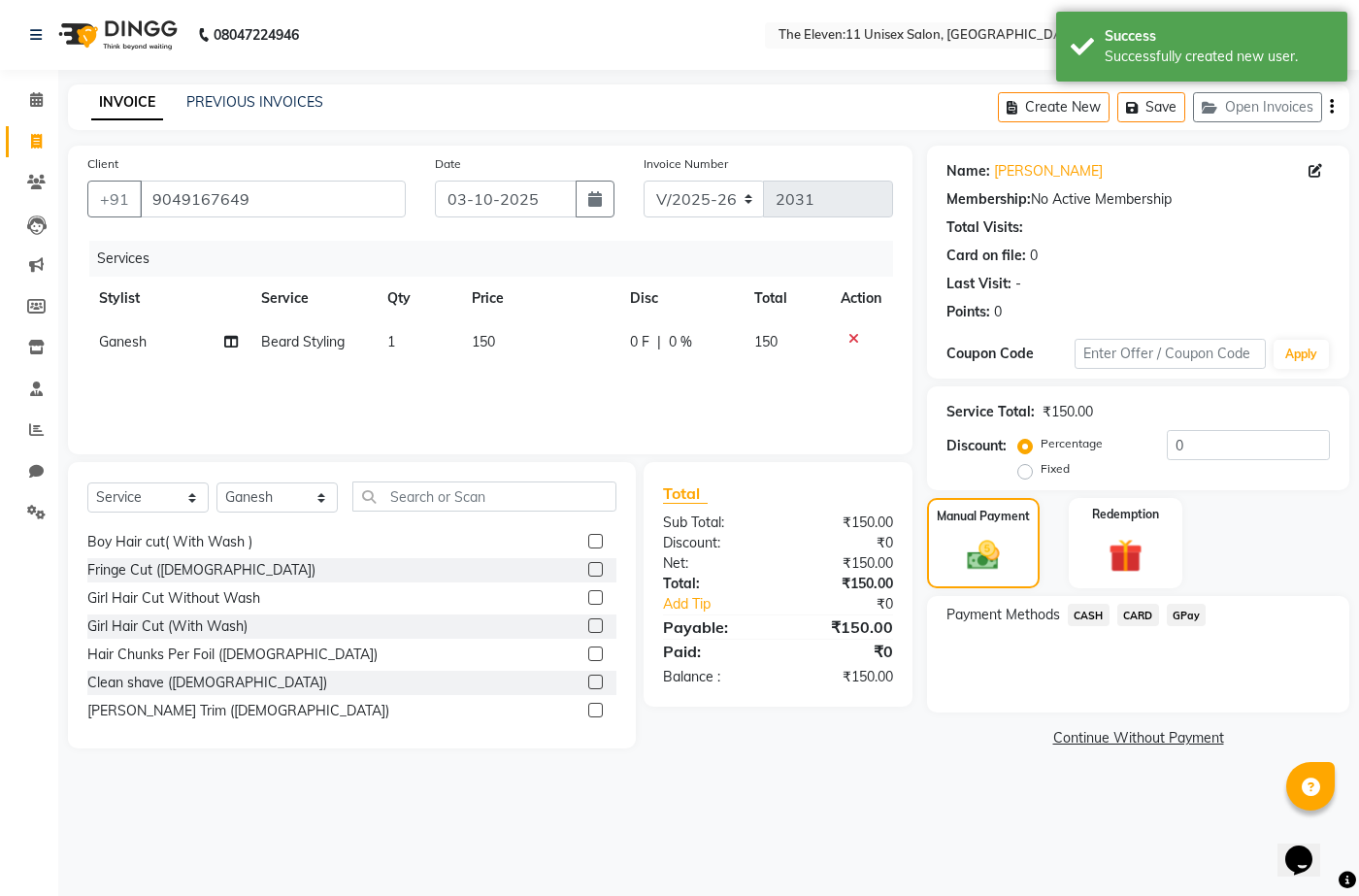
click at [1190, 616] on span "GPay" at bounding box center [1187, 615] width 40 height 23
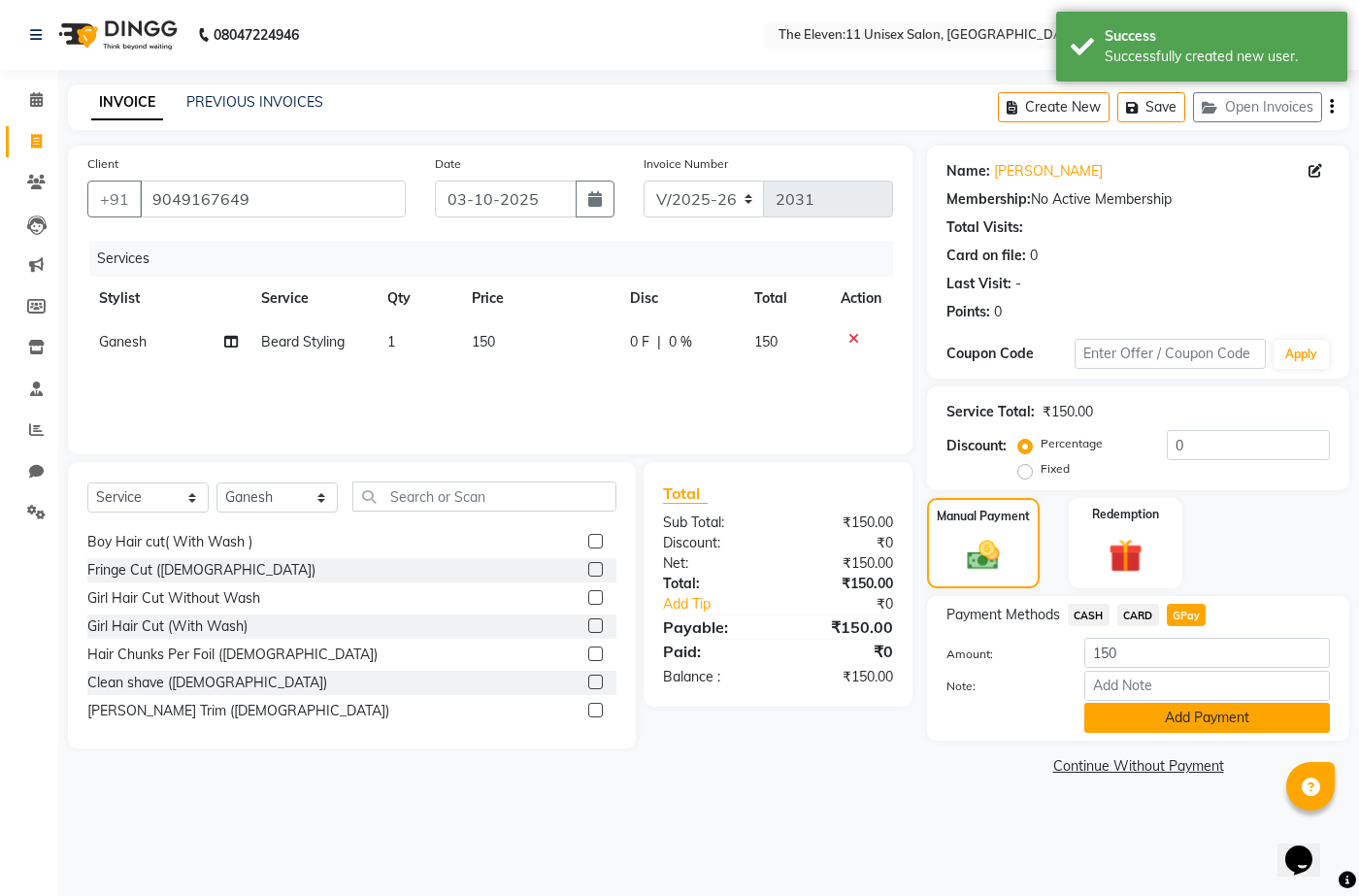
click at [1213, 706] on button "Add Payment" at bounding box center [1207, 718] width 246 height 30
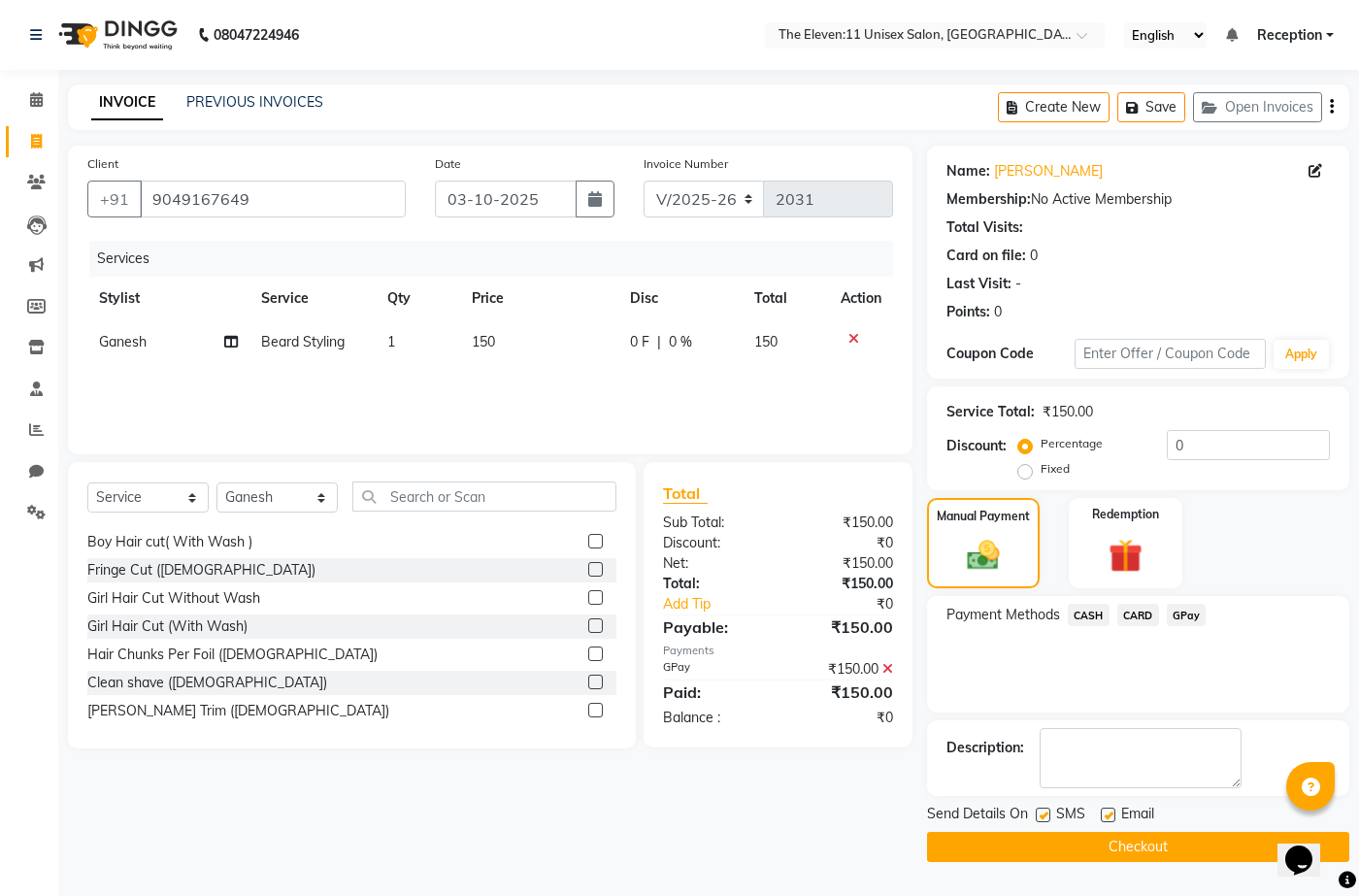
click at [1207, 837] on button "Checkout" at bounding box center [1138, 847] width 422 height 30
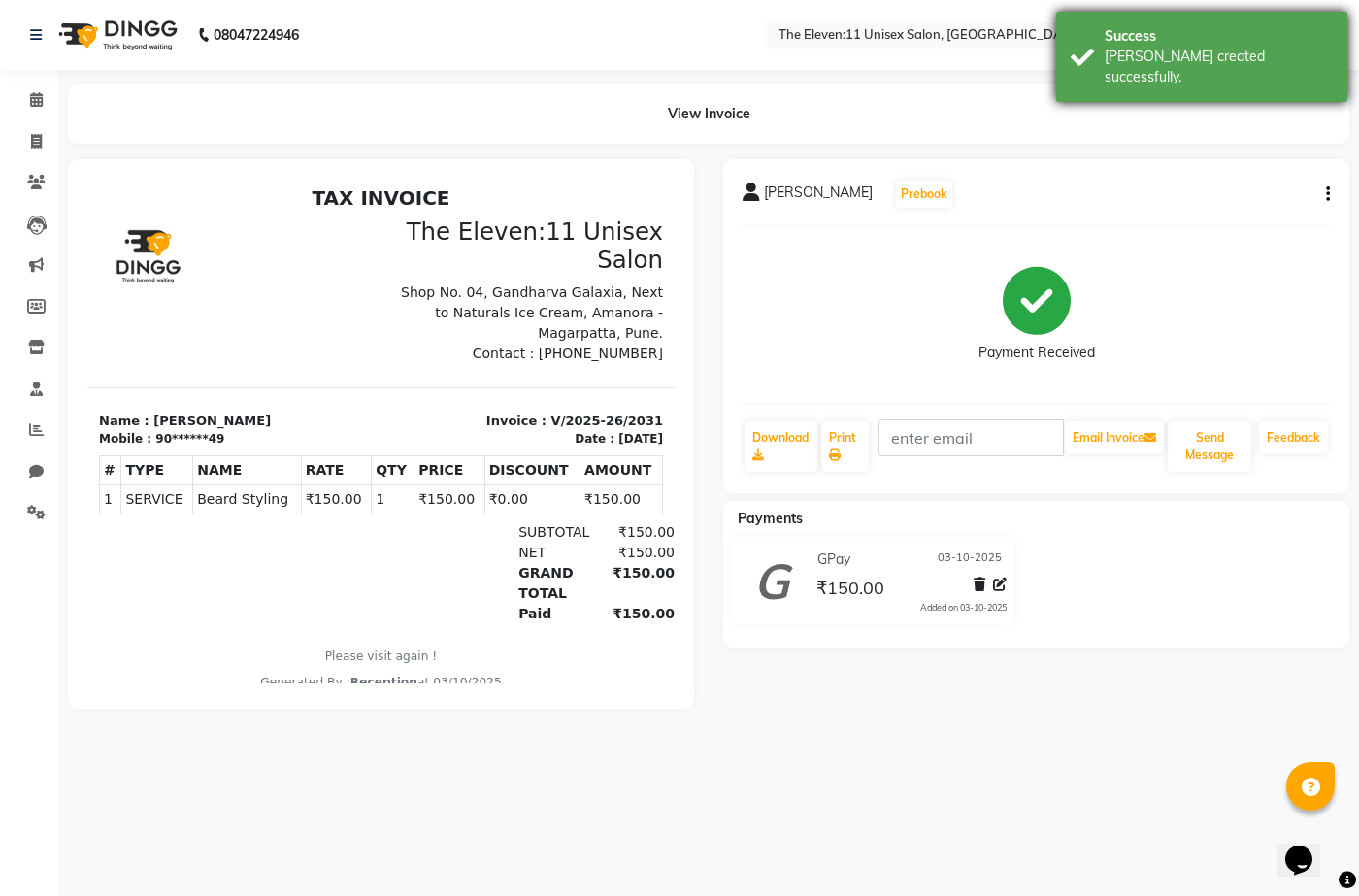
click at [1122, 50] on div "[PERSON_NAME] created successfully." at bounding box center [1218, 68] width 228 height 41
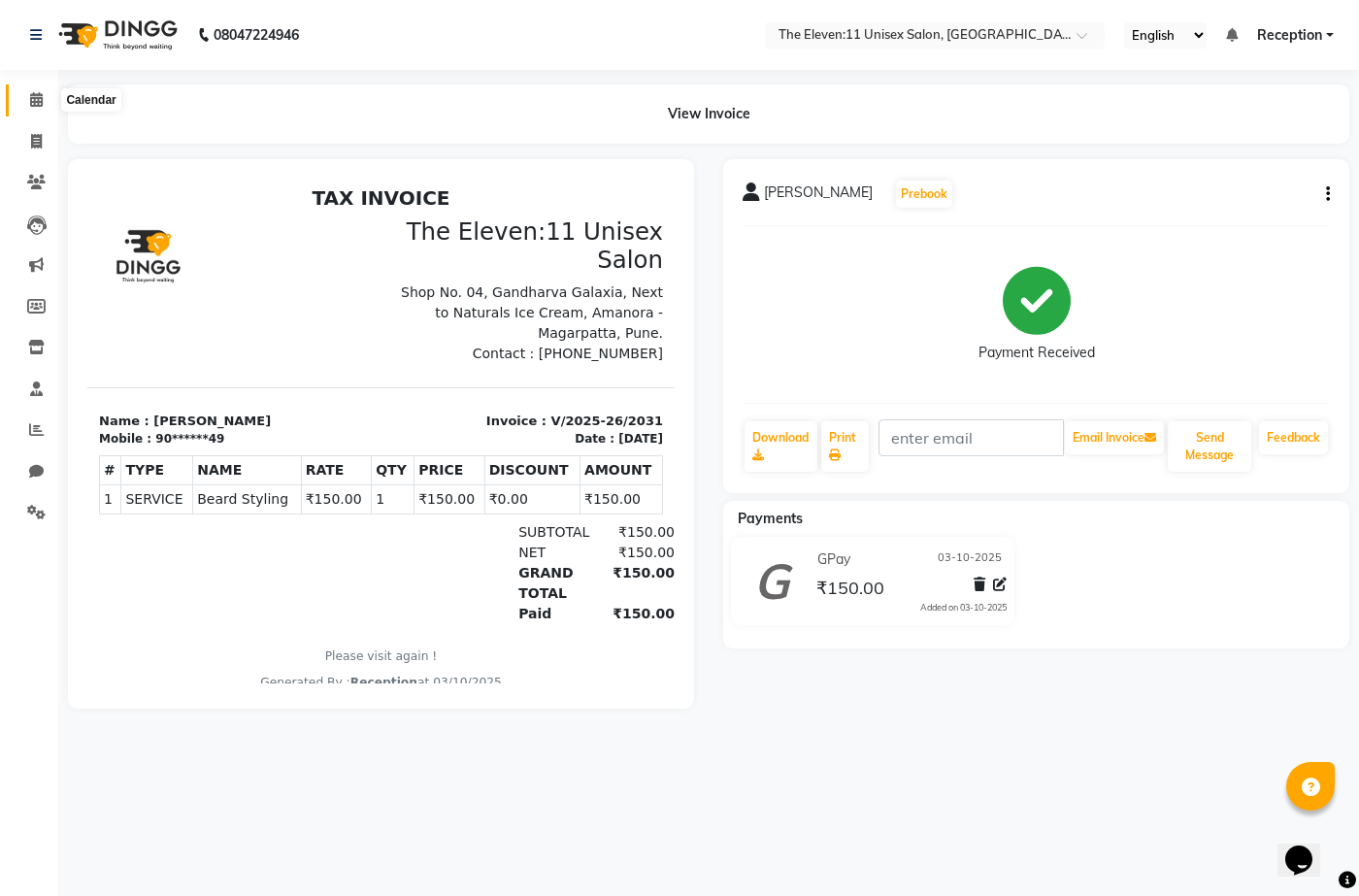
click at [33, 99] on icon at bounding box center [36, 99] width 13 height 15
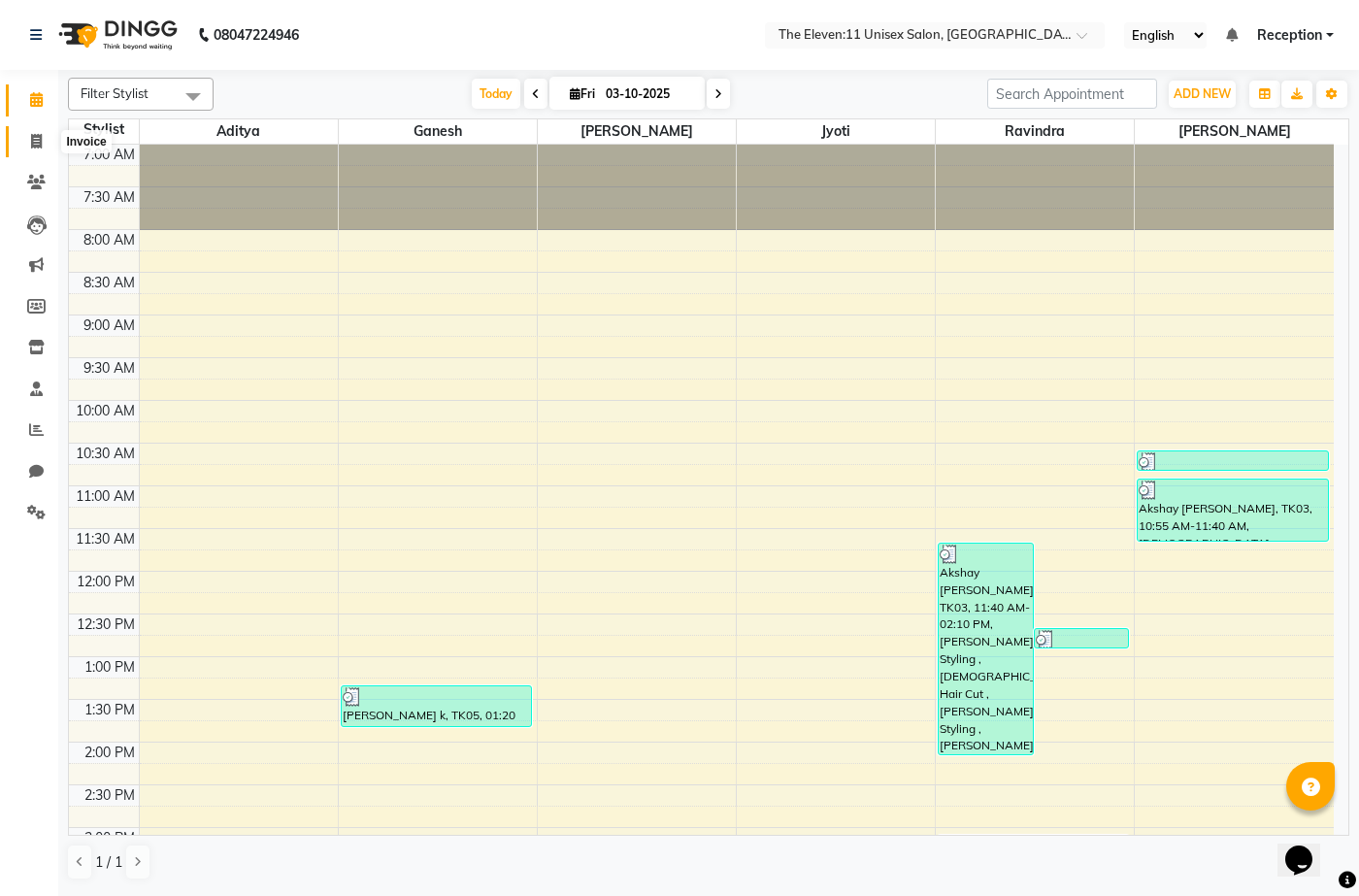
click at [41, 144] on icon at bounding box center [36, 141] width 11 height 15
select select "service"
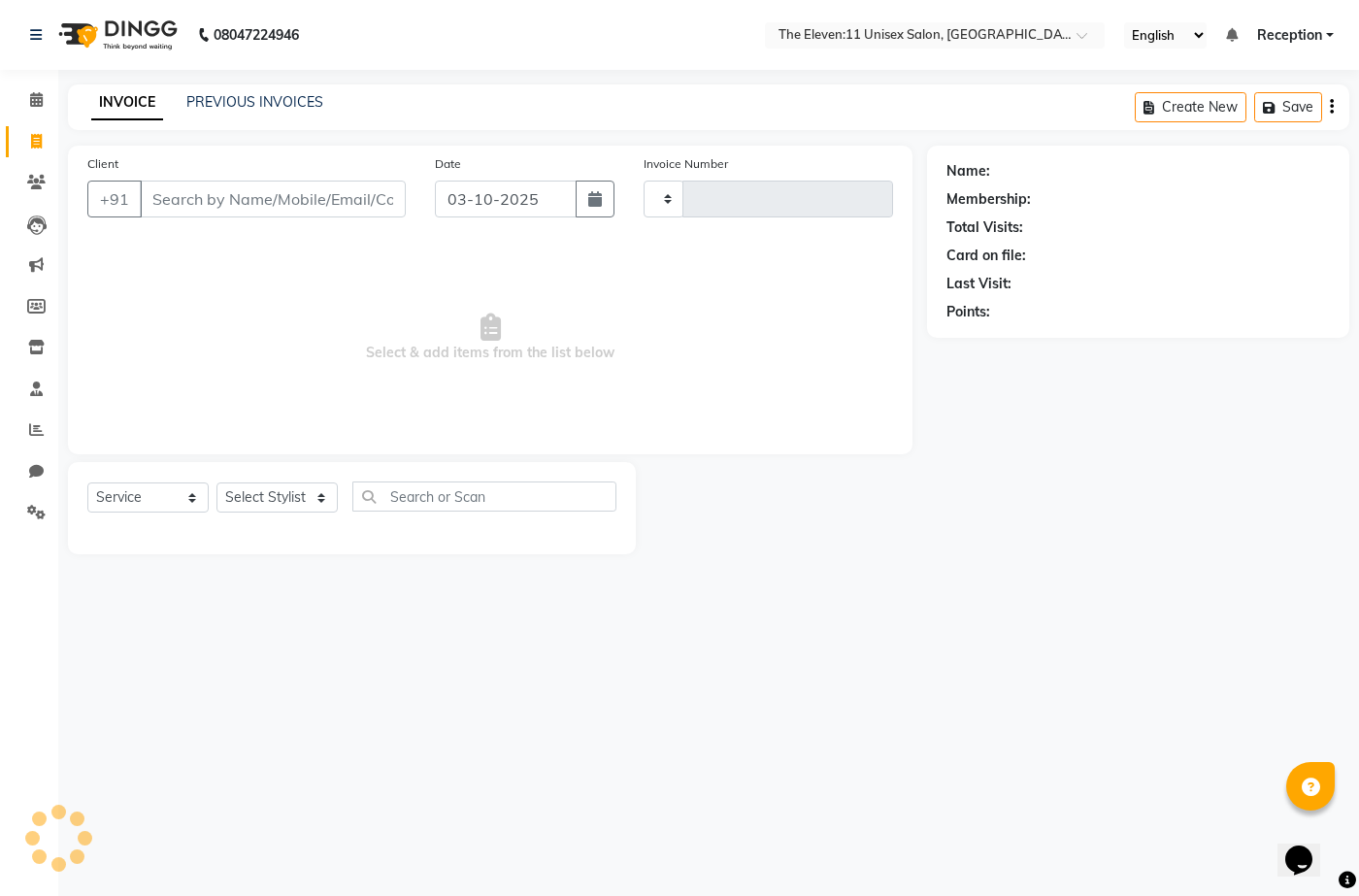
type input "2032"
select select "7836"
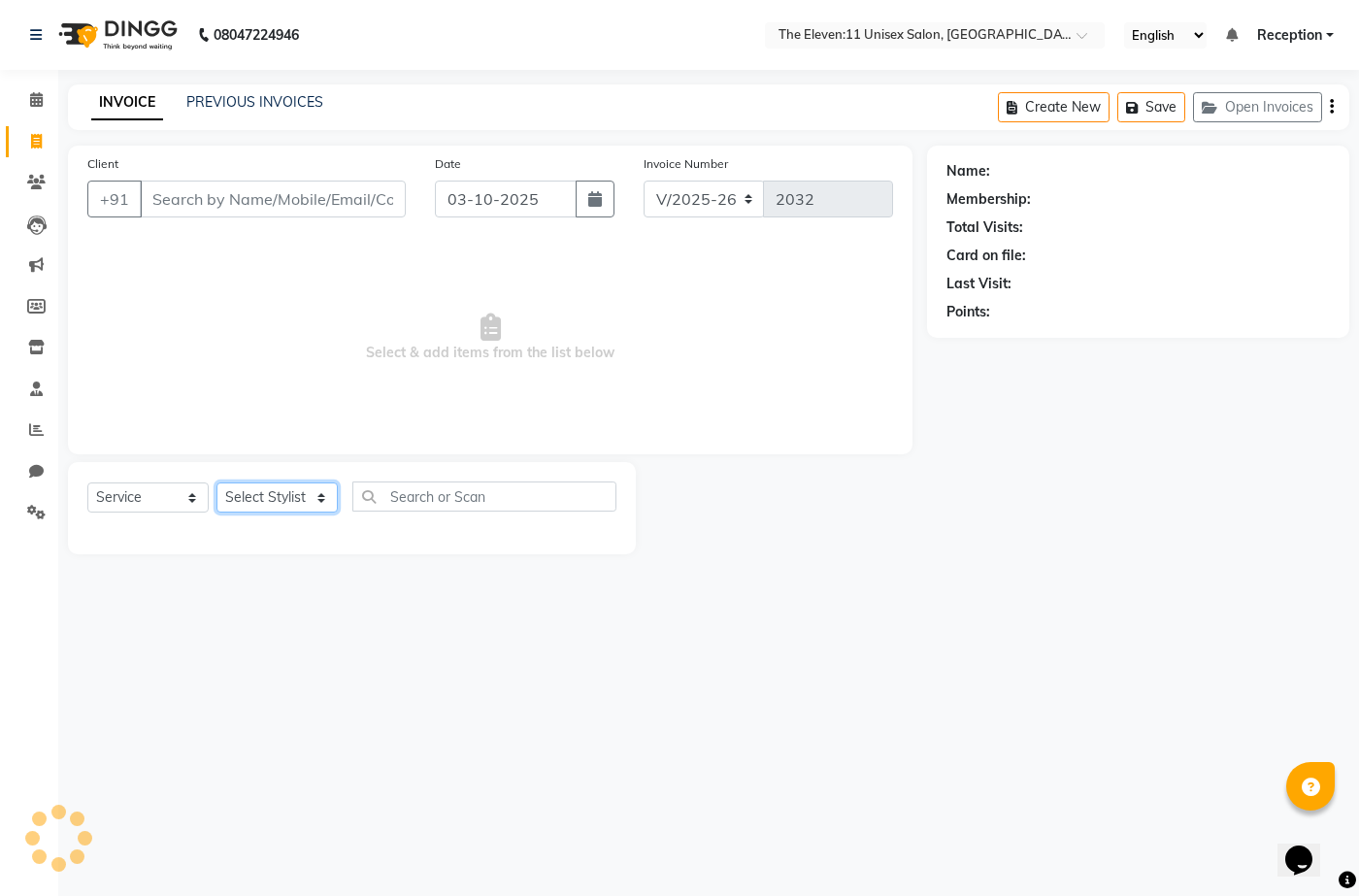
click at [285, 502] on select "Select Stylist" at bounding box center [277, 497] width 121 height 30
click at [205, 94] on link "PREVIOUS INVOICES" at bounding box center [255, 102] width 137 height 18
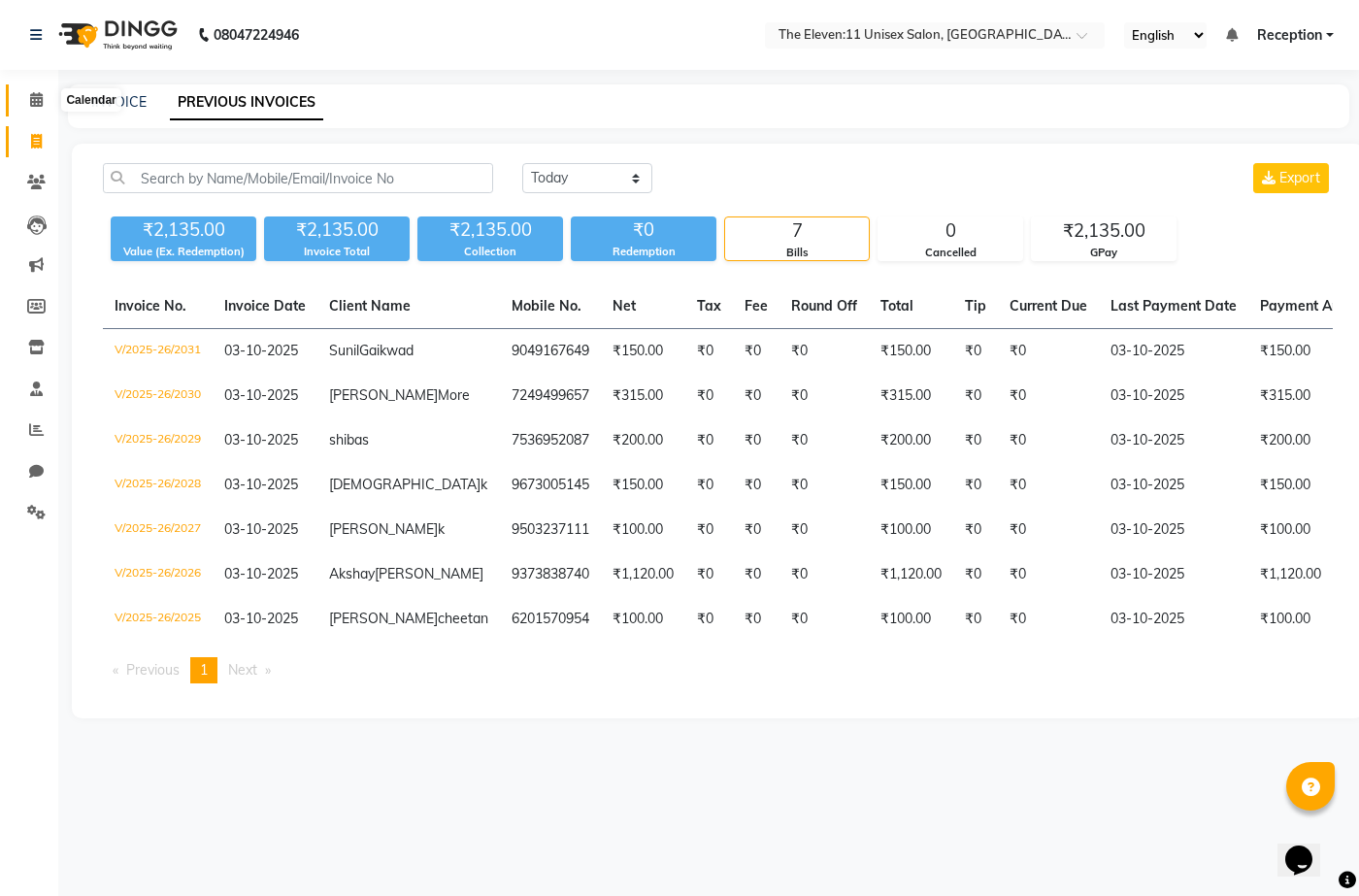
click at [28, 102] on span at bounding box center [36, 100] width 34 height 23
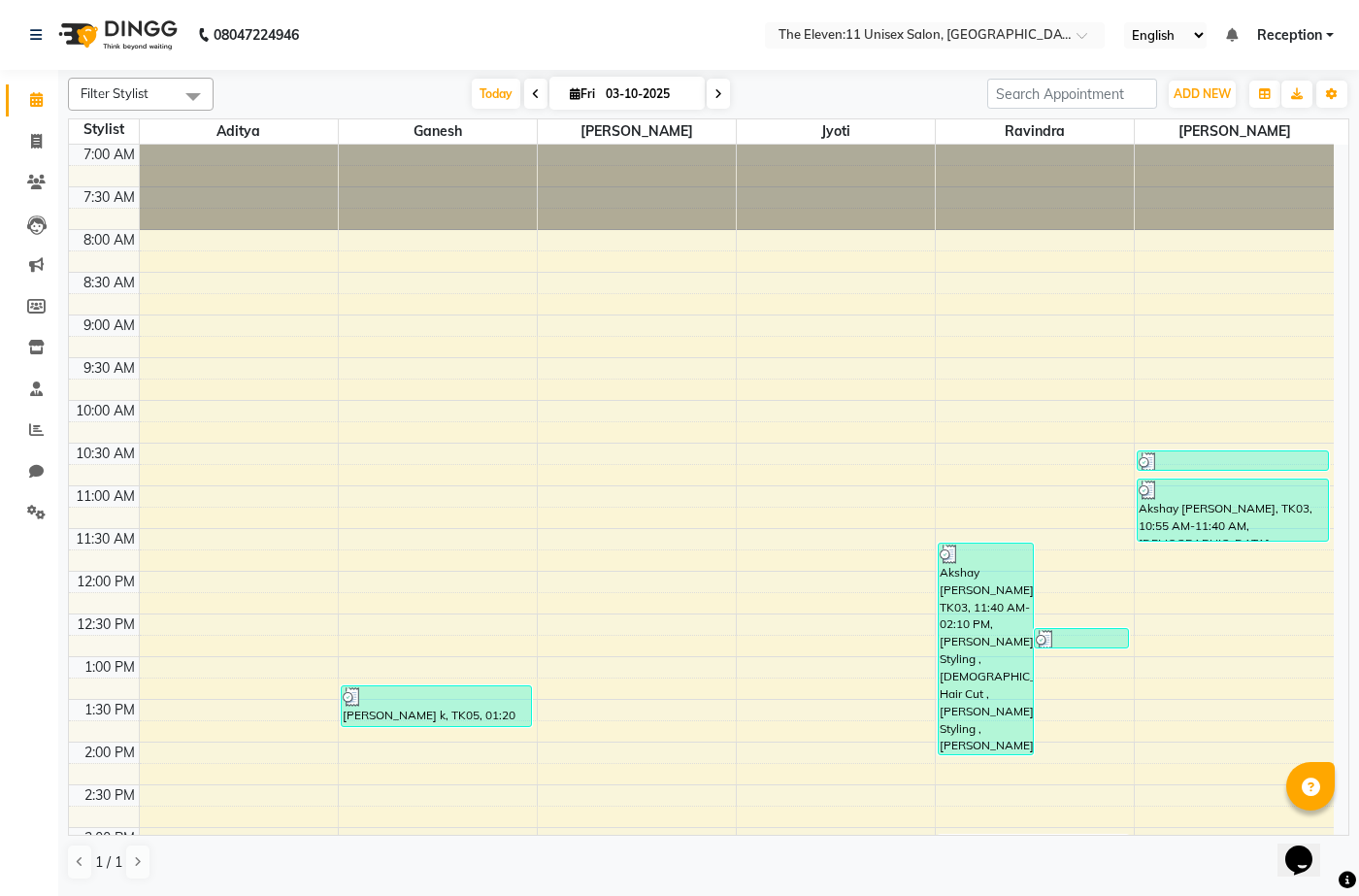
click at [1305, 37] on span "Reception" at bounding box center [1289, 35] width 65 height 21
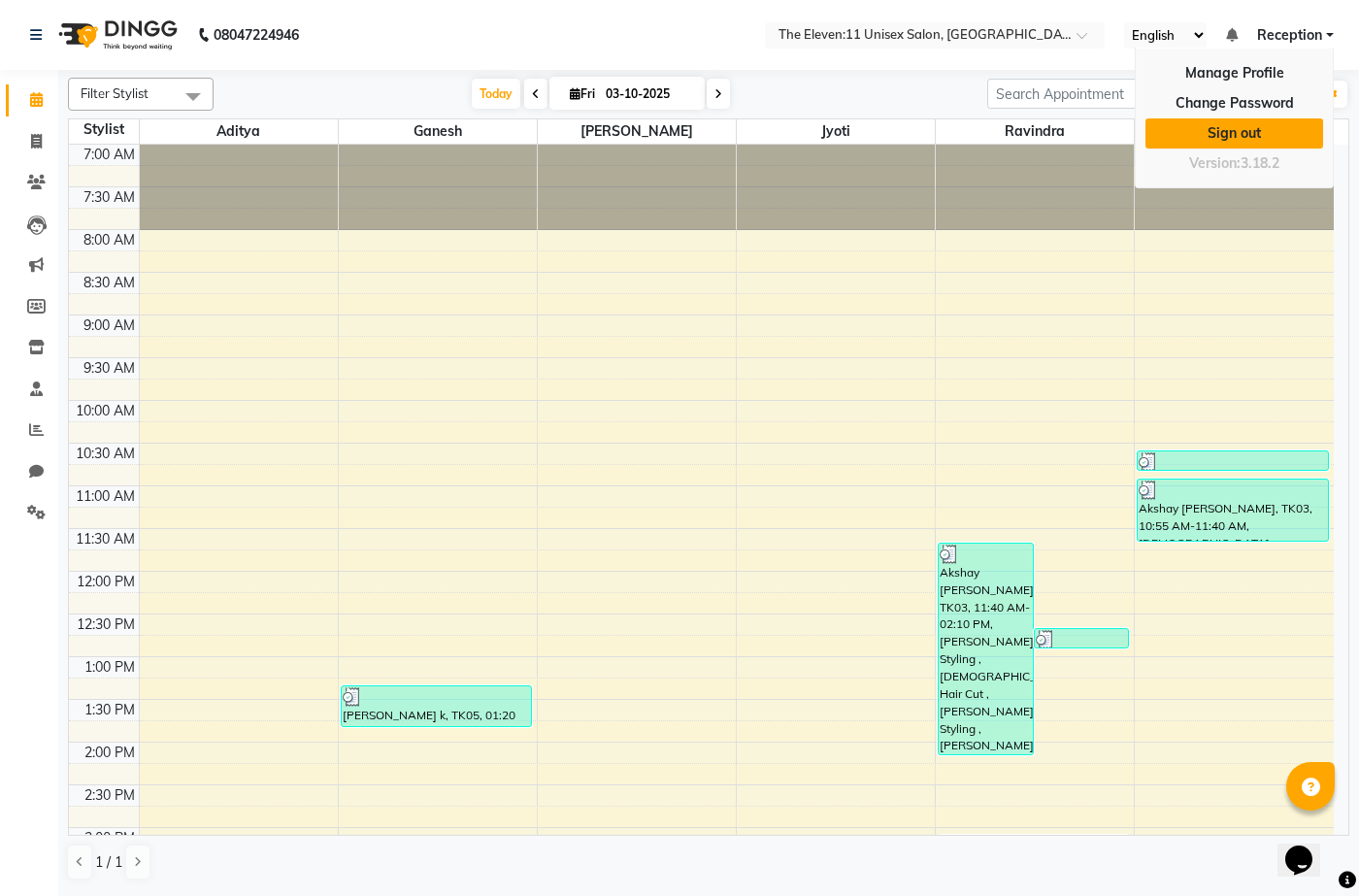
click at [1268, 137] on link "Sign out" at bounding box center [1234, 133] width 177 height 30
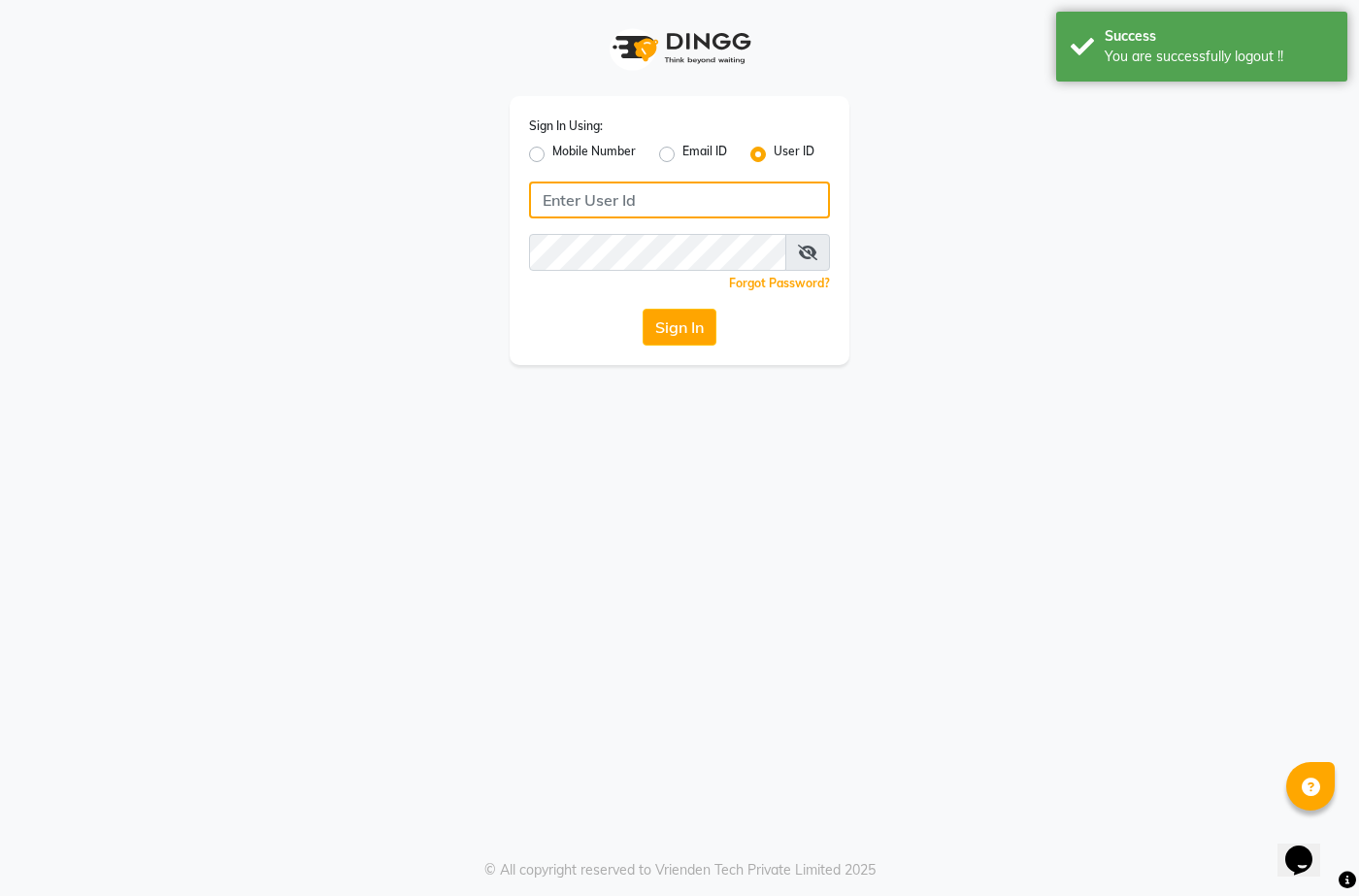
type input "7276004957"
click at [552, 150] on label "Mobile Number" at bounding box center [593, 155] width 83 height 24
click at [552, 150] on input "Mobile Number" at bounding box center [558, 149] width 13 height 13
radio input "true"
radio input "false"
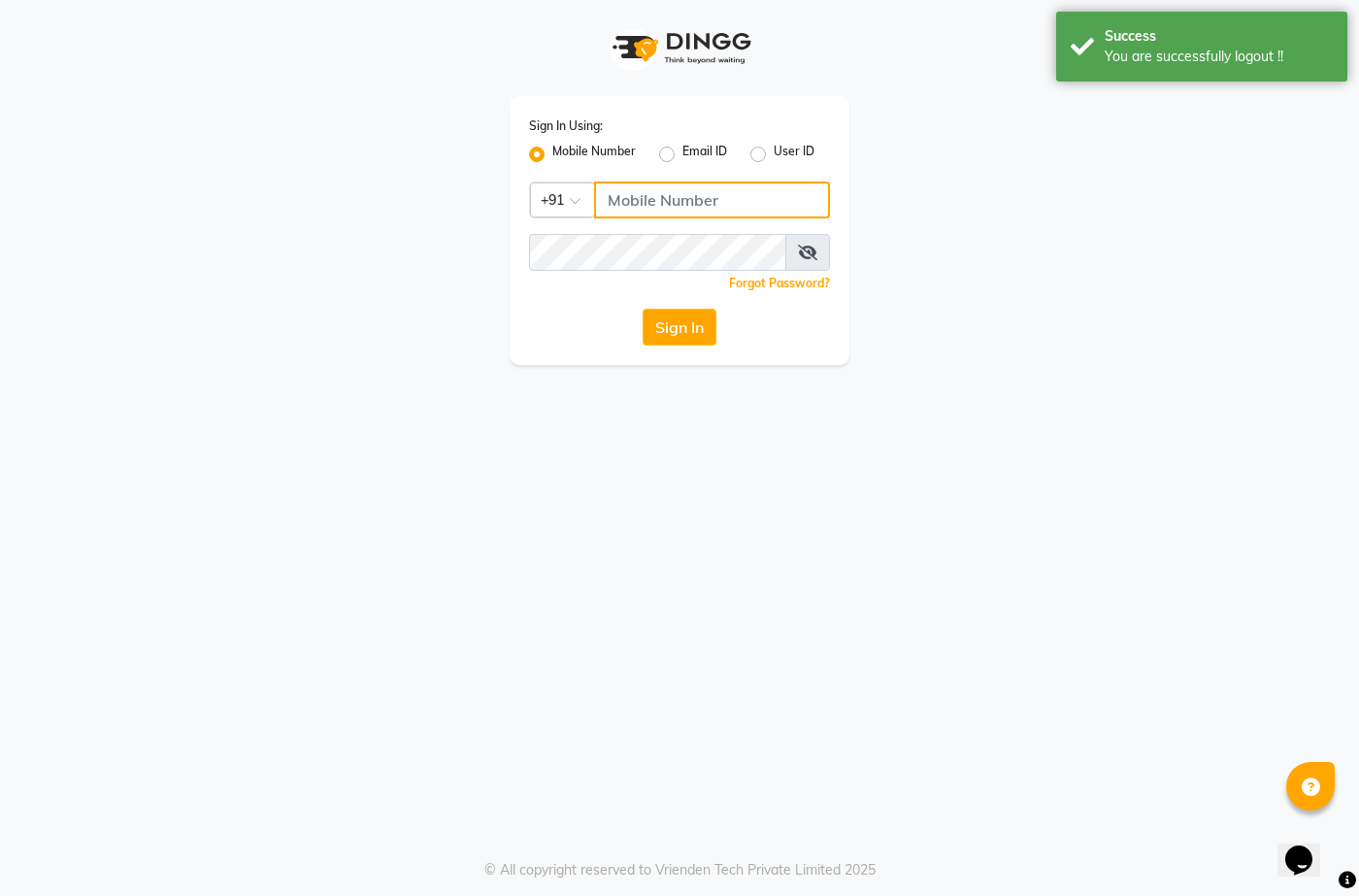
click at [628, 191] on input "Username" at bounding box center [712, 200] width 236 height 37
type input "8856884957"
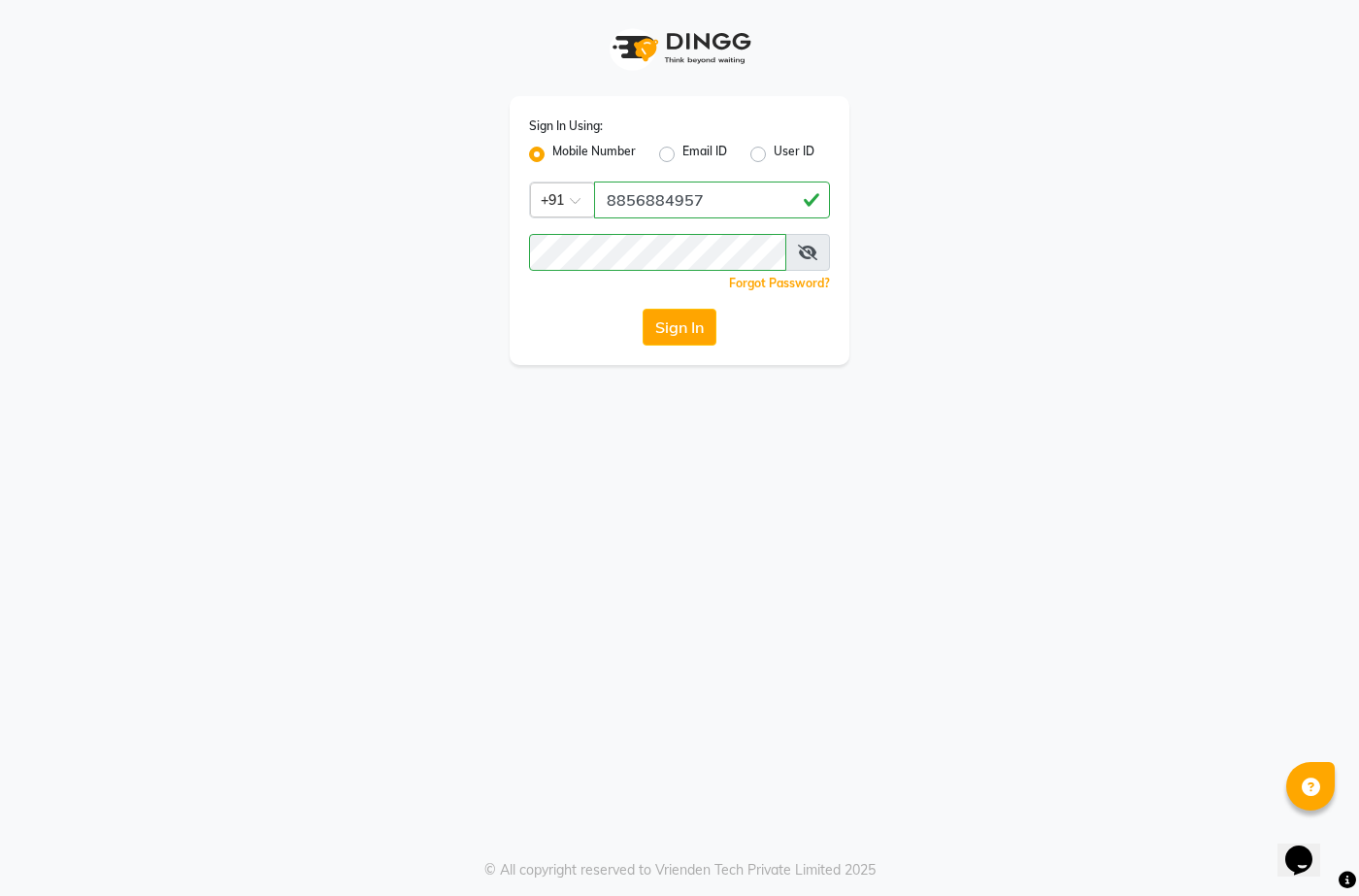
click at [576, 317] on div "Sign In" at bounding box center [679, 327] width 301 height 37
click at [695, 313] on button "Sign In" at bounding box center [679, 327] width 73 height 37
